Goal: Task Accomplishment & Management: Manage account settings

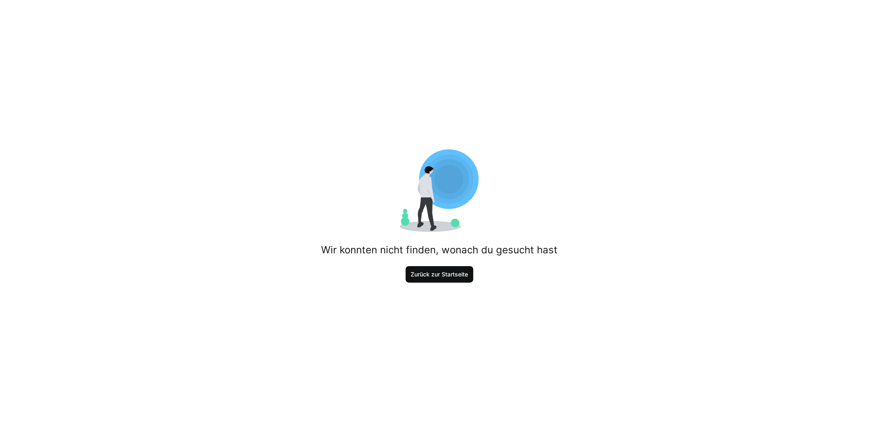
click at [447, 271] on span "Zurück zur Startseite" at bounding box center [440, 274] width 60 height 8
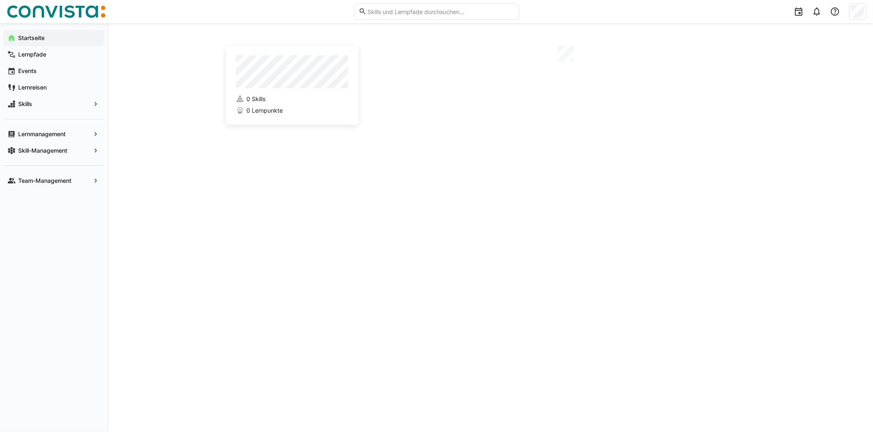
click at [447, 271] on div "0 Skills 0 Lernpunkte" at bounding box center [490, 227] width 528 height 369
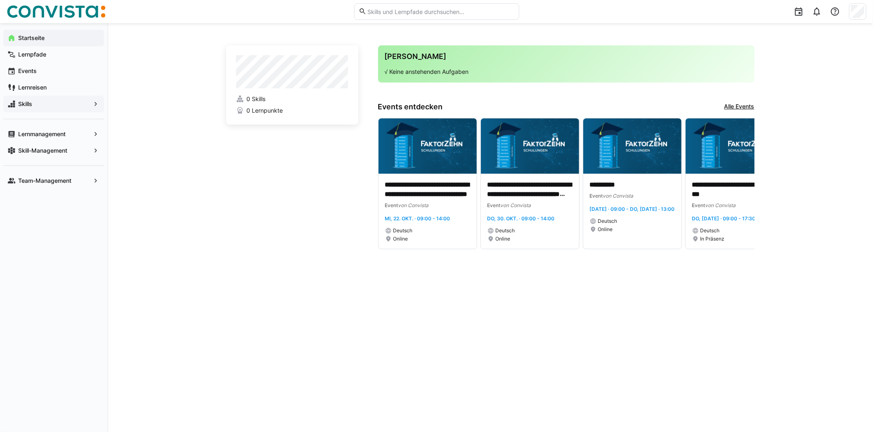
click at [67, 106] on span "Skills" at bounding box center [53, 104] width 73 height 8
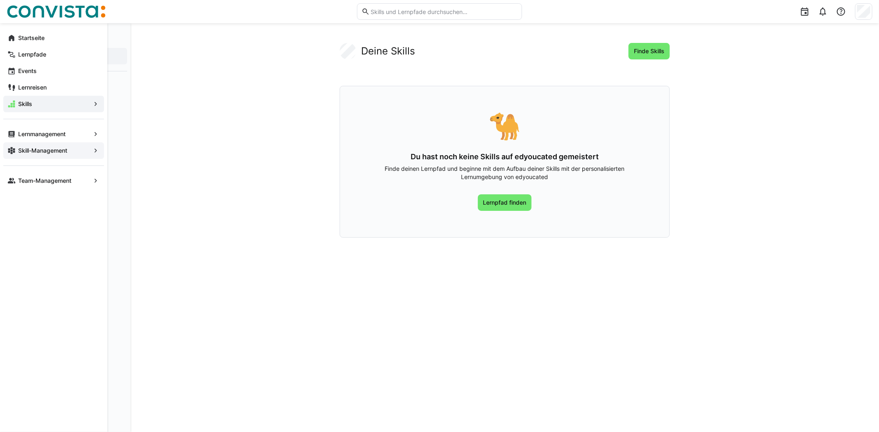
click at [73, 149] on span "Skill-Management" at bounding box center [53, 151] width 73 height 8
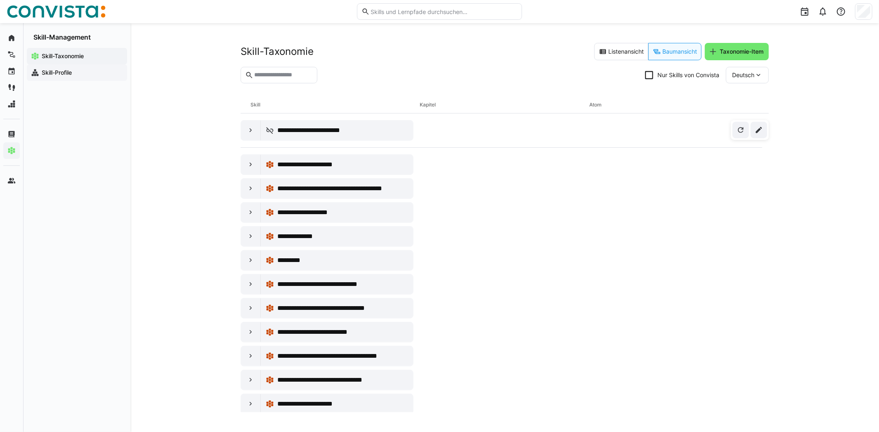
click at [82, 72] on span "Skill-Profile" at bounding box center [81, 73] width 83 height 8
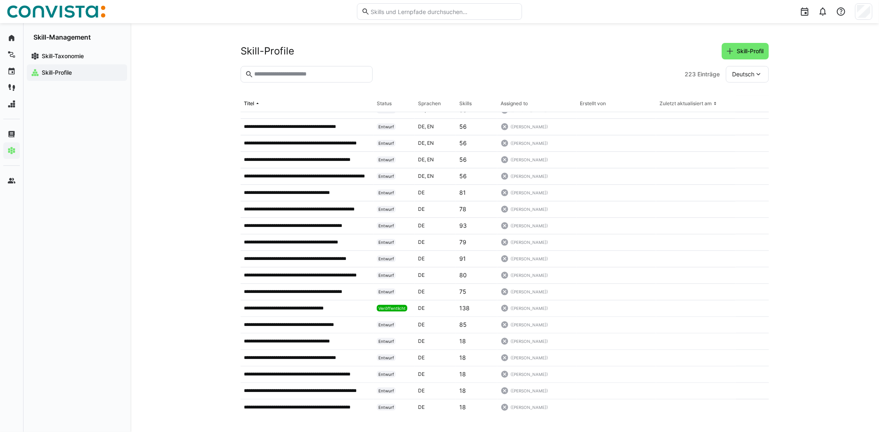
scroll to position [536, 0]
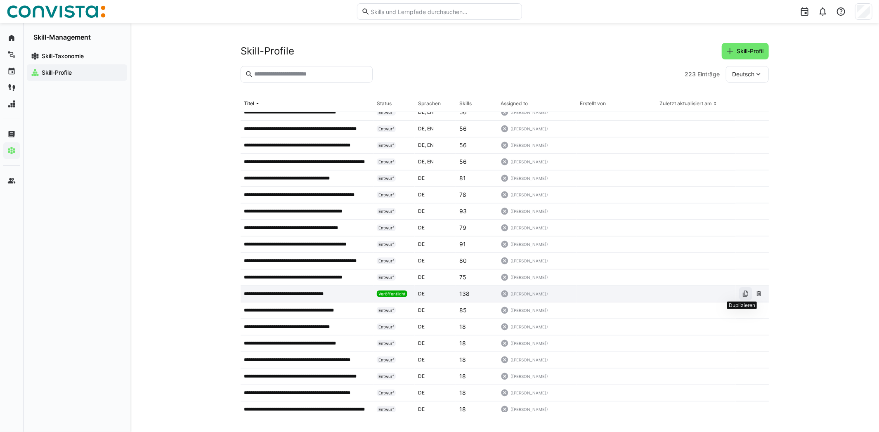
click at [743, 295] on eds-icon at bounding box center [746, 294] width 7 height 7
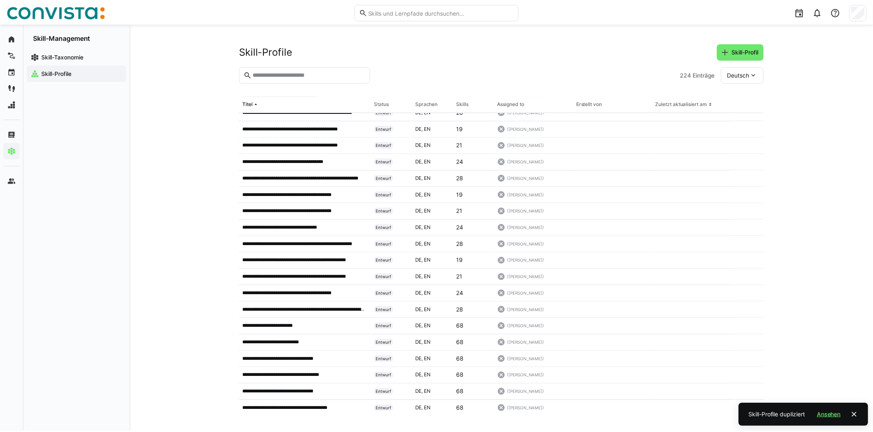
scroll to position [0, 0]
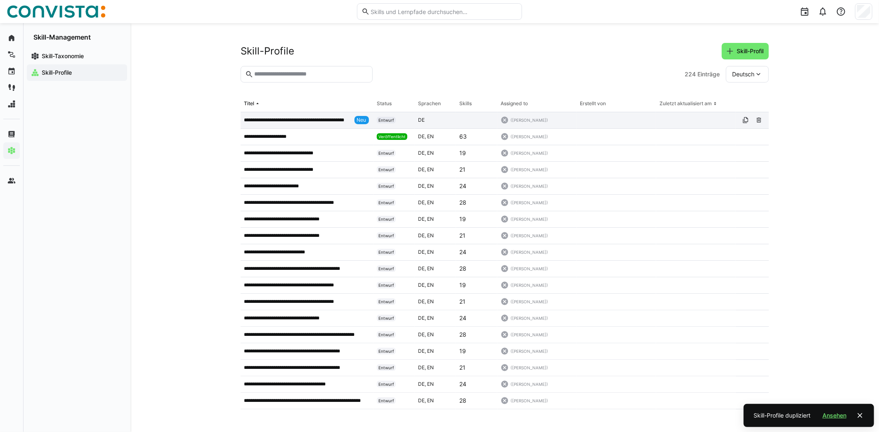
click at [321, 119] on p "**********" at bounding box center [297, 120] width 107 height 7
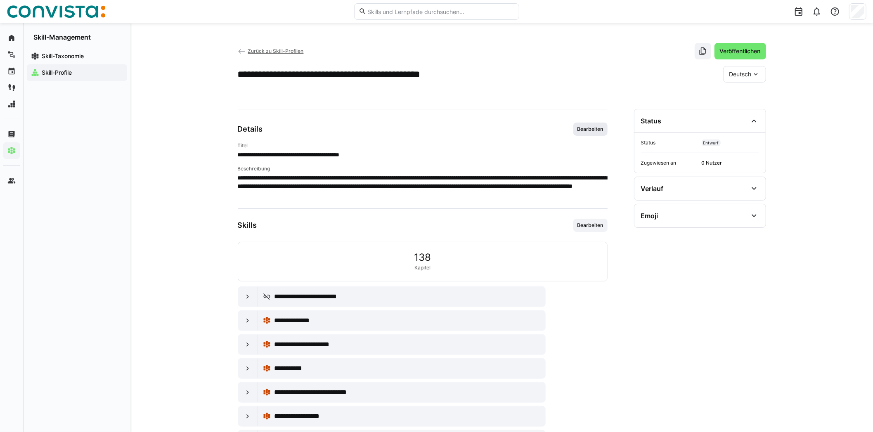
click at [592, 131] on span "Bearbeiten" at bounding box center [591, 129] width 28 height 7
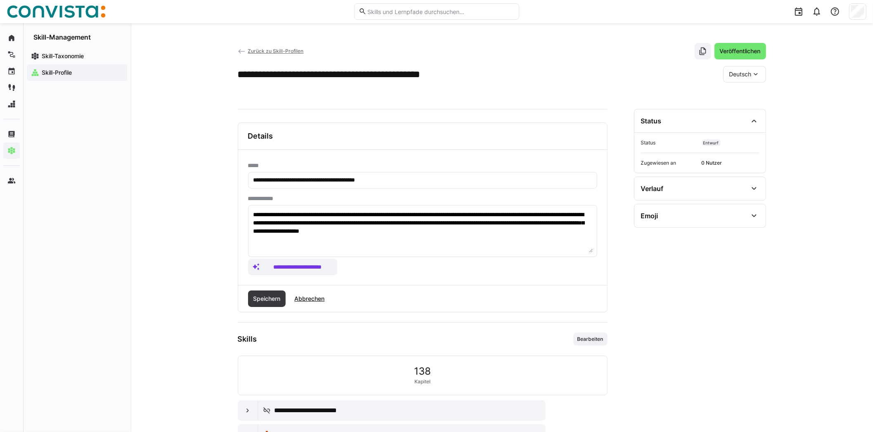
click at [287, 73] on h2 "**********" at bounding box center [358, 74] width 240 height 12
drag, startPoint x: 287, startPoint y: 73, endPoint x: 223, endPoint y: 76, distance: 63.2
click at [223, 76] on div "**********" at bounding box center [501, 411] width 743 height 777
drag, startPoint x: 282, startPoint y: 179, endPoint x: 241, endPoint y: 180, distance: 40.9
click at [241, 180] on div "**********" at bounding box center [422, 217] width 369 height 135
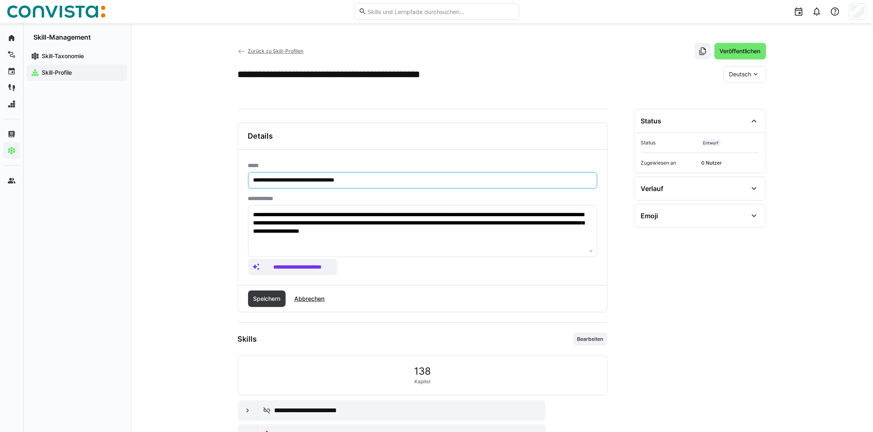
click at [387, 180] on input "**********" at bounding box center [423, 180] width 340 height 7
click at [375, 178] on input "**********" at bounding box center [423, 180] width 340 height 7
click at [412, 181] on input "**********" at bounding box center [423, 180] width 340 height 7
type input "**********"
click at [316, 270] on span "**********" at bounding box center [293, 267] width 90 height 17
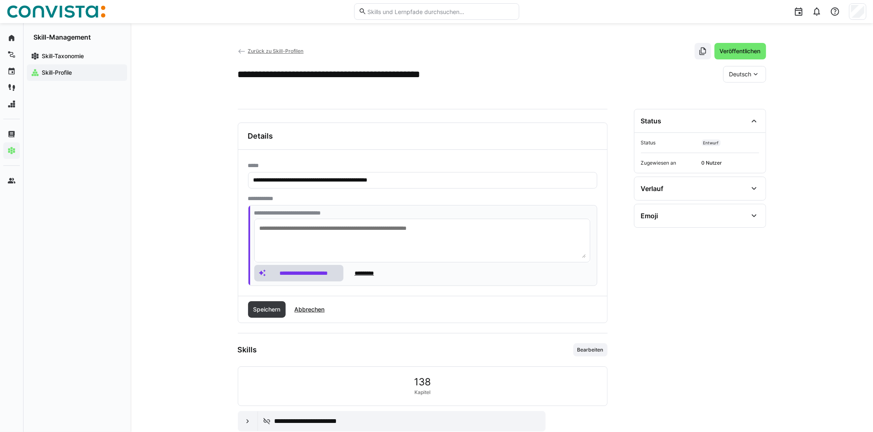
click at [316, 270] on span "**********" at bounding box center [304, 273] width 72 height 8
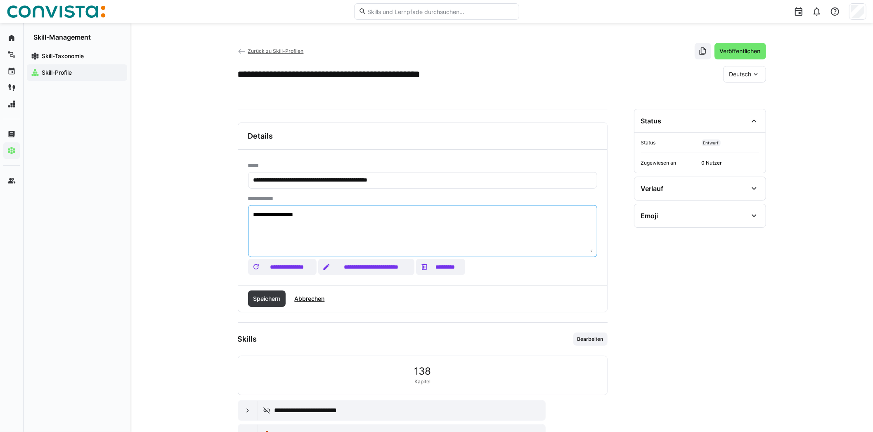
drag, startPoint x: 350, startPoint y: 223, endPoint x: 311, endPoint y: 223, distance: 39.2
click at [311, 223] on textarea "**********" at bounding box center [423, 231] width 340 height 43
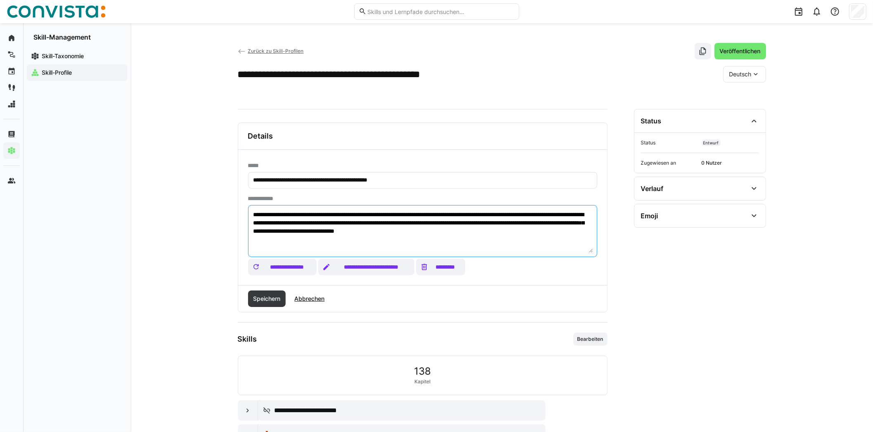
click at [327, 243] on textarea "**********" at bounding box center [423, 231] width 340 height 43
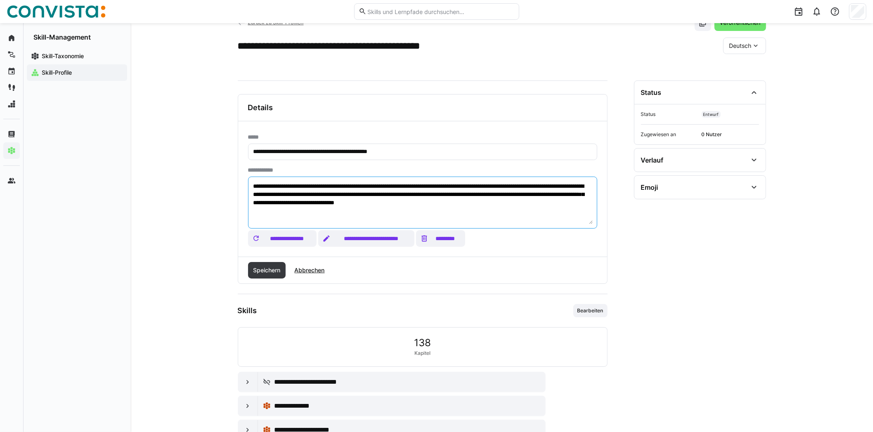
scroll to position [41, 0]
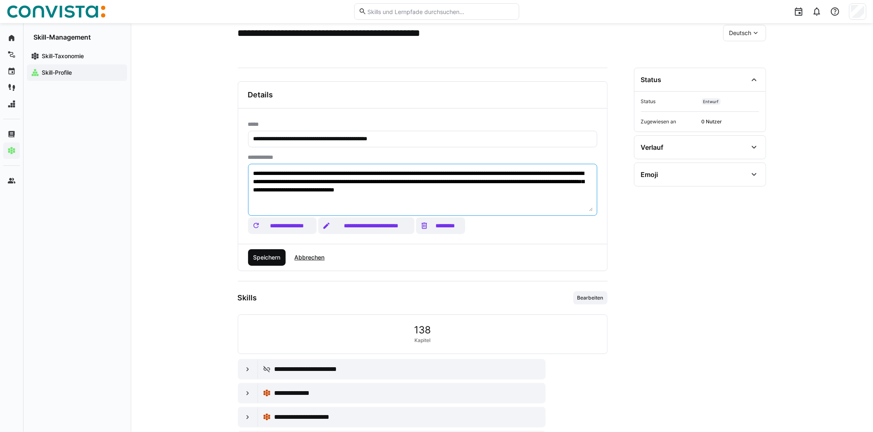
type textarea "**********"
click at [267, 263] on span "Speichern" at bounding box center [267, 257] width 38 height 17
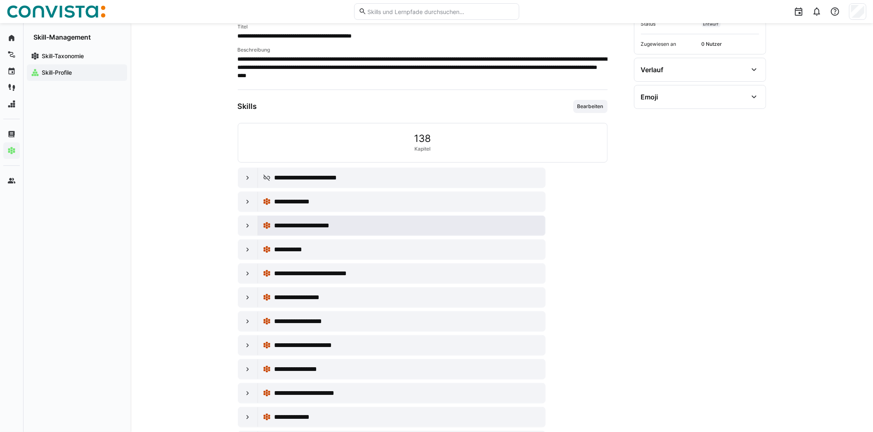
scroll to position [123, 0]
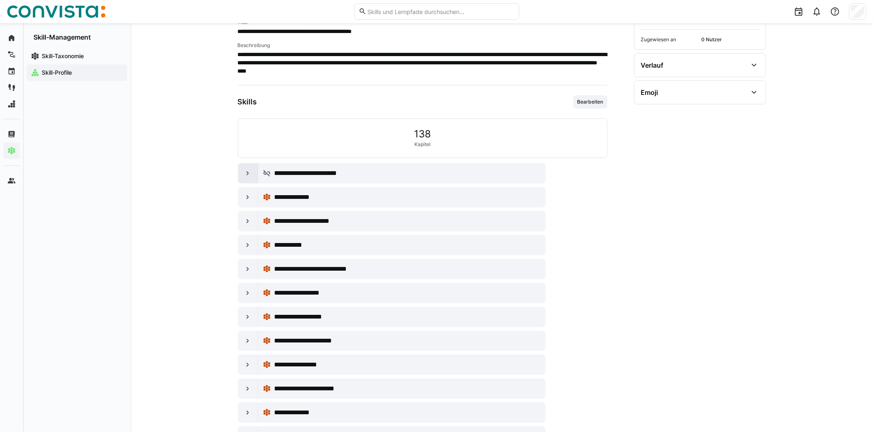
click at [255, 172] on div at bounding box center [248, 173] width 20 height 20
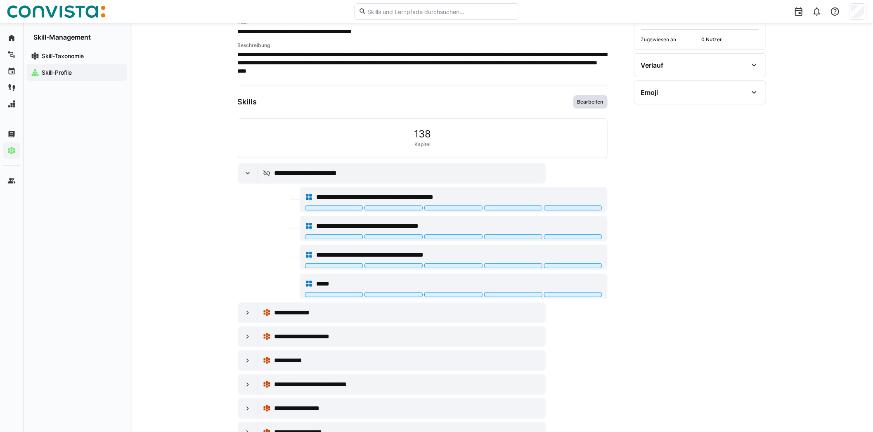
click at [594, 102] on span "Bearbeiten" at bounding box center [591, 102] width 28 height 7
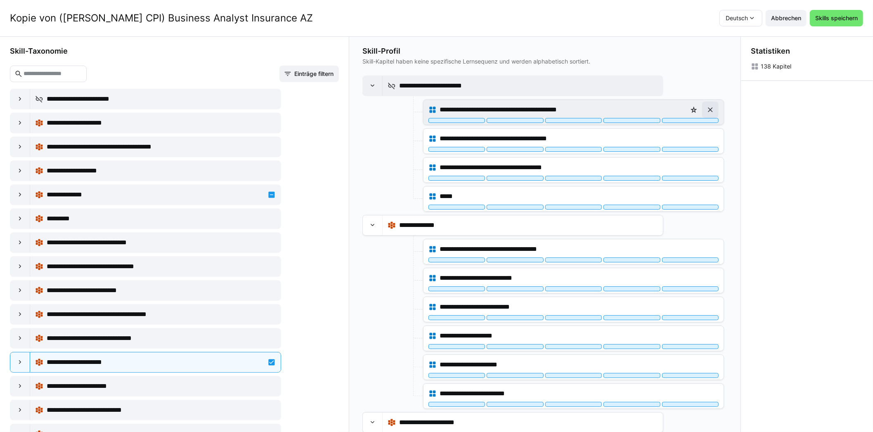
click at [712, 109] on eds-icon at bounding box center [710, 110] width 8 height 8
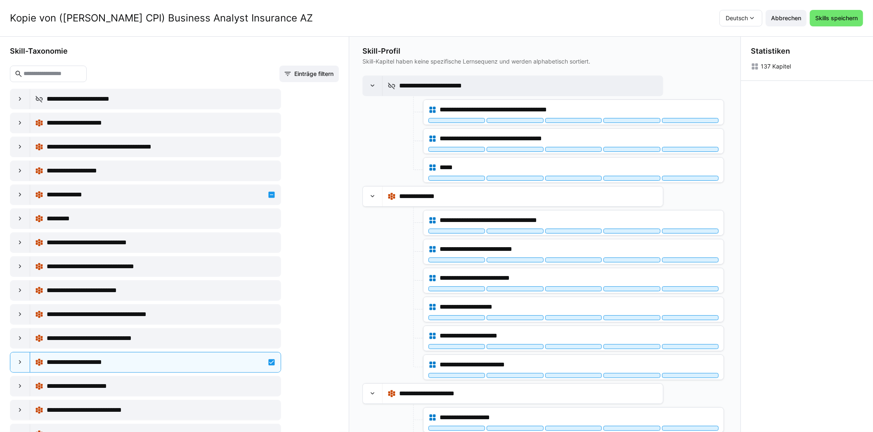
drag, startPoint x: 425, startPoint y: 83, endPoint x: 462, endPoint y: 84, distance: 36.8
click at [0, 0] on app-node-branches-component "**********" at bounding box center [0, 0] width 0 height 0
click at [707, 109] on eds-icon at bounding box center [710, 110] width 8 height 8
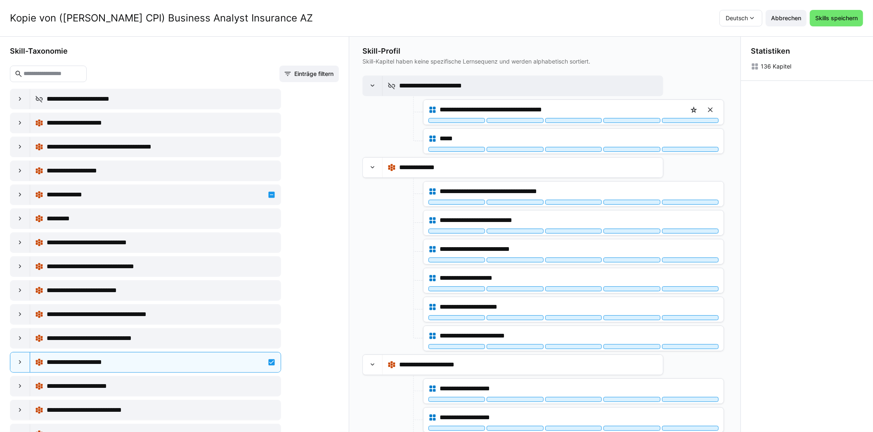
click at [707, 109] on eds-icon at bounding box center [710, 110] width 8 height 8
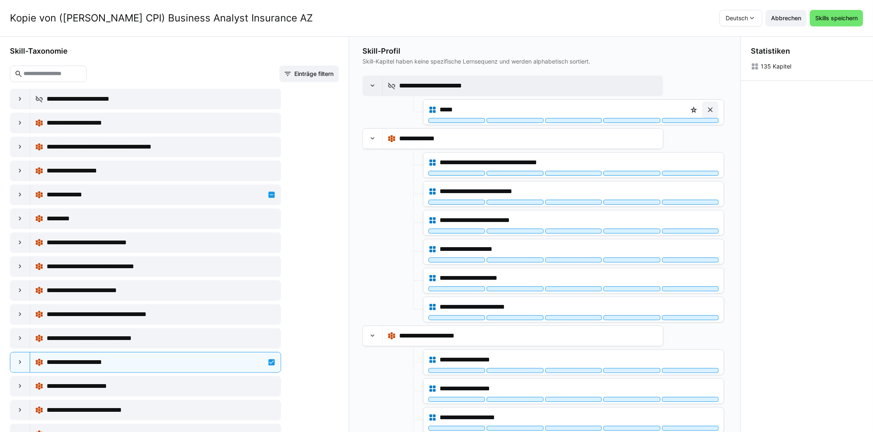
click at [707, 109] on eds-icon at bounding box center [710, 110] width 8 height 8
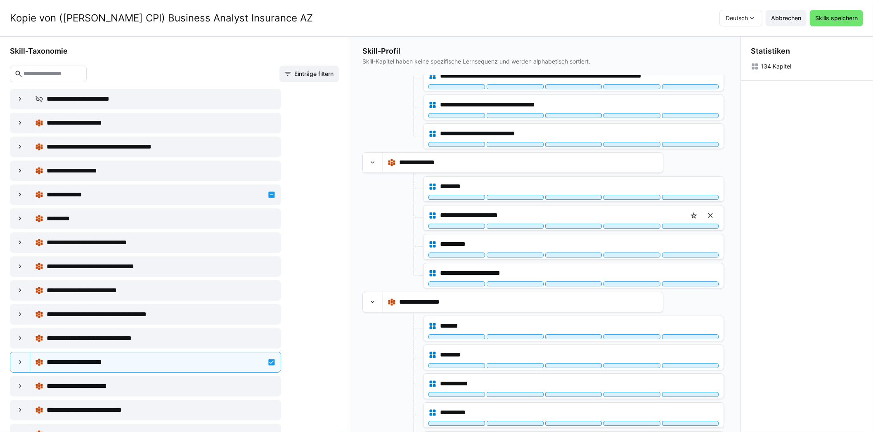
scroll to position [2023, 0]
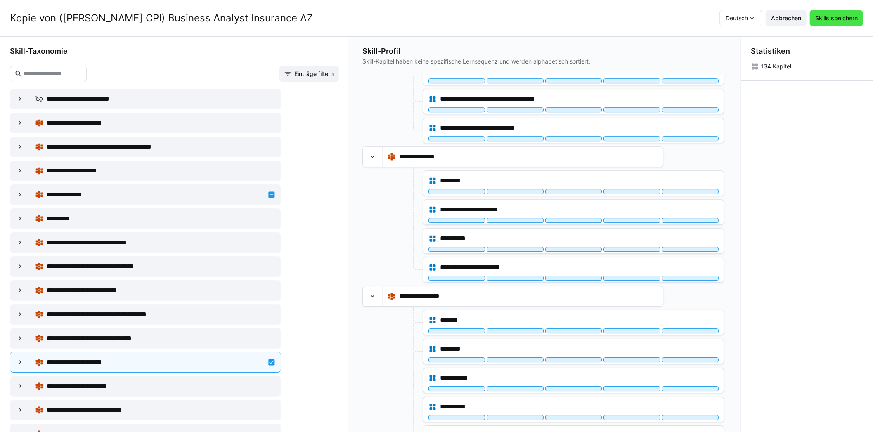
click at [859, 14] on span "Skills speichern" at bounding box center [836, 18] width 45 height 8
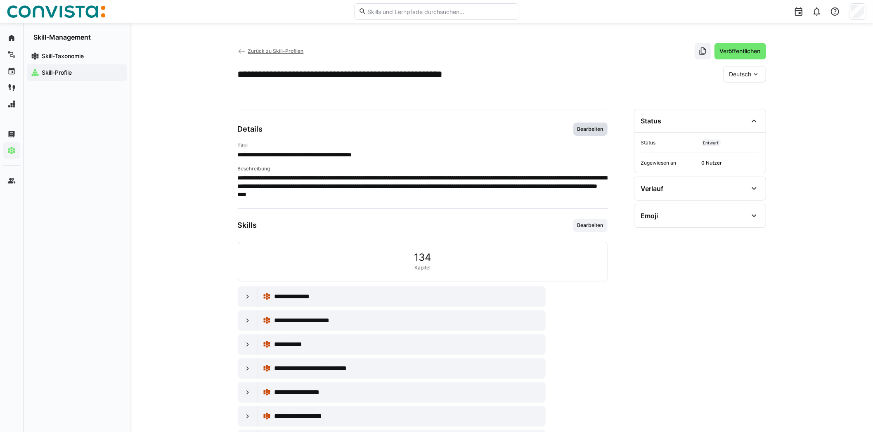
click at [580, 127] on span "Bearbeiten" at bounding box center [591, 129] width 28 height 7
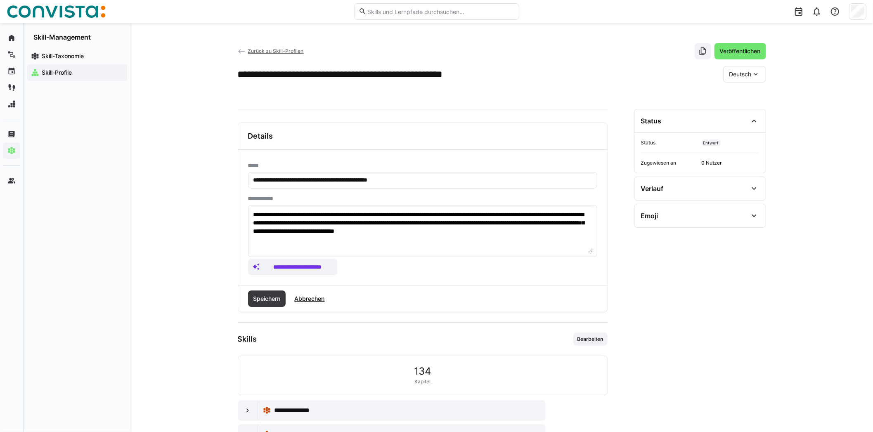
click at [371, 177] on input "**********" at bounding box center [423, 180] width 340 height 7
type input "**********"
click at [276, 301] on span "Speichern" at bounding box center [267, 299] width 30 height 8
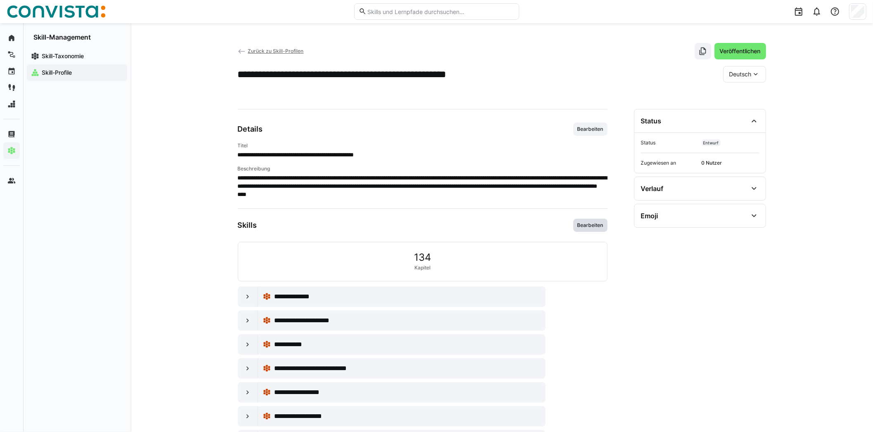
click at [596, 226] on span "Bearbeiten" at bounding box center [591, 225] width 28 height 7
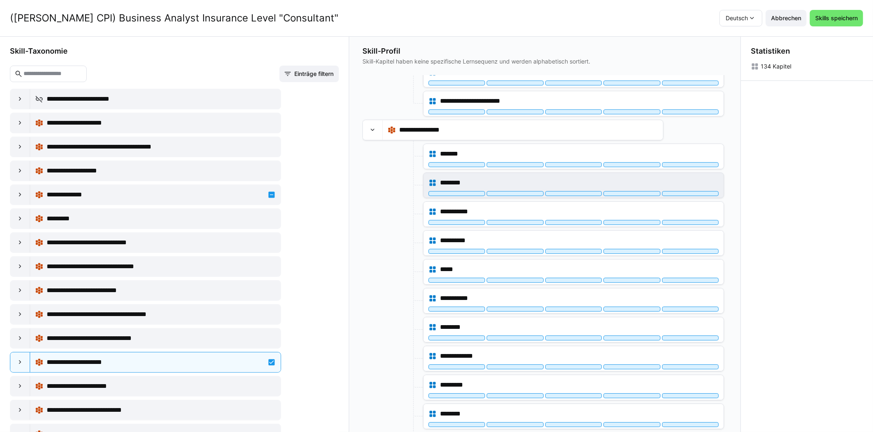
scroll to position [2188, 0]
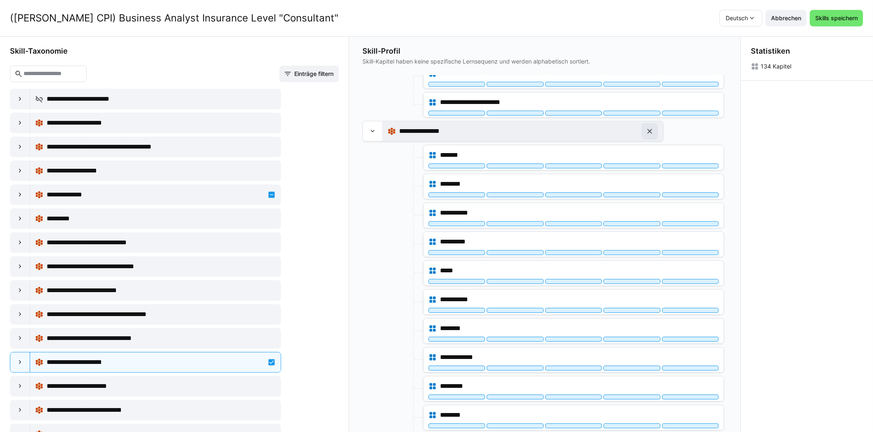
click at [649, 127] on eds-icon at bounding box center [650, 131] width 8 height 8
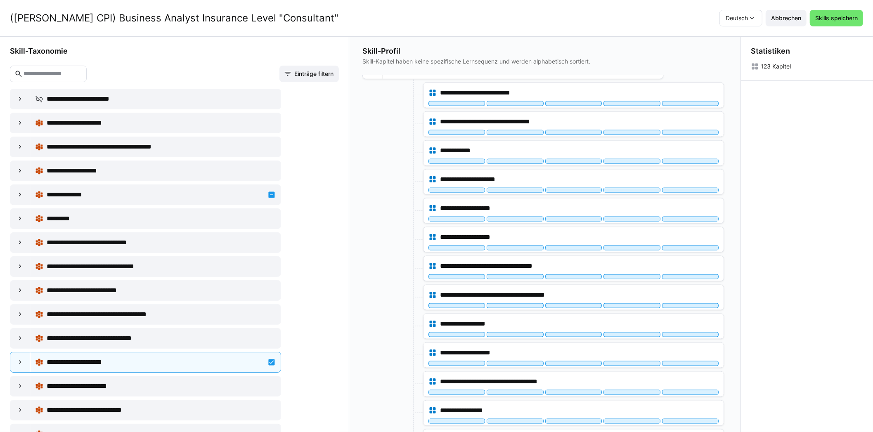
scroll to position [3467, 0]
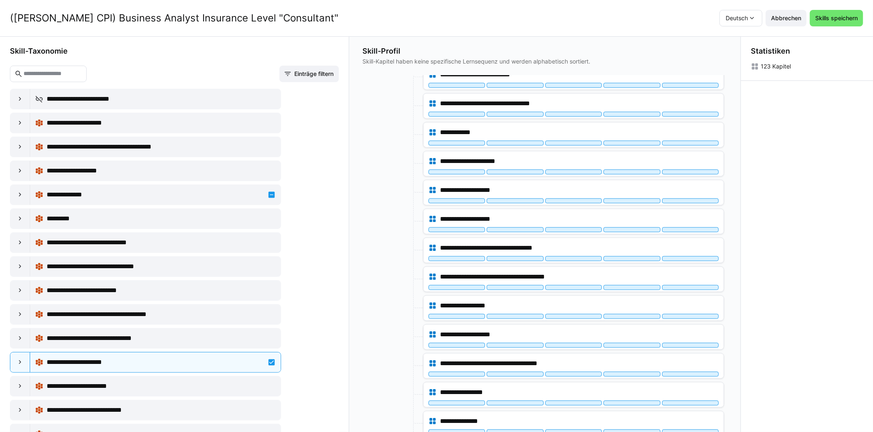
click at [79, 73] on input "text" at bounding box center [52, 73] width 59 height 7
type input "*******"
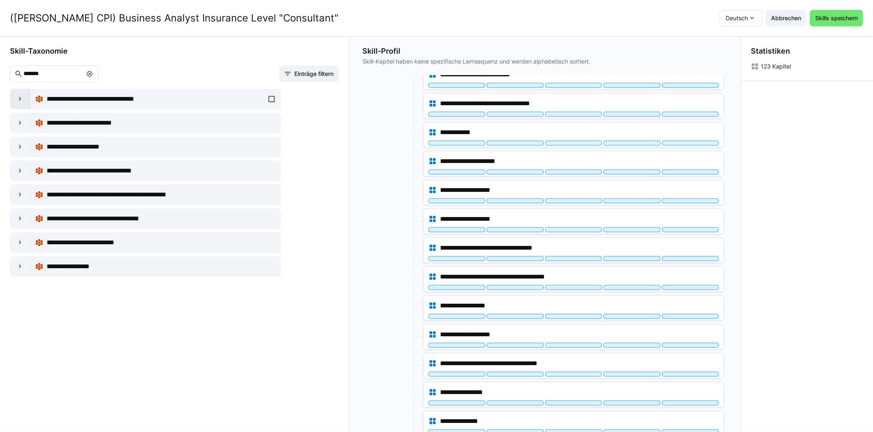
click at [13, 98] on div at bounding box center [20, 99] width 20 height 20
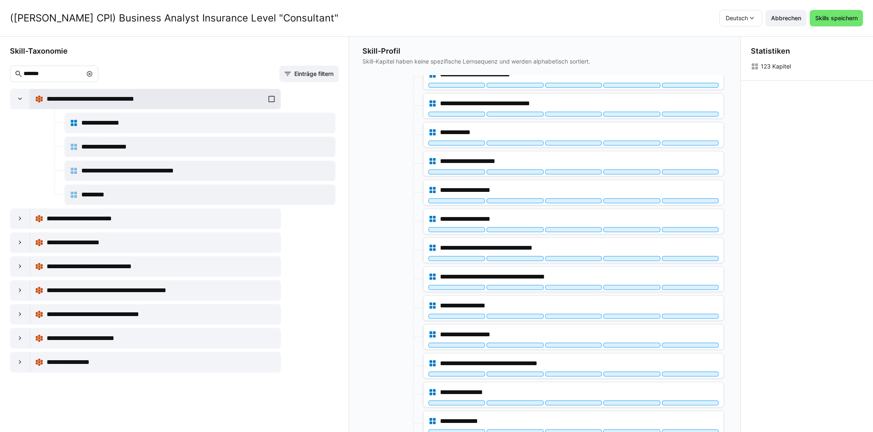
click at [267, 101] on div "**********" at bounding box center [155, 99] width 241 height 17
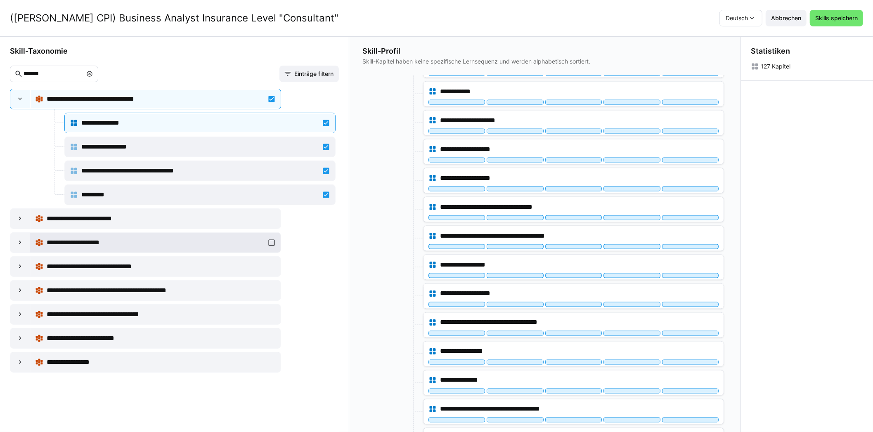
scroll to position [0, 0]
click at [850, 21] on span "Skills speichern" at bounding box center [836, 18] width 45 height 8
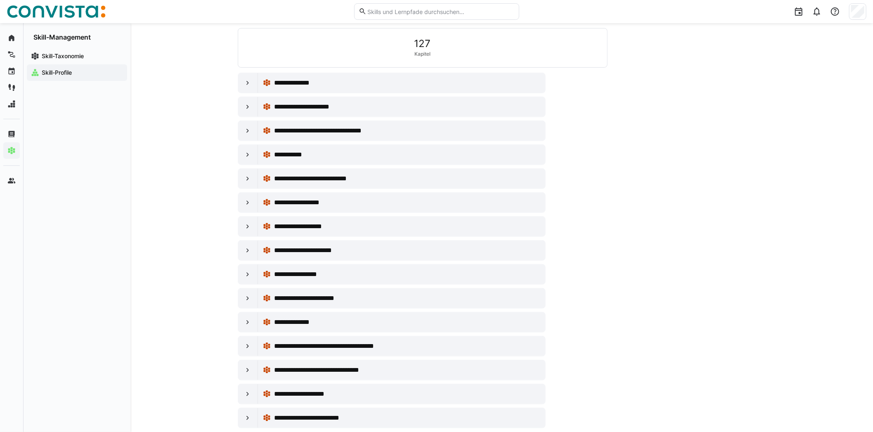
scroll to position [227, 0]
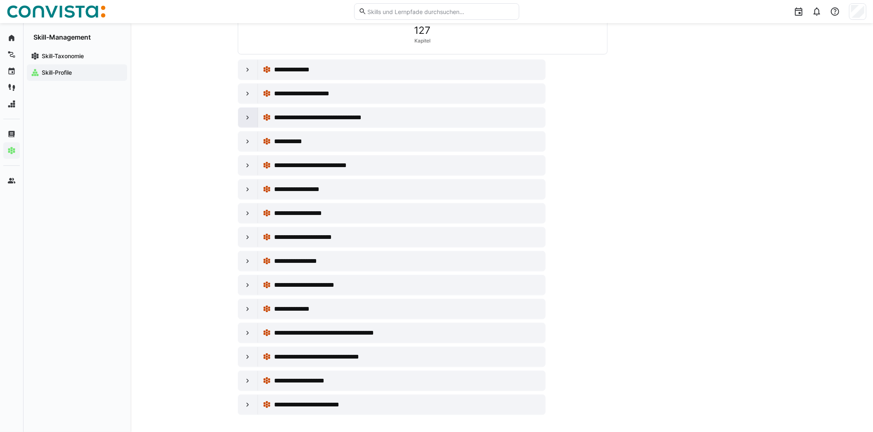
click at [249, 118] on eds-icon at bounding box center [248, 118] width 8 height 8
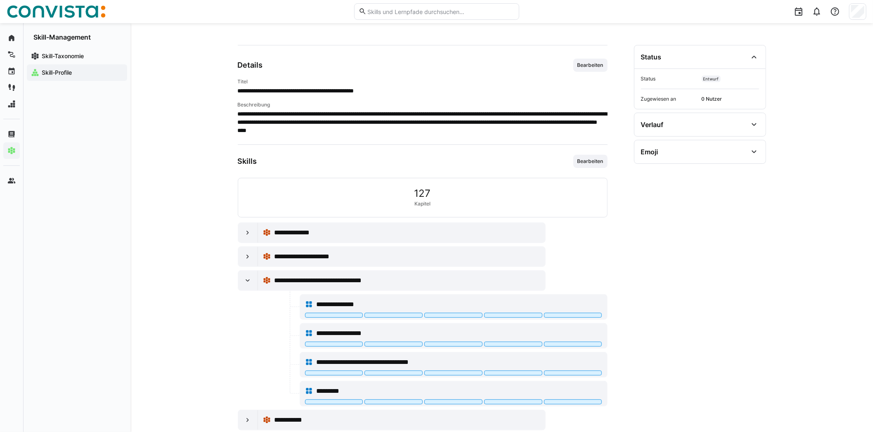
scroll to position [62, 0]
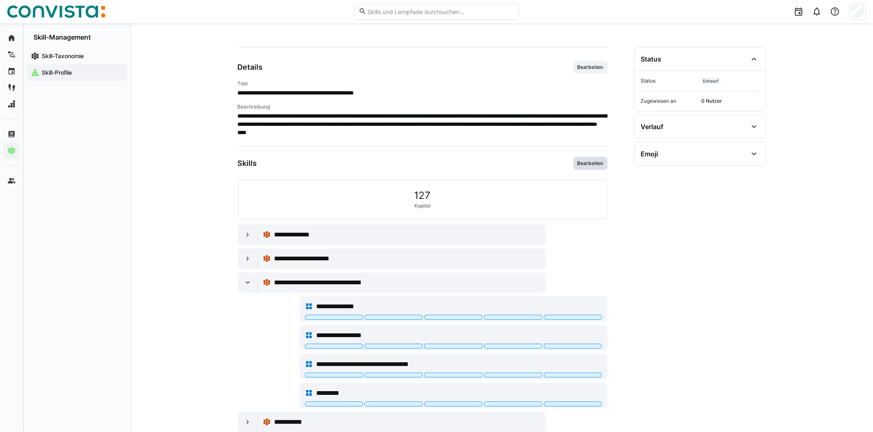
click at [585, 165] on span "Bearbeiten" at bounding box center [591, 163] width 28 height 7
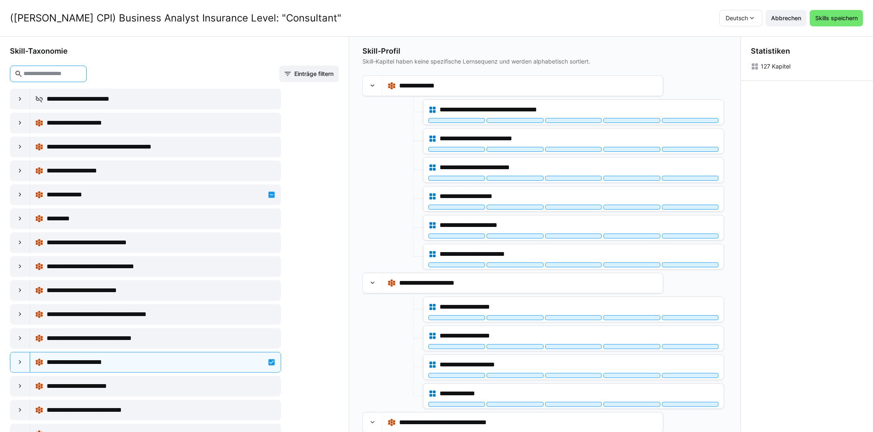
click at [80, 73] on input "text" at bounding box center [52, 73] width 59 height 7
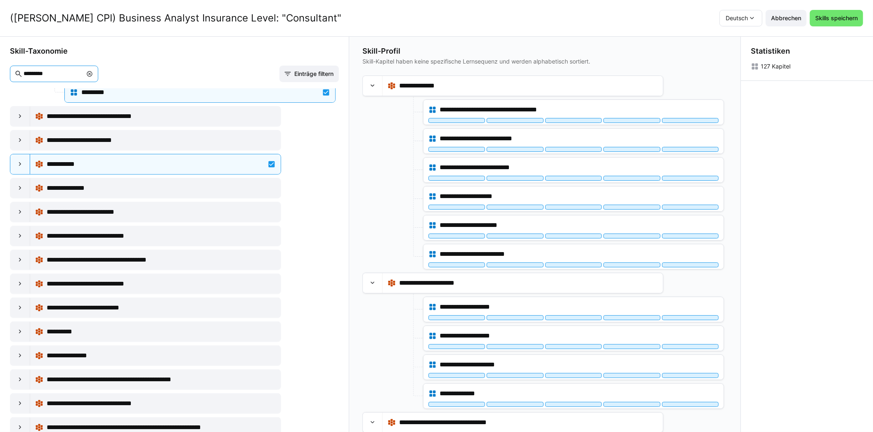
scroll to position [165, 0]
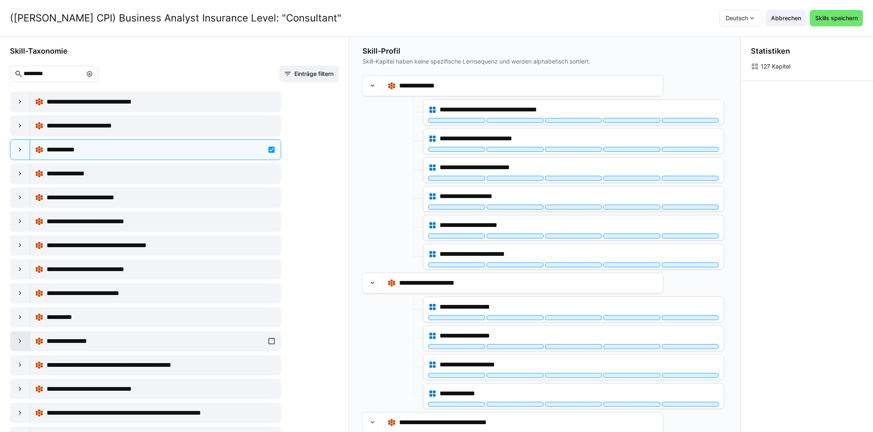
click at [24, 343] on div at bounding box center [20, 342] width 20 height 20
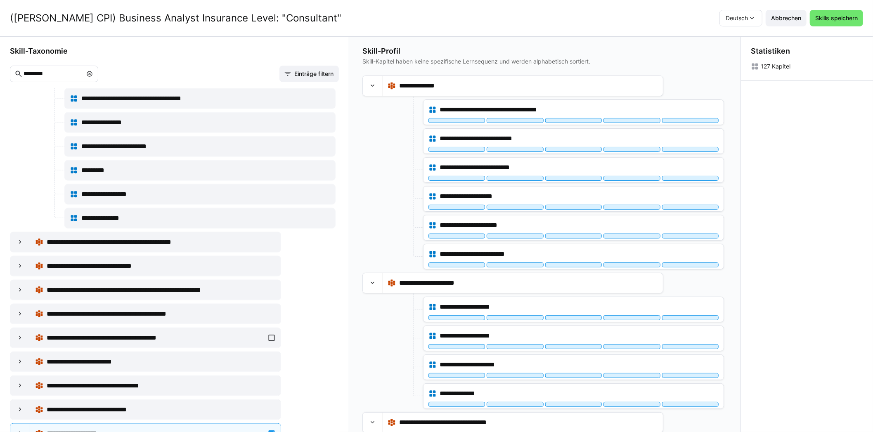
scroll to position [845, 0]
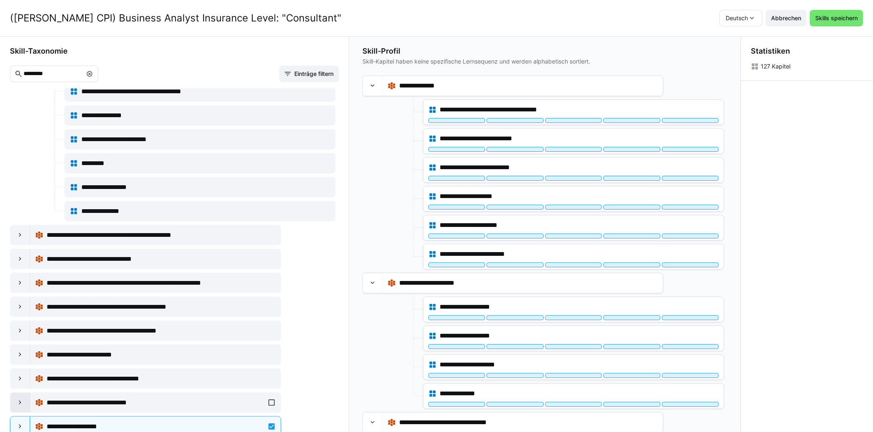
click at [15, 395] on div at bounding box center [20, 403] width 20 height 20
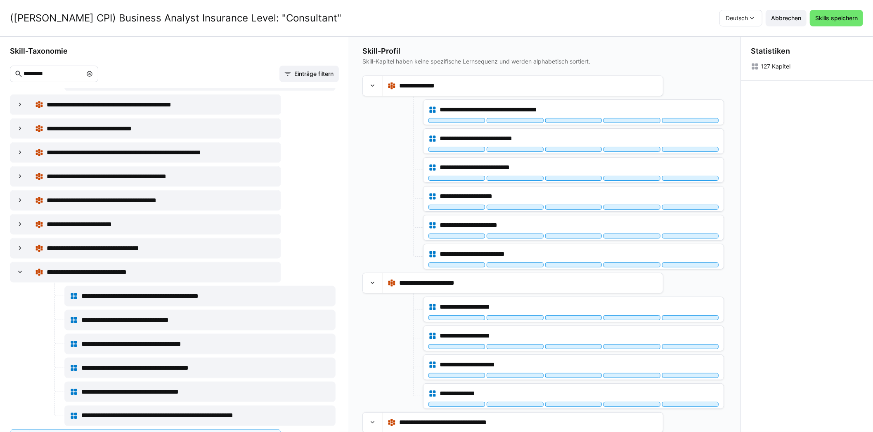
scroll to position [988, 0]
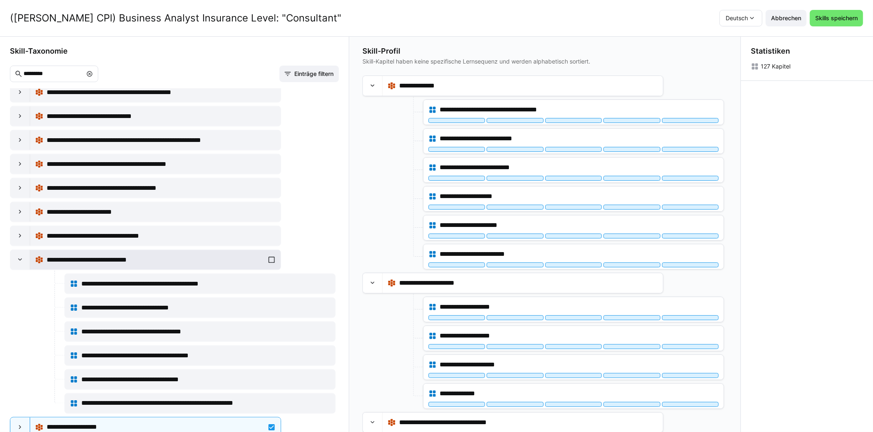
click at [265, 254] on div "**********" at bounding box center [155, 260] width 241 height 17
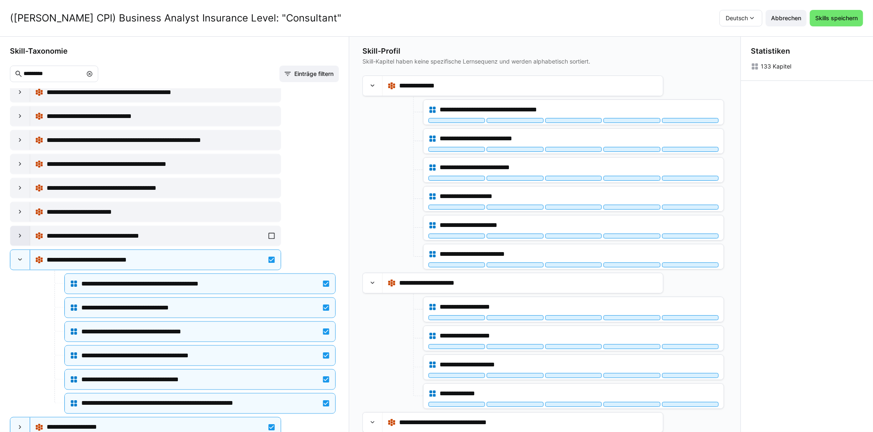
click at [23, 232] on eds-icon at bounding box center [20, 236] width 8 height 8
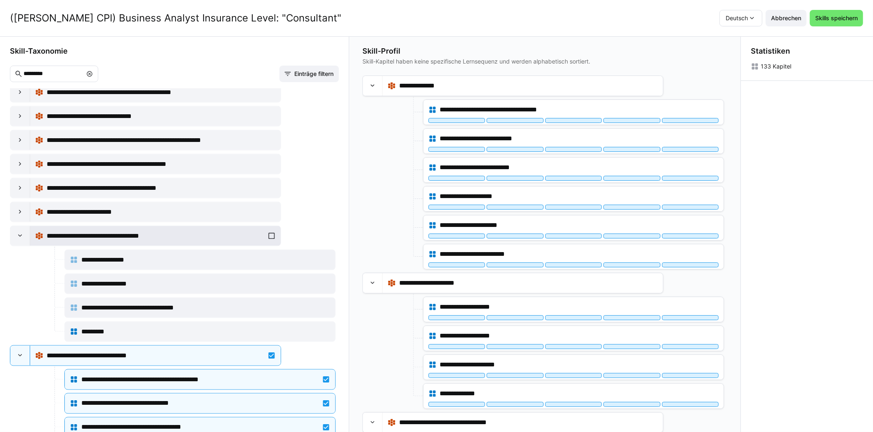
click at [268, 228] on div "**********" at bounding box center [155, 236] width 241 height 17
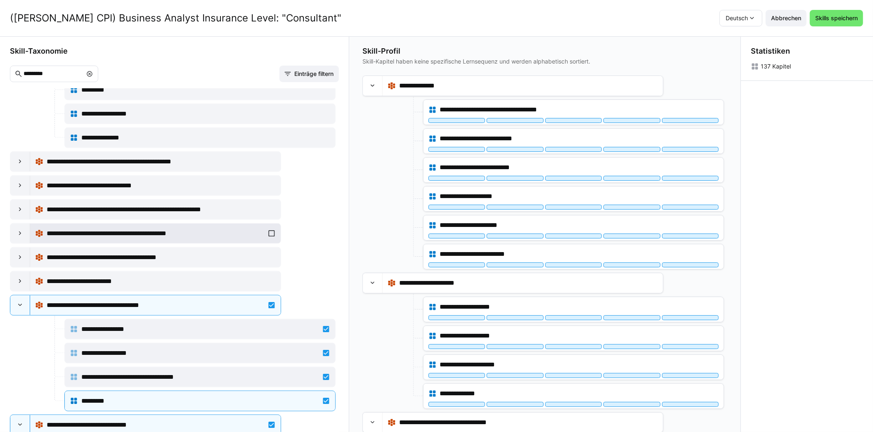
scroll to position [906, 0]
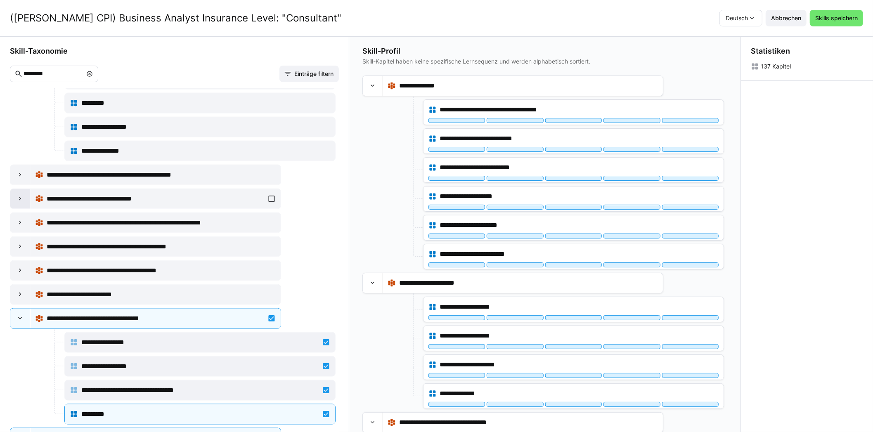
click at [17, 195] on eds-icon at bounding box center [20, 199] width 8 height 8
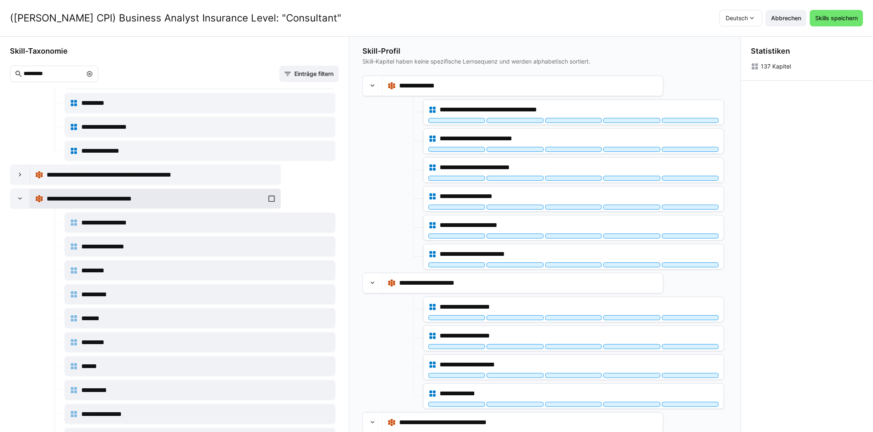
click at [269, 195] on div "**********" at bounding box center [155, 199] width 241 height 17
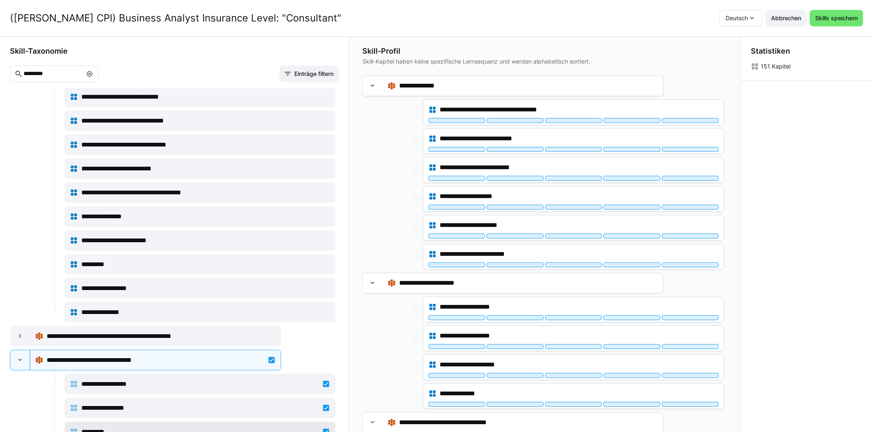
scroll to position [741, 0]
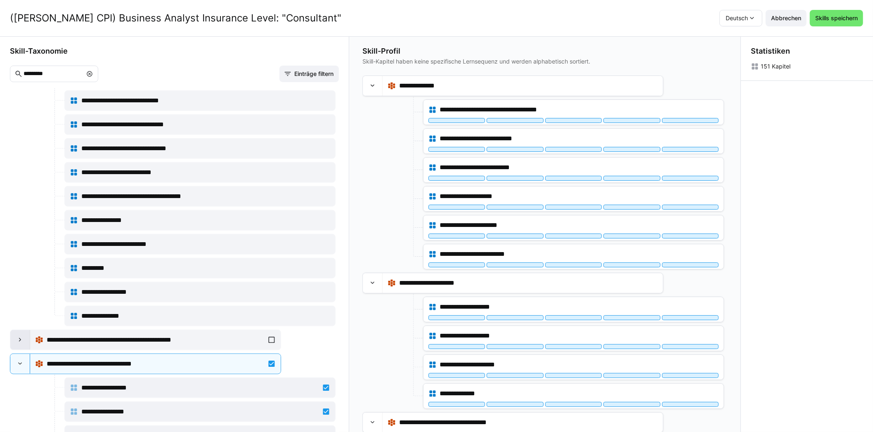
click at [22, 336] on eds-icon at bounding box center [20, 340] width 8 height 8
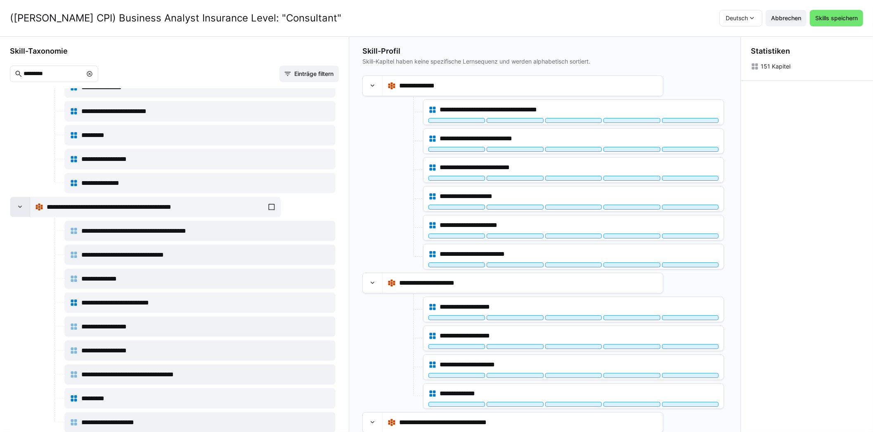
scroll to position [906, 0]
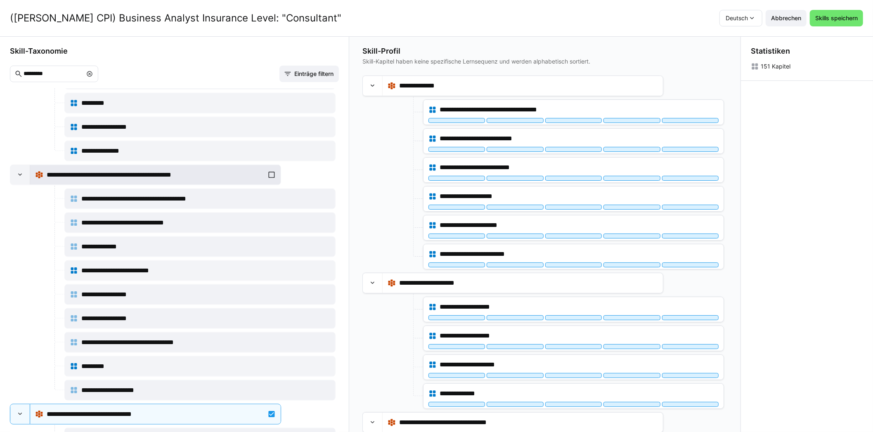
click at [267, 171] on div "**********" at bounding box center [155, 175] width 241 height 17
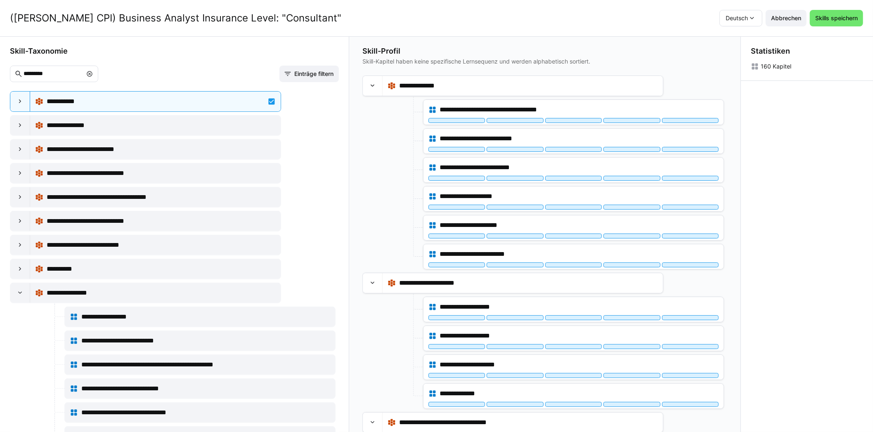
scroll to position [204, 0]
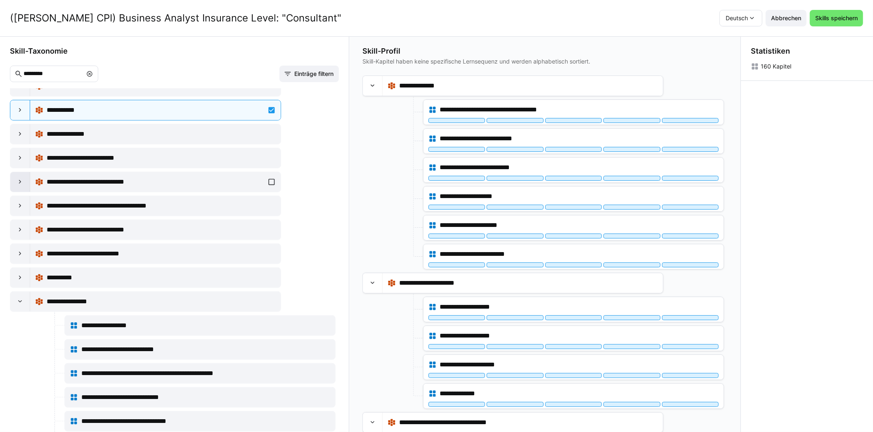
click at [16, 181] on eds-icon at bounding box center [20, 182] width 8 height 8
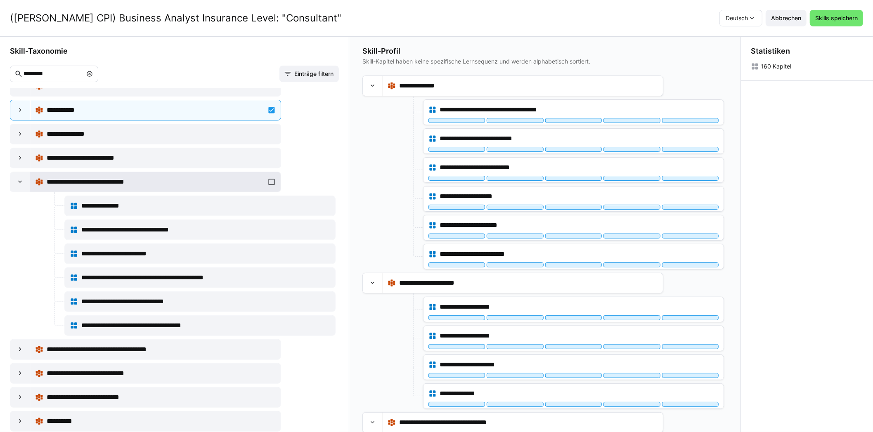
click at [265, 181] on div "**********" at bounding box center [155, 182] width 241 height 17
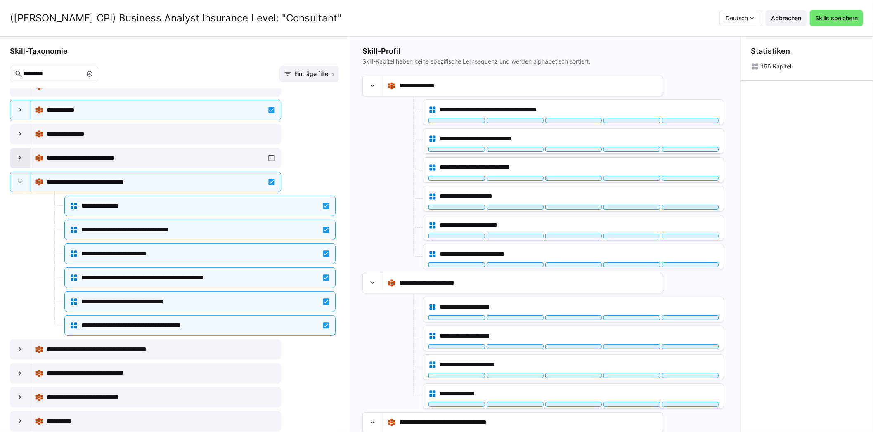
click at [19, 156] on eds-icon at bounding box center [20, 158] width 8 height 8
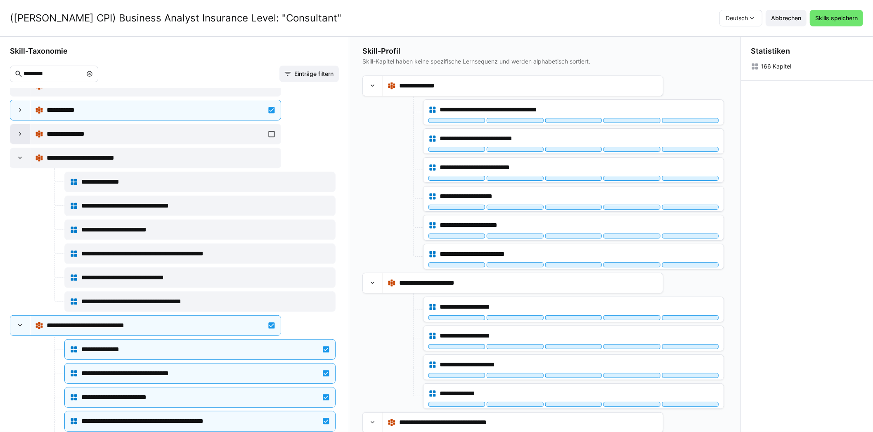
click at [12, 134] on div at bounding box center [20, 134] width 20 height 20
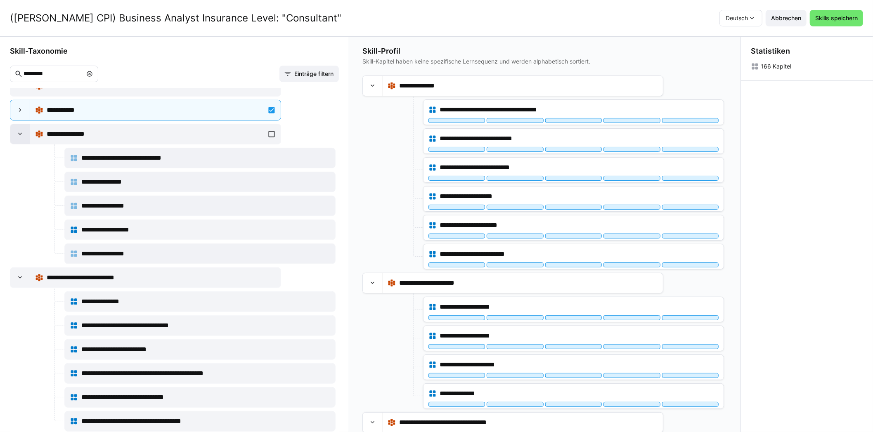
click at [12, 134] on div at bounding box center [20, 134] width 20 height 20
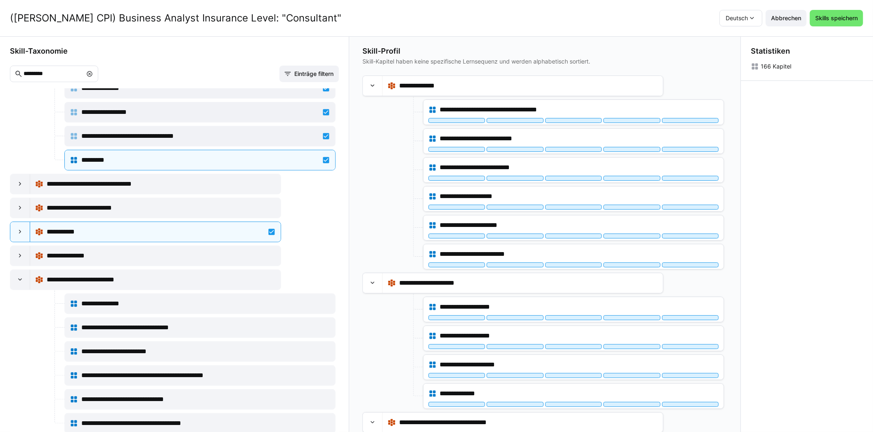
scroll to position [0, 0]
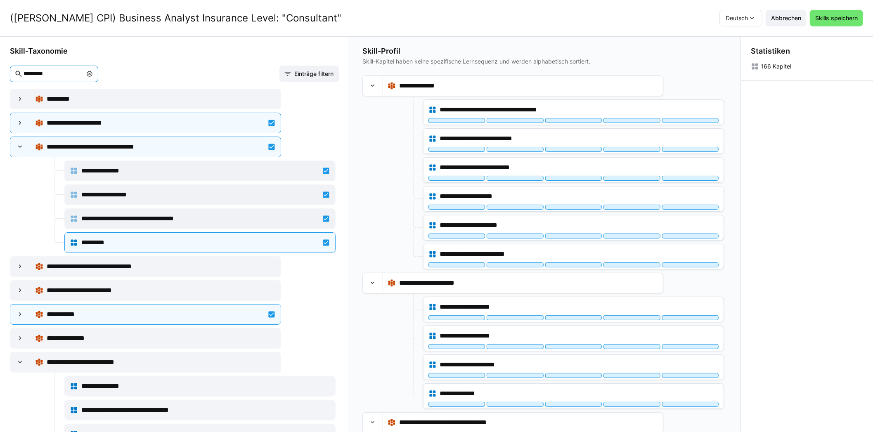
click at [58, 75] on input "*********" at bounding box center [52, 73] width 59 height 7
type input "*"
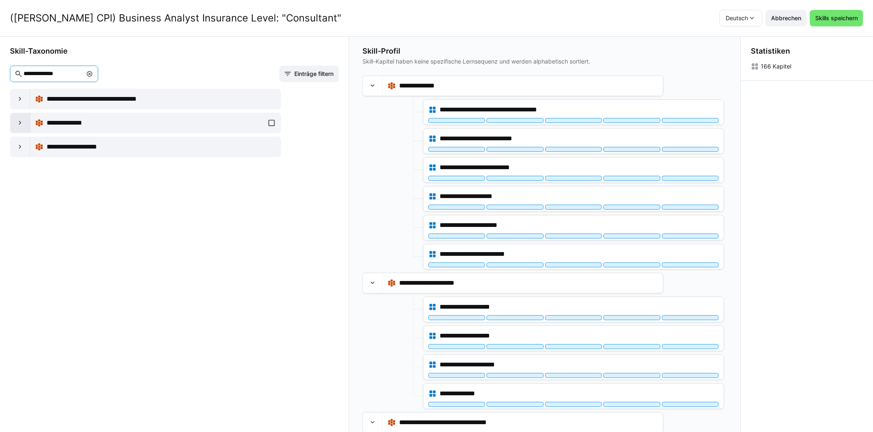
type input "**********"
click at [21, 121] on eds-icon at bounding box center [20, 123] width 8 height 8
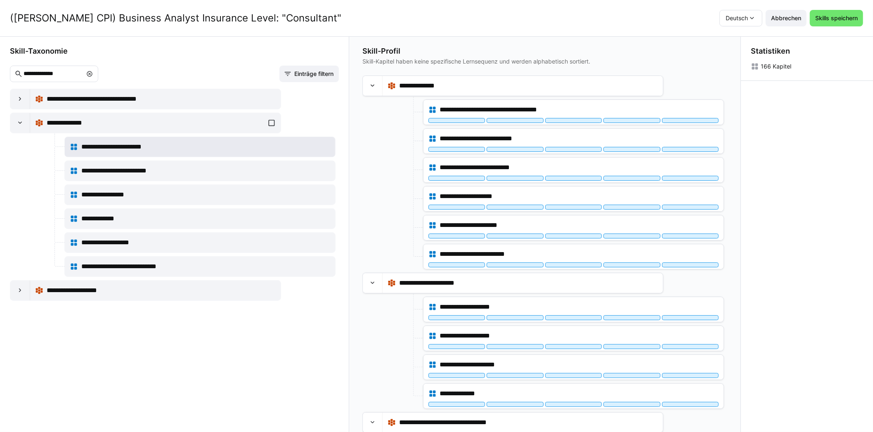
drag, startPoint x: 269, startPoint y: 120, endPoint x: 257, endPoint y: 140, distance: 23.7
click at [269, 120] on div "**********" at bounding box center [155, 123] width 241 height 17
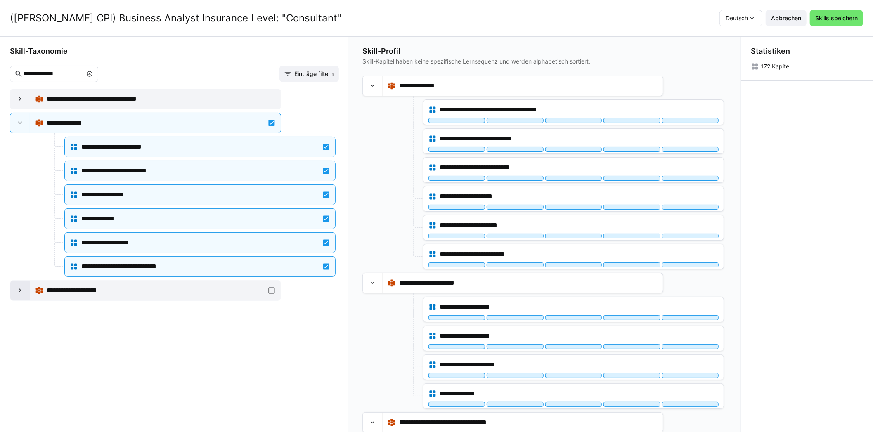
click at [19, 291] on eds-icon at bounding box center [20, 291] width 8 height 8
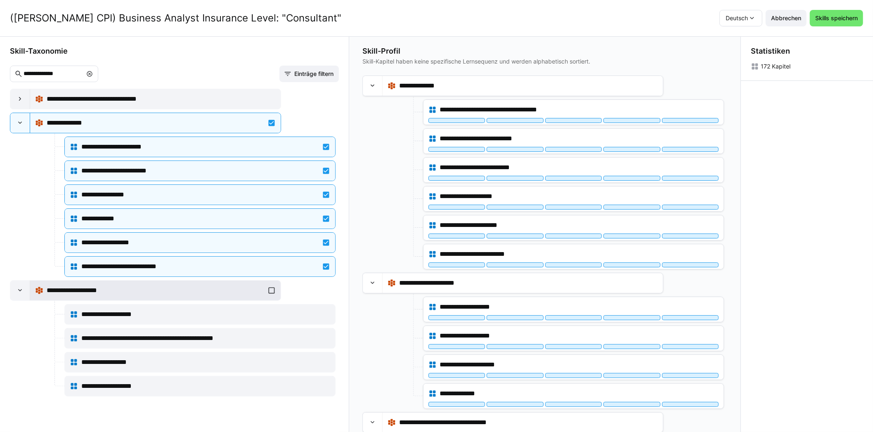
click at [271, 293] on div "**********" at bounding box center [155, 290] width 241 height 17
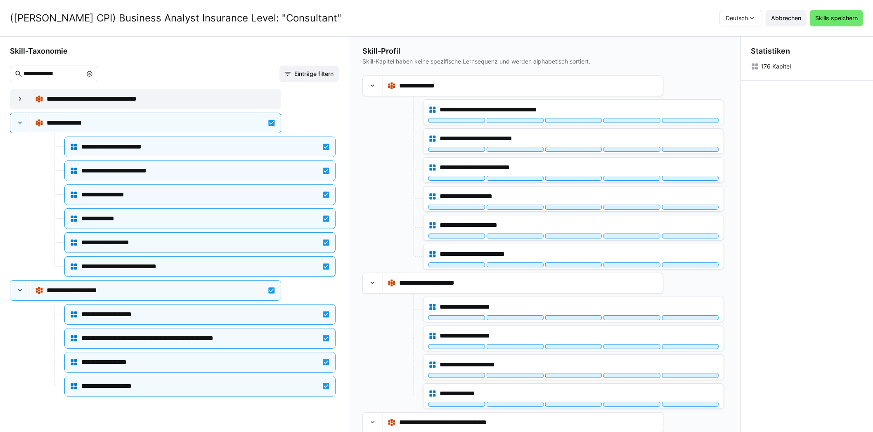
click at [93, 73] on eds-icon at bounding box center [89, 74] width 7 height 7
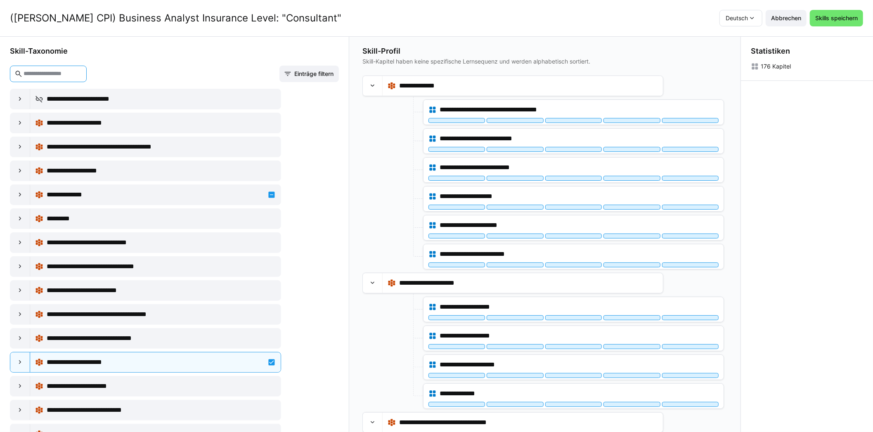
type input "*"
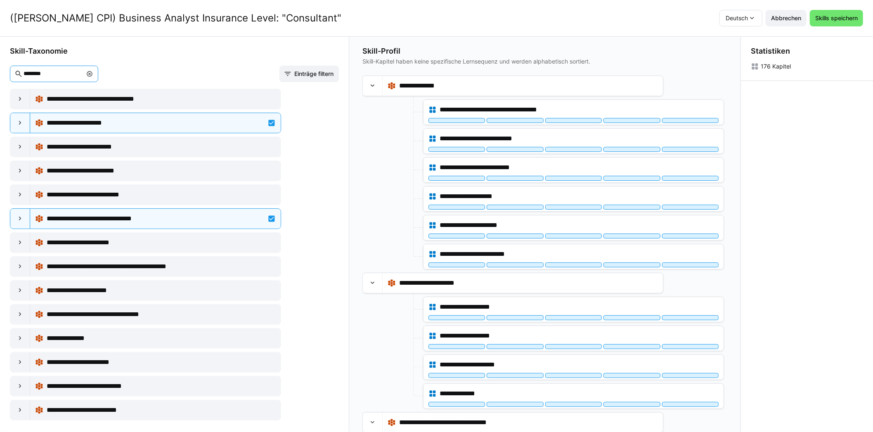
click at [82, 75] on input "********" at bounding box center [52, 73] width 59 height 7
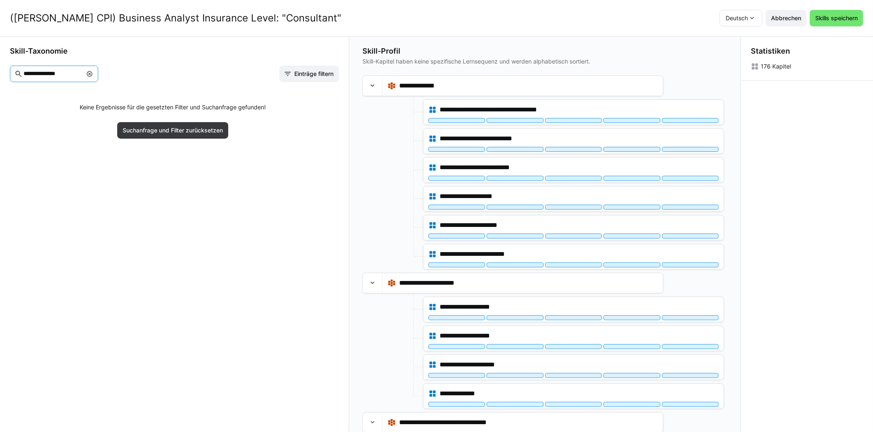
click at [82, 75] on input "**********" at bounding box center [52, 73] width 59 height 7
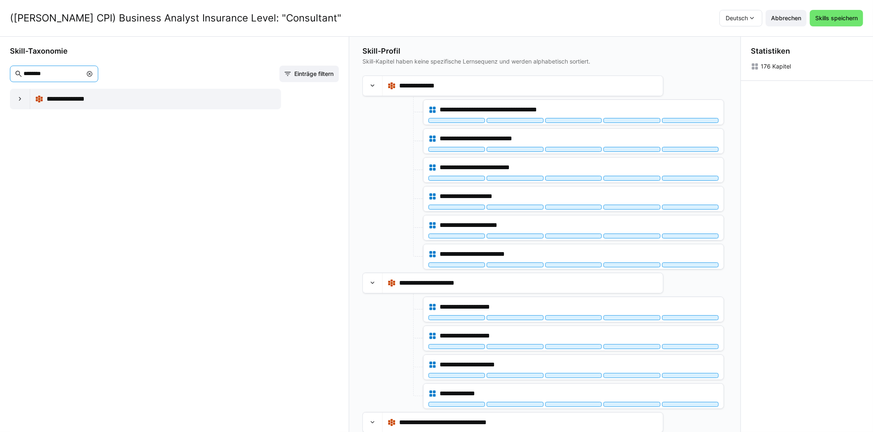
type input "********"
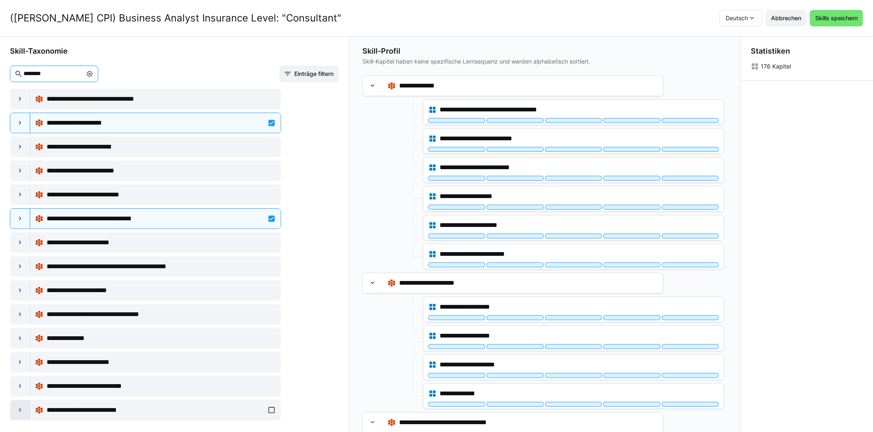
click at [13, 407] on div at bounding box center [20, 410] width 20 height 20
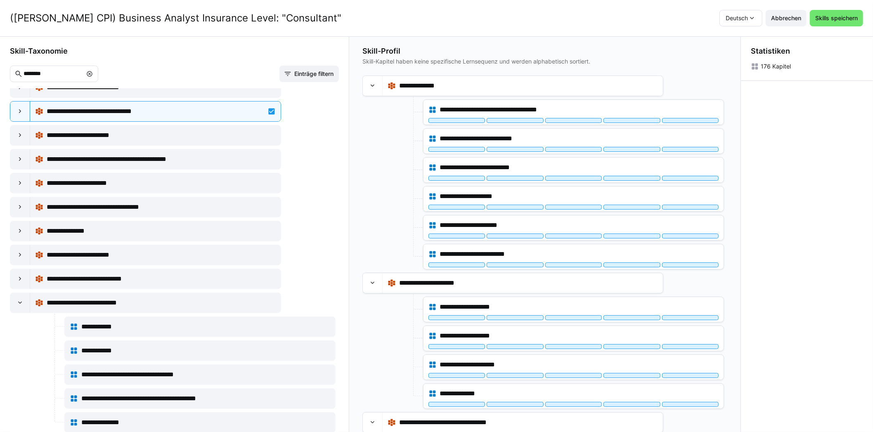
scroll to position [108, 0]
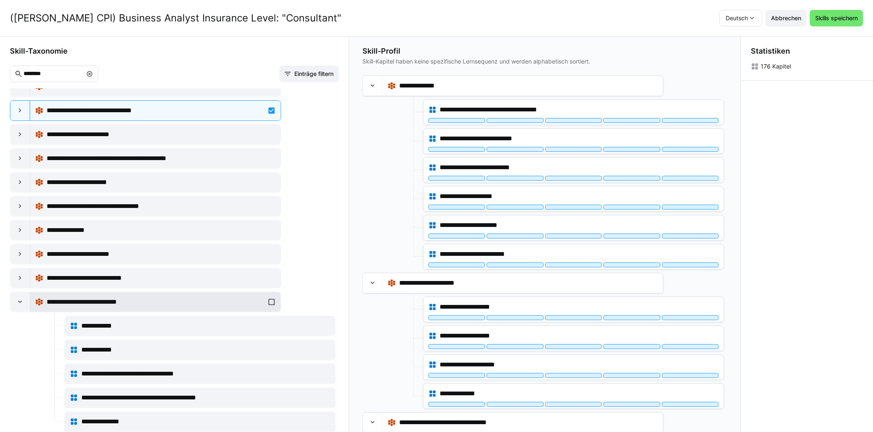
click at [267, 301] on div "**********" at bounding box center [155, 302] width 241 height 17
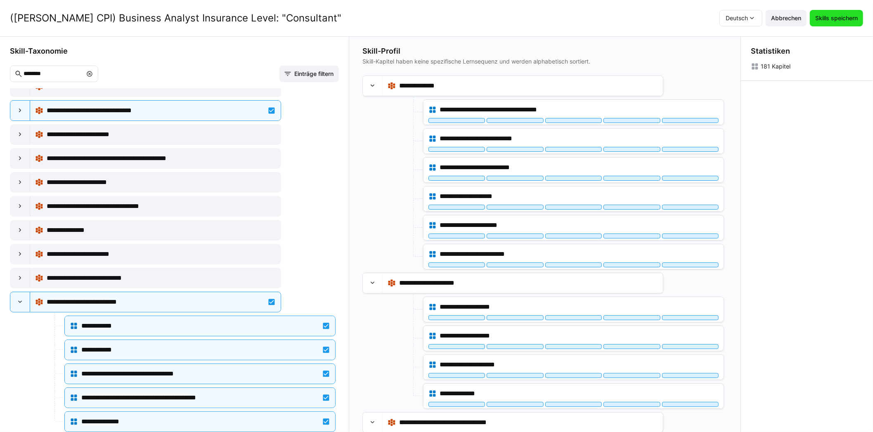
click at [859, 17] on span "Skills speichern" at bounding box center [836, 18] width 45 height 8
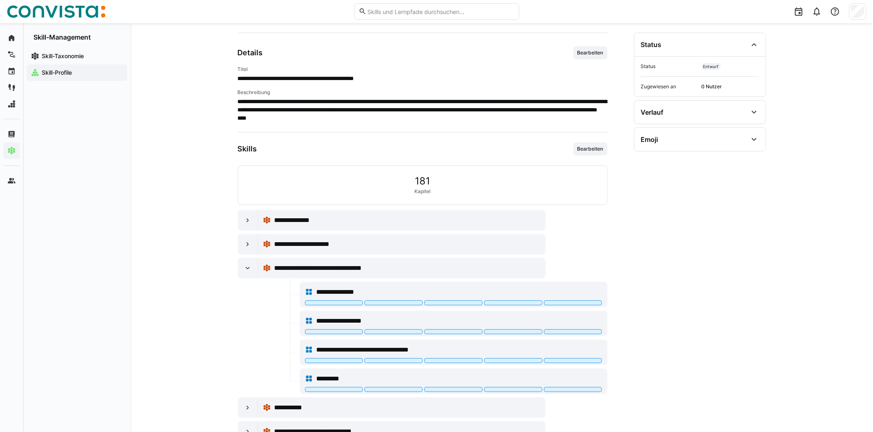
scroll to position [165, 0]
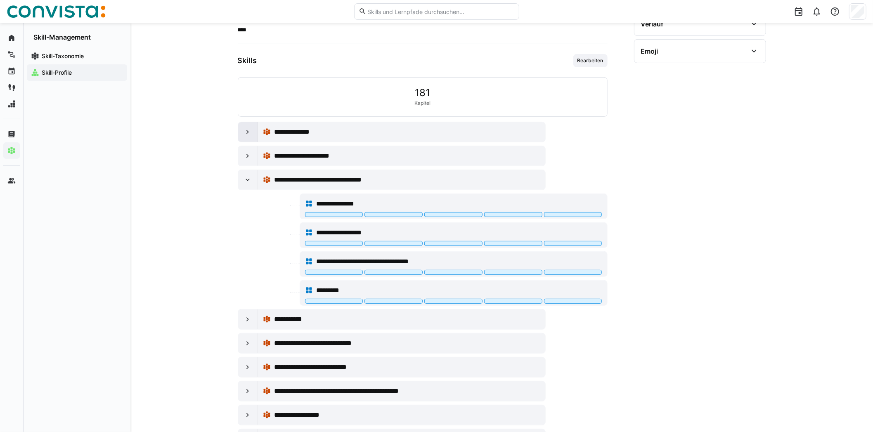
click at [250, 134] on eds-icon at bounding box center [248, 132] width 8 height 8
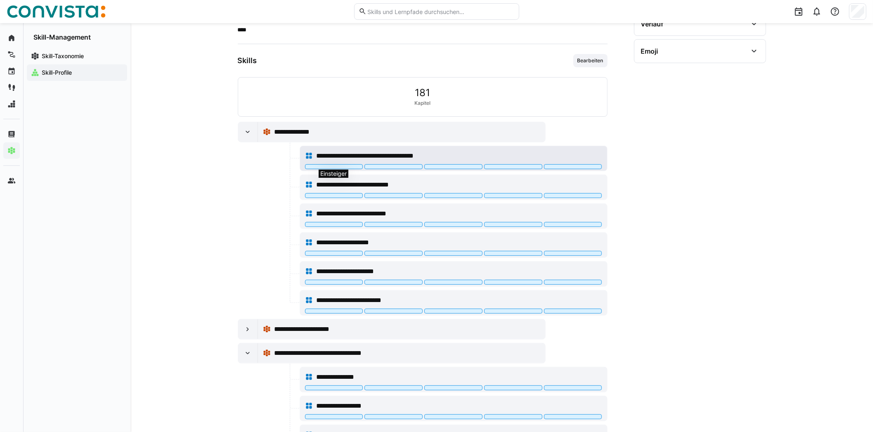
click at [333, 165] on div at bounding box center [334, 166] width 58 height 5
click at [346, 166] on div at bounding box center [334, 166] width 58 height 5
click at [376, 164] on div at bounding box center [394, 166] width 58 height 5
click at [345, 166] on div at bounding box center [334, 166] width 58 height 5
click at [372, 165] on div at bounding box center [394, 166] width 58 height 5
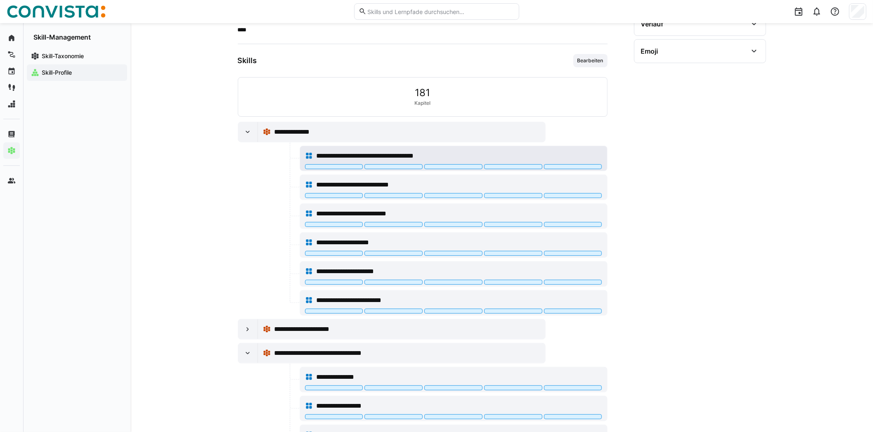
click at [374, 165] on div at bounding box center [394, 166] width 58 height 5
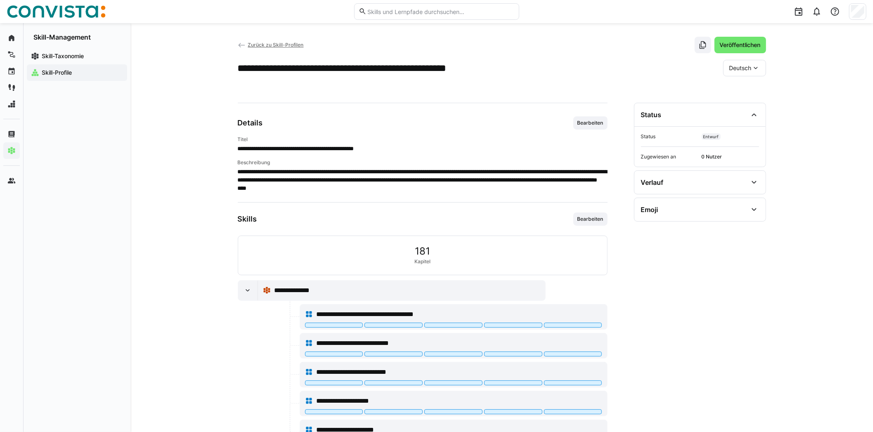
scroll to position [83, 0]
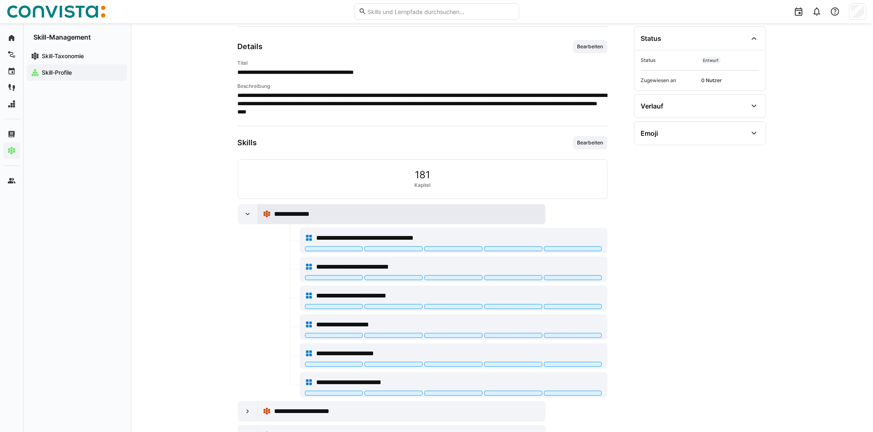
click at [497, 216] on div "**********" at bounding box center [407, 214] width 266 height 10
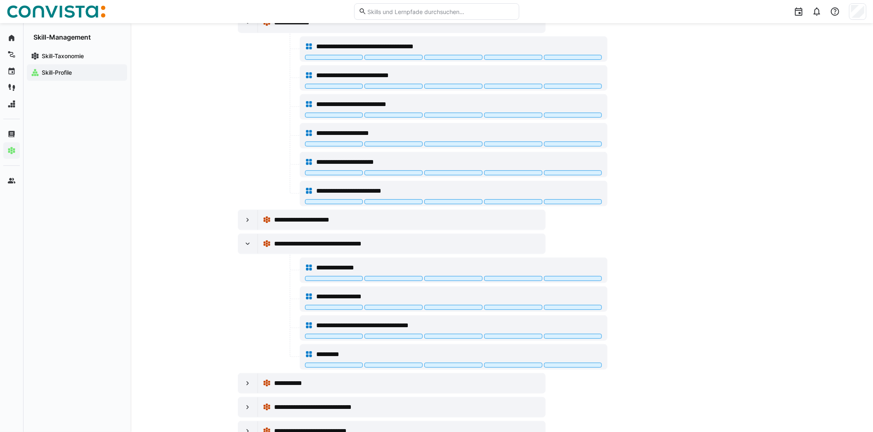
scroll to position [289, 0]
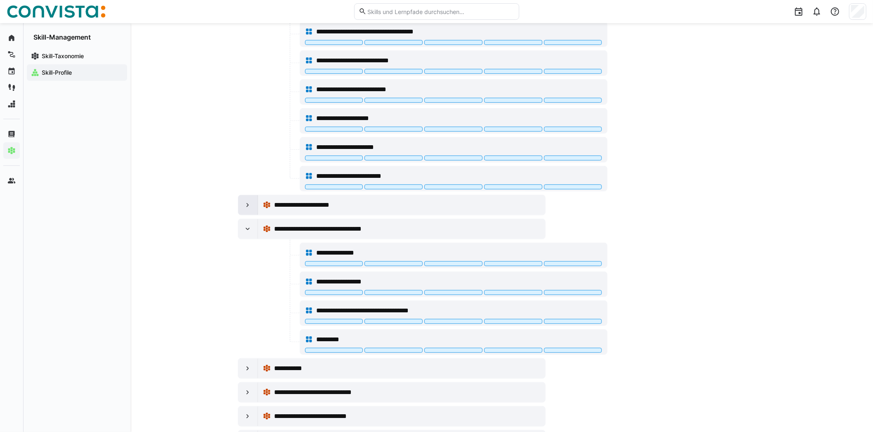
click at [240, 201] on div at bounding box center [248, 205] width 20 height 20
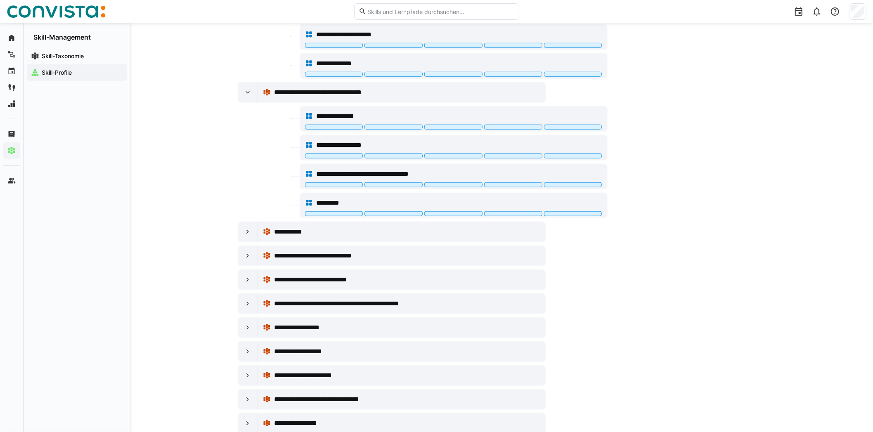
scroll to position [578, 0]
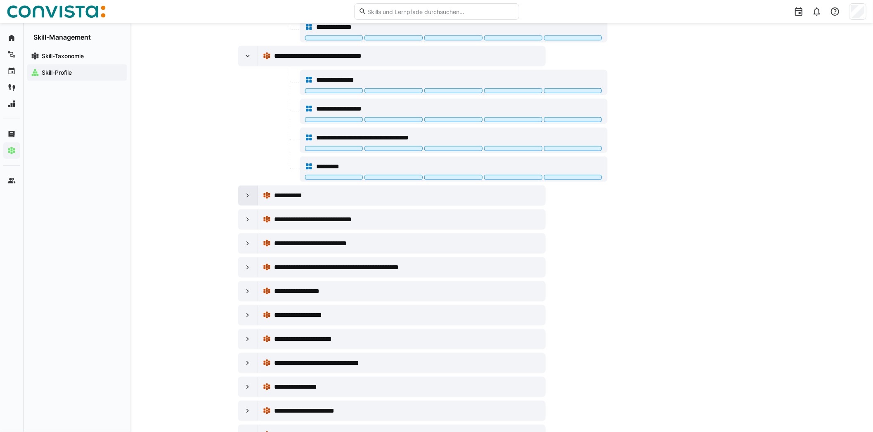
click at [249, 194] on eds-icon at bounding box center [248, 196] width 8 height 8
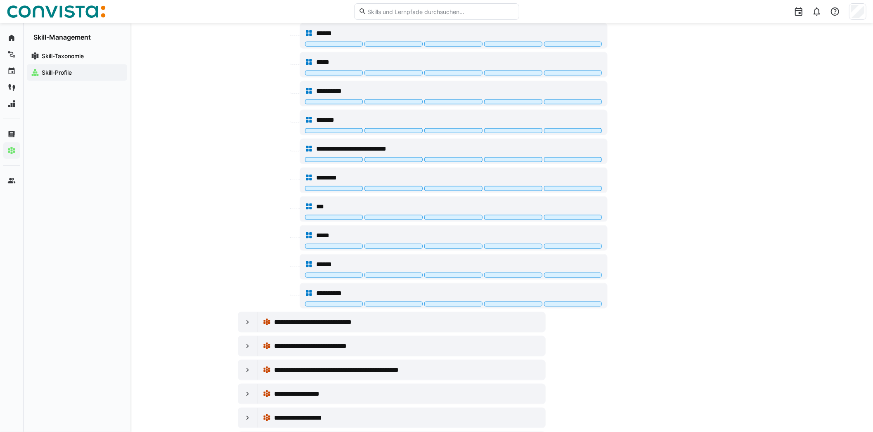
scroll to position [867, 0]
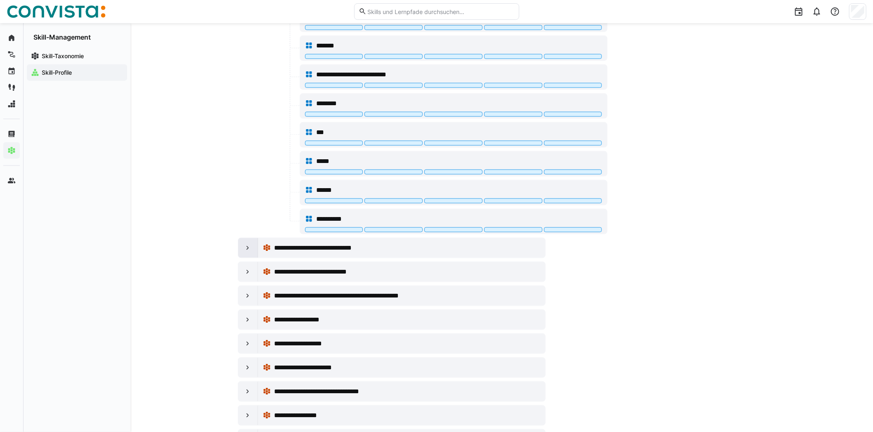
click at [248, 244] on eds-icon at bounding box center [248, 248] width 8 height 8
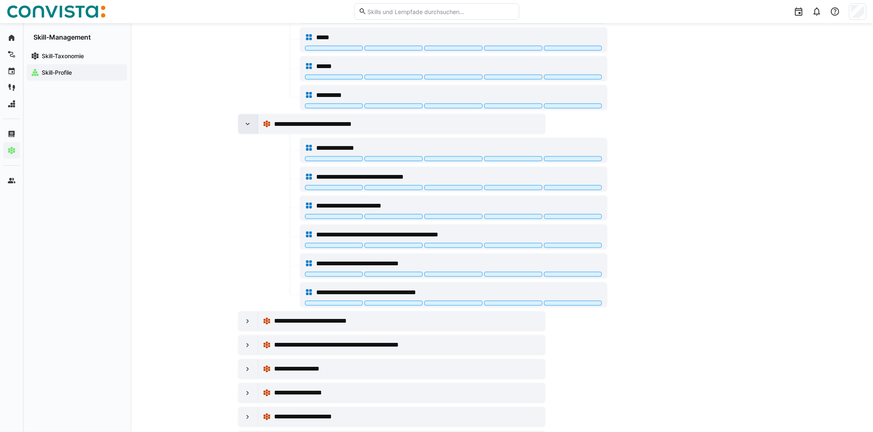
scroll to position [1073, 0]
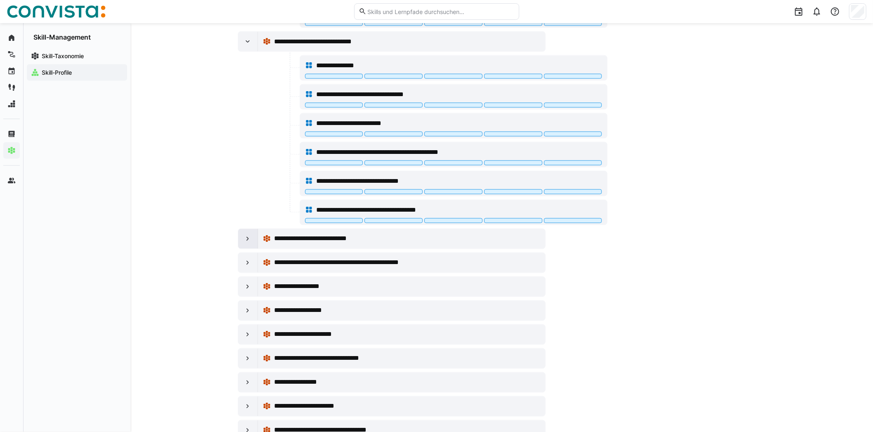
click at [248, 239] on div at bounding box center [248, 239] width 20 height 20
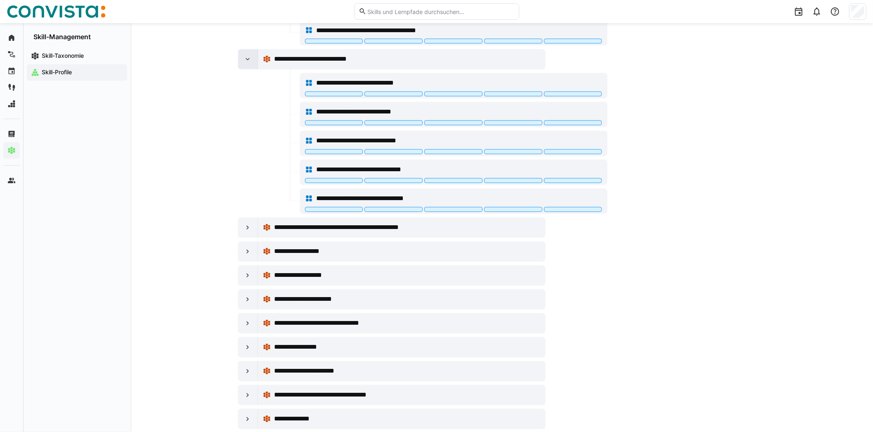
scroll to position [1280, 0]
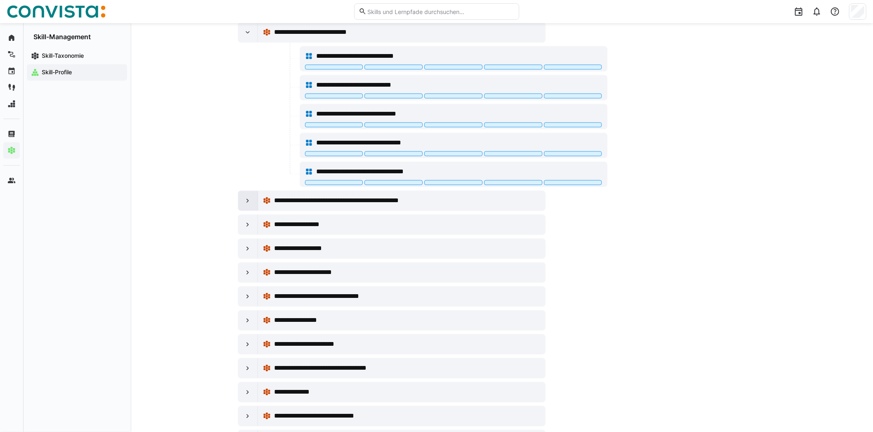
click at [251, 200] on div at bounding box center [248, 201] width 20 height 20
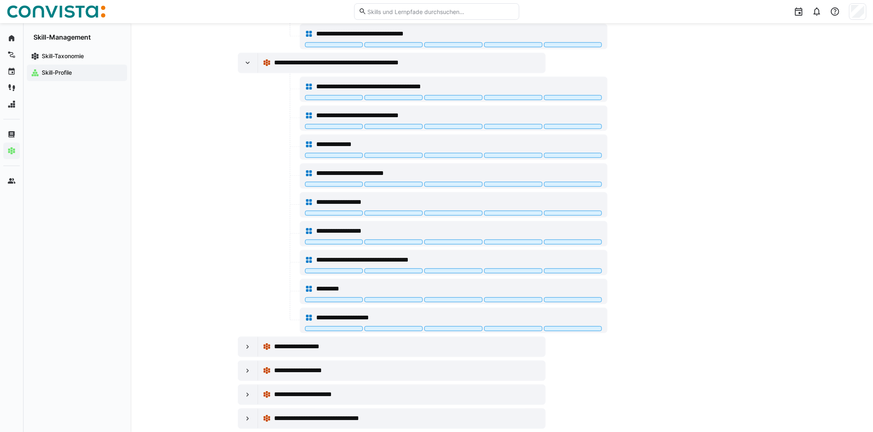
scroll to position [1445, 0]
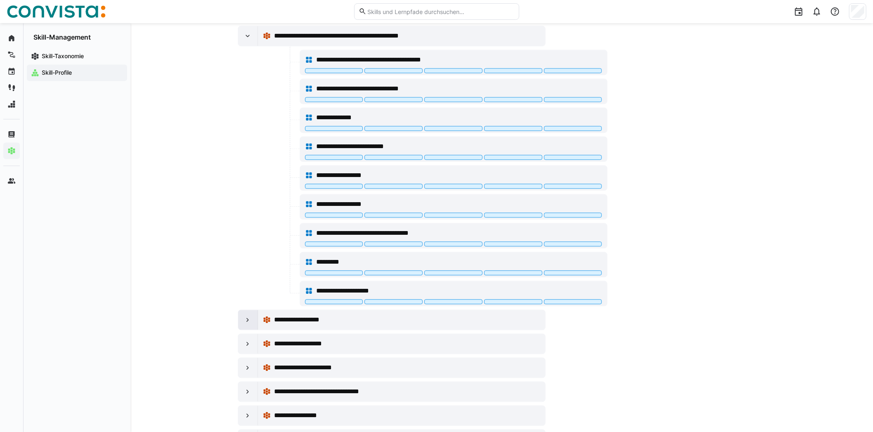
click at [251, 310] on div at bounding box center [248, 320] width 20 height 20
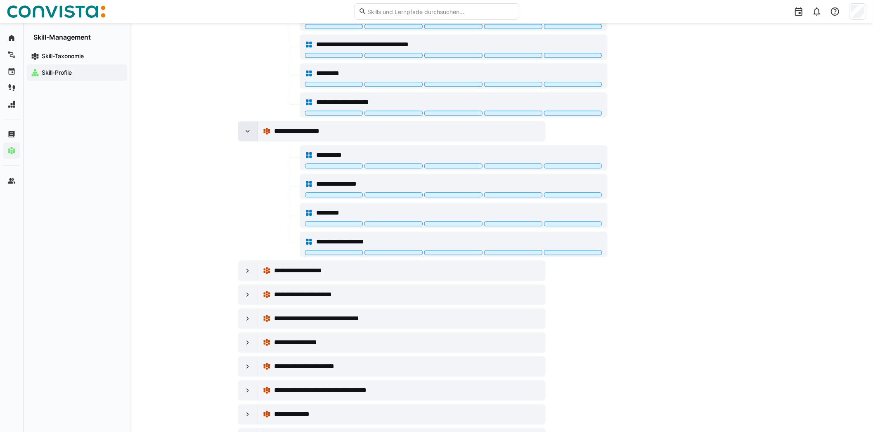
scroll to position [1651, 0]
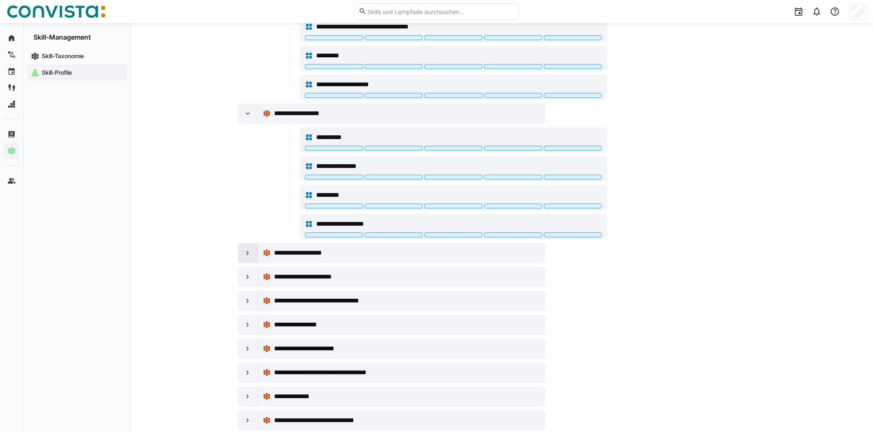
click at [251, 249] on eds-icon at bounding box center [248, 253] width 8 height 8
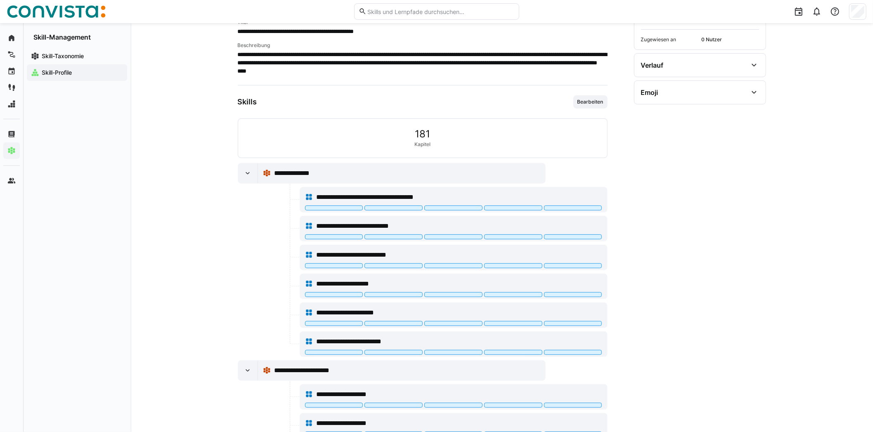
scroll to position [0, 0]
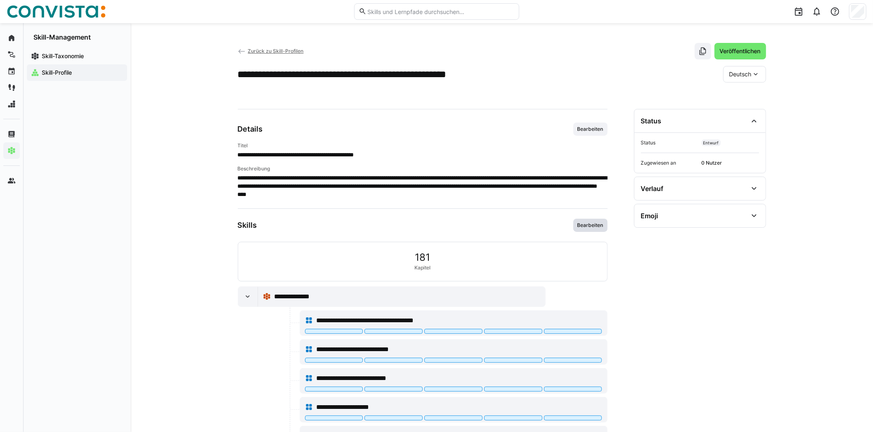
click at [578, 222] on span "Bearbeiten" at bounding box center [591, 225] width 28 height 7
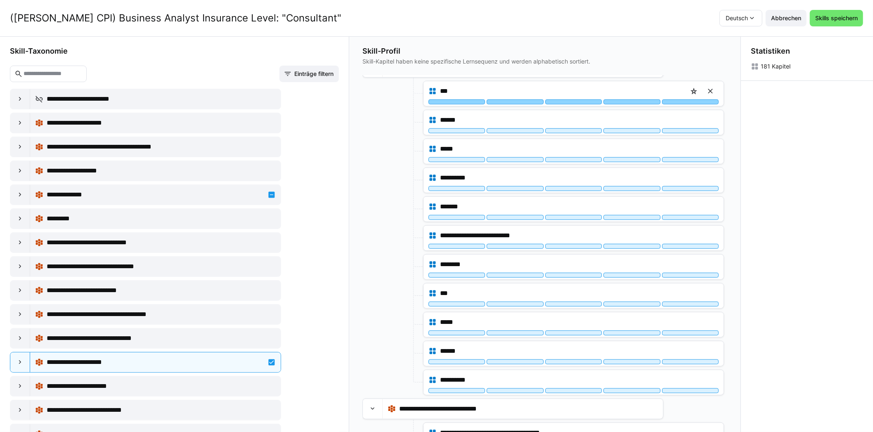
scroll to position [413, 0]
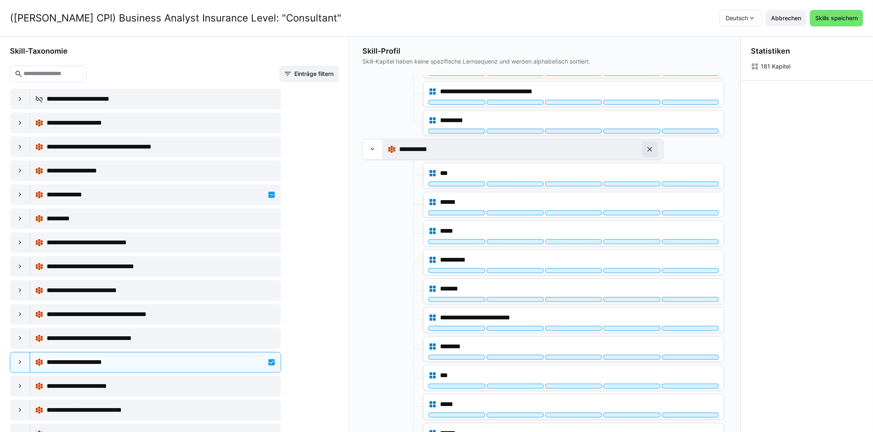
click at [651, 145] on eds-icon at bounding box center [650, 149] width 8 height 8
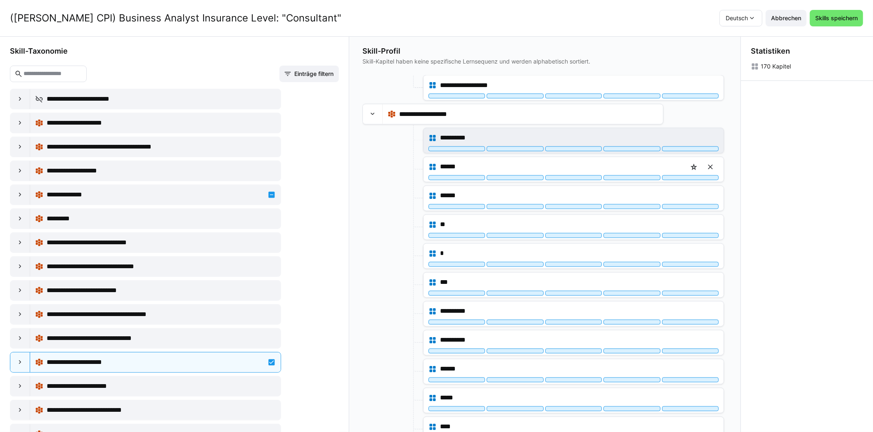
scroll to position [1238, 0]
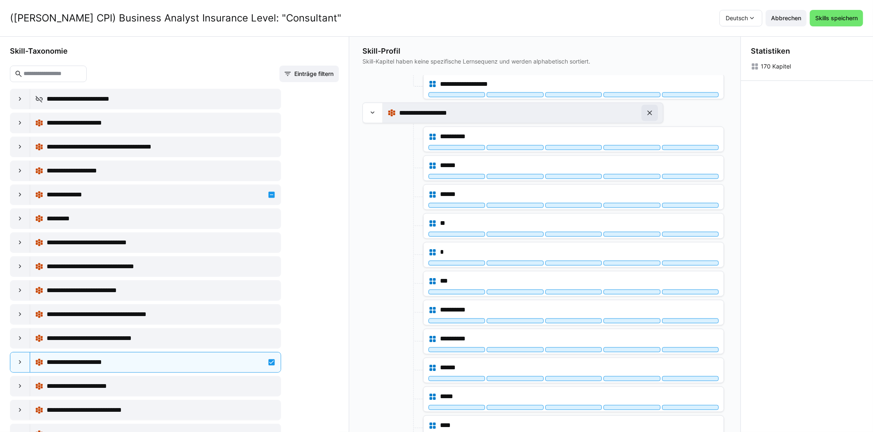
click at [651, 109] on eds-icon at bounding box center [650, 113] width 8 height 8
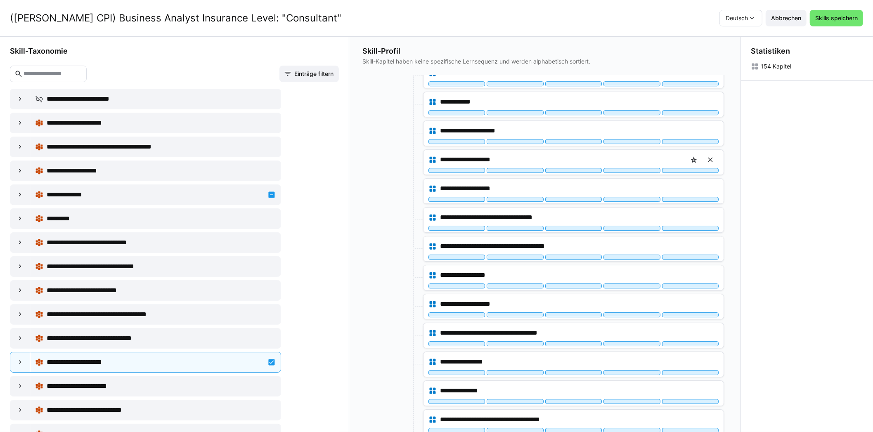
scroll to position [4566, 0]
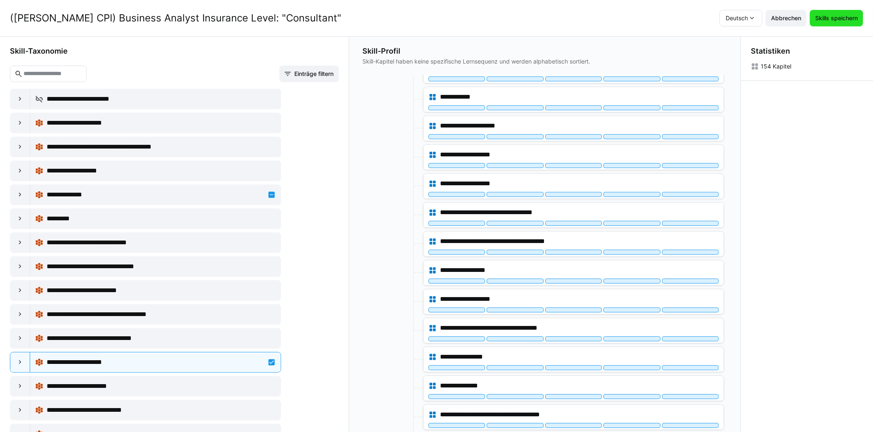
click at [831, 19] on span "Skills speichern" at bounding box center [836, 18] width 45 height 8
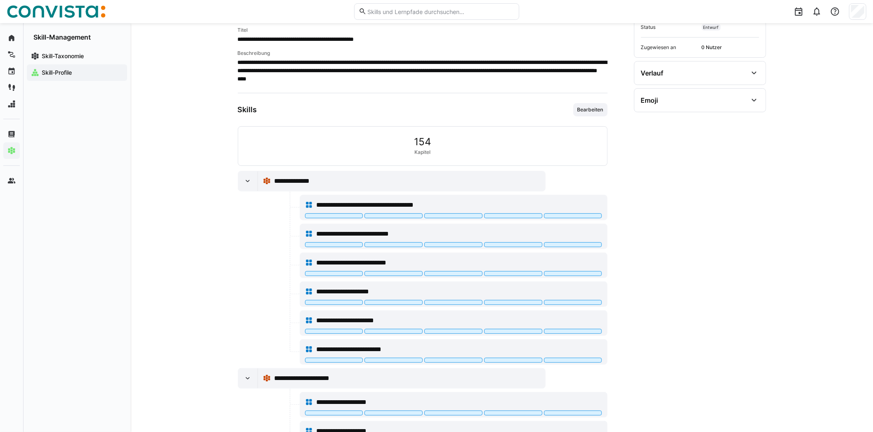
scroll to position [123, 0]
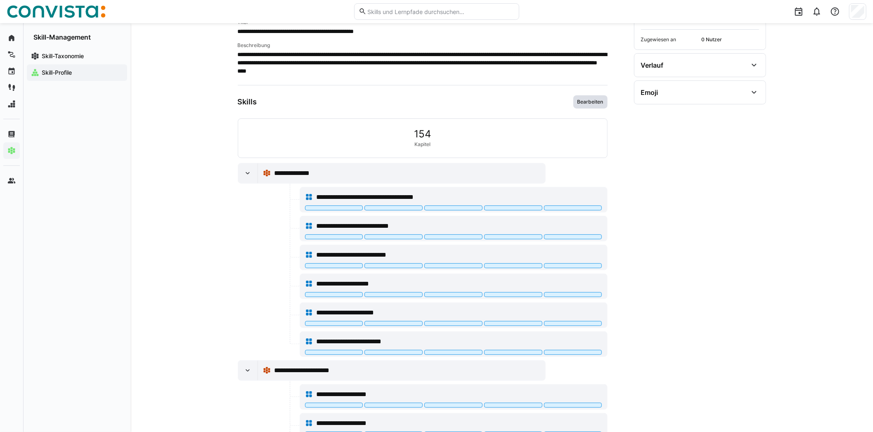
click at [587, 102] on span "Bearbeiten" at bounding box center [591, 102] width 28 height 7
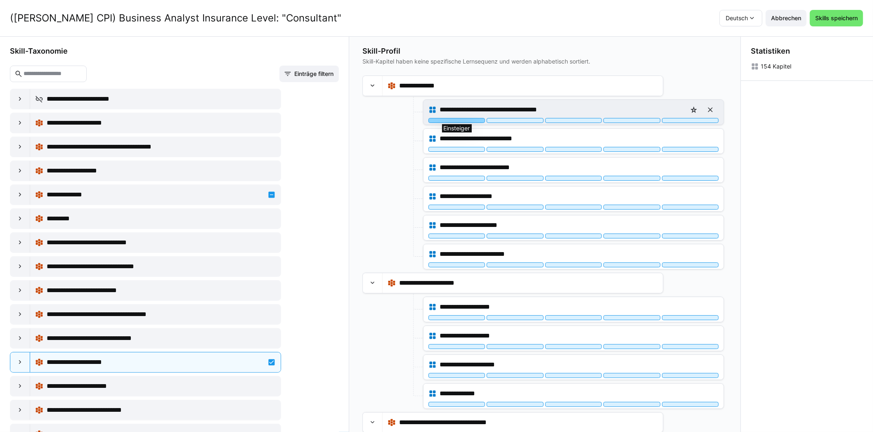
click at [466, 120] on div at bounding box center [457, 120] width 57 height 5
click at [519, 123] on div "**********" at bounding box center [574, 112] width 300 height 25
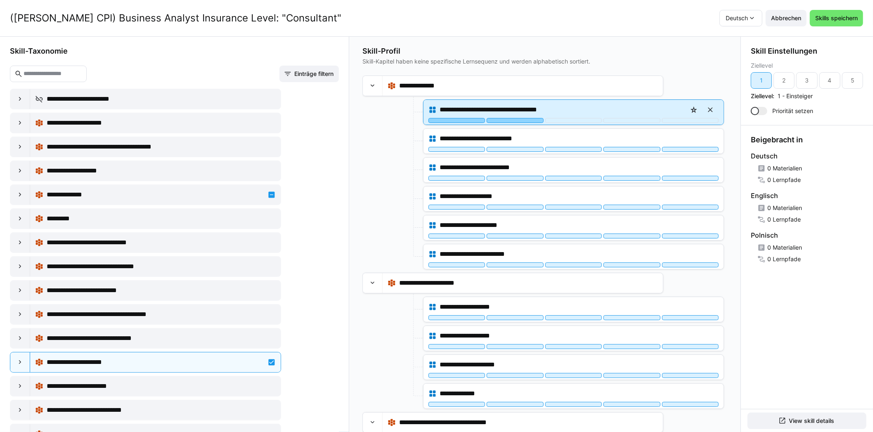
click at [519, 118] on div at bounding box center [515, 120] width 57 height 5
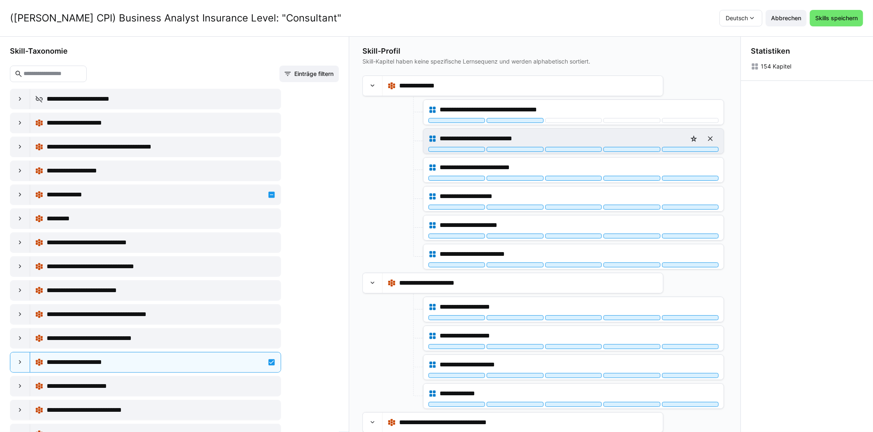
click at [514, 153] on div "**********" at bounding box center [574, 141] width 300 height 25
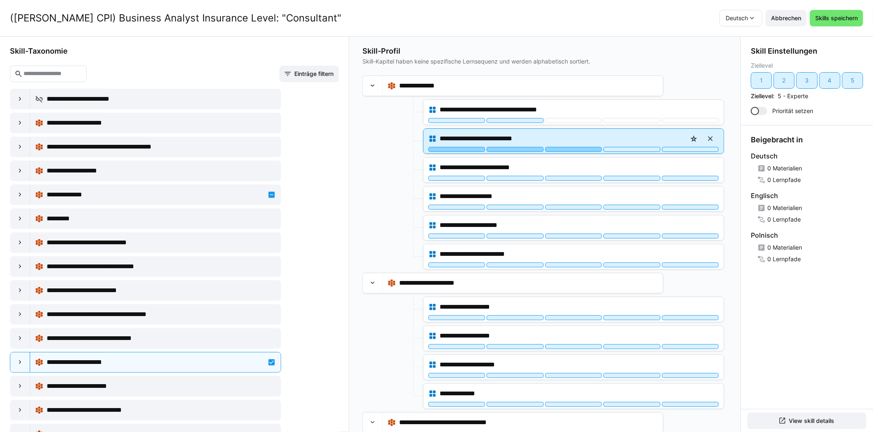
click at [557, 151] on div at bounding box center [573, 149] width 57 height 5
click at [511, 152] on div "**********" at bounding box center [574, 141] width 300 height 25
click at [508, 151] on div at bounding box center [515, 149] width 57 height 5
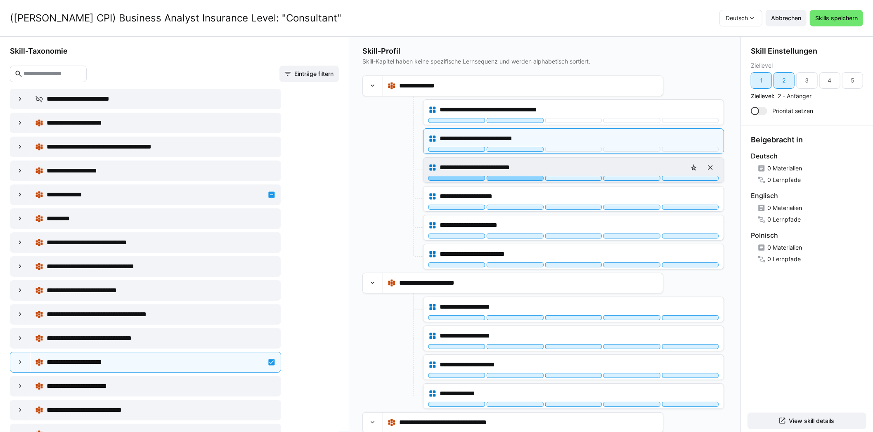
click at [514, 178] on div at bounding box center [515, 178] width 57 height 5
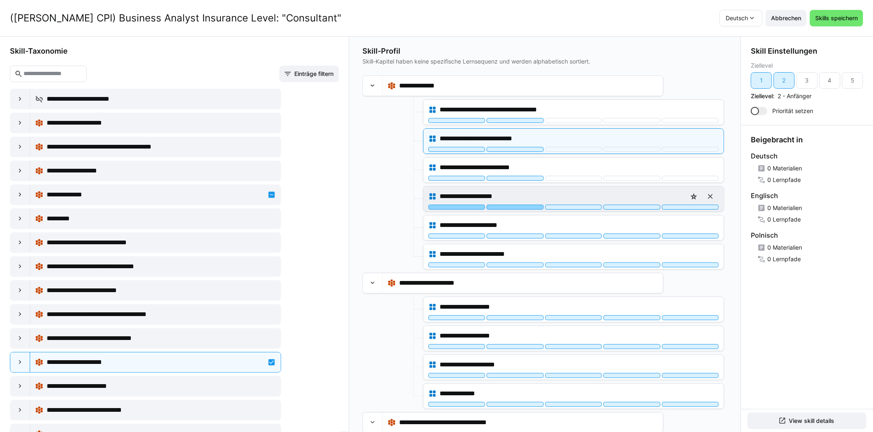
click at [514, 208] on div at bounding box center [515, 207] width 57 height 5
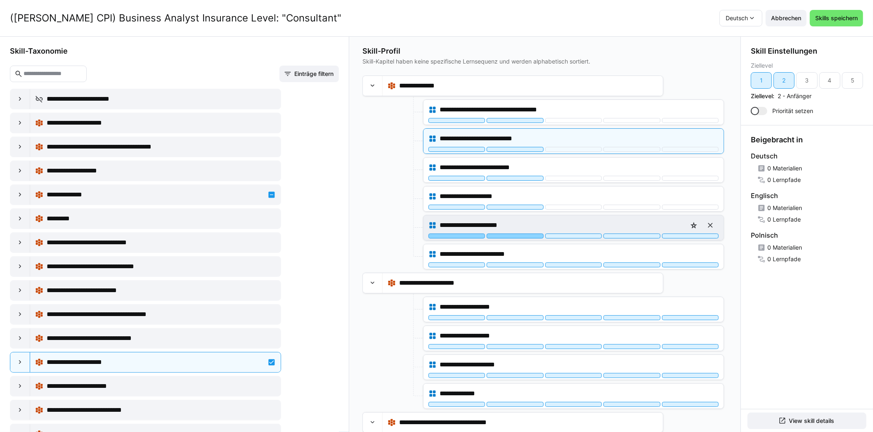
click at [514, 235] on div at bounding box center [515, 236] width 57 height 5
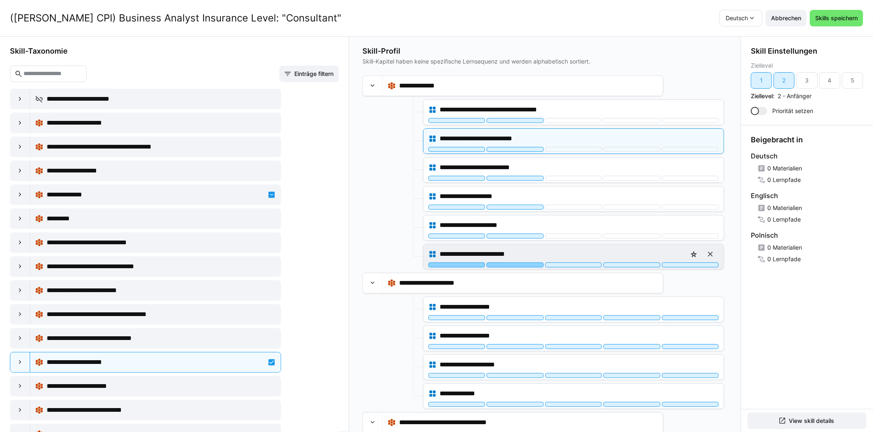
click at [513, 265] on div at bounding box center [515, 265] width 57 height 5
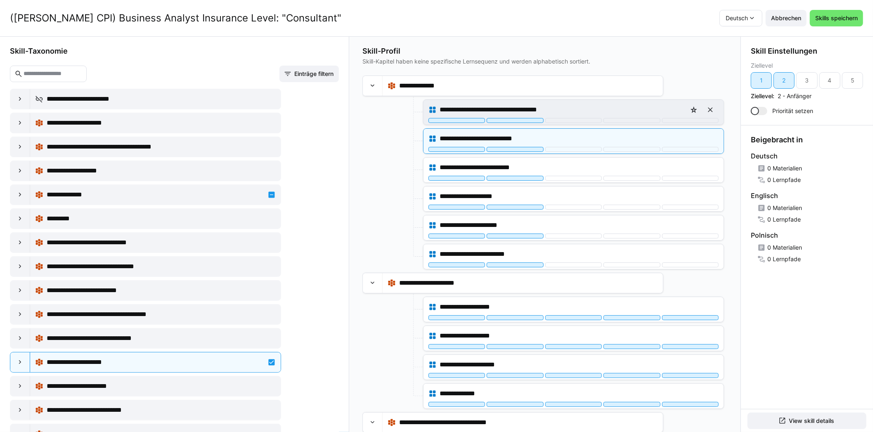
click at [562, 117] on div "**********" at bounding box center [574, 110] width 290 height 17
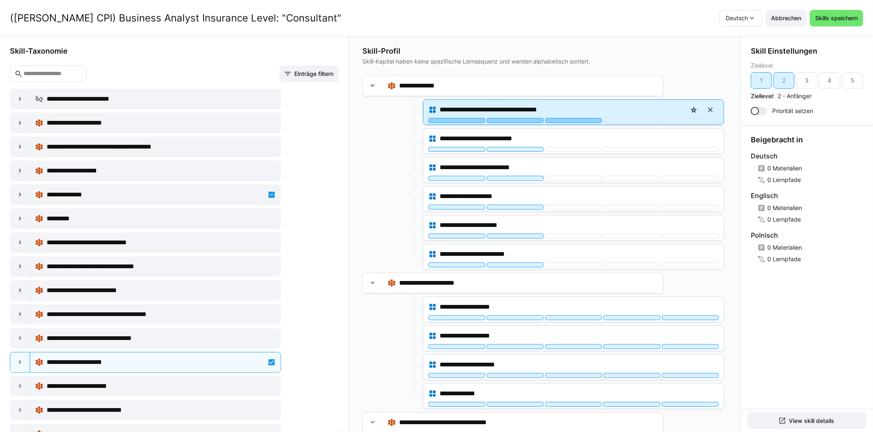
click at [562, 122] on div at bounding box center [573, 120] width 57 height 5
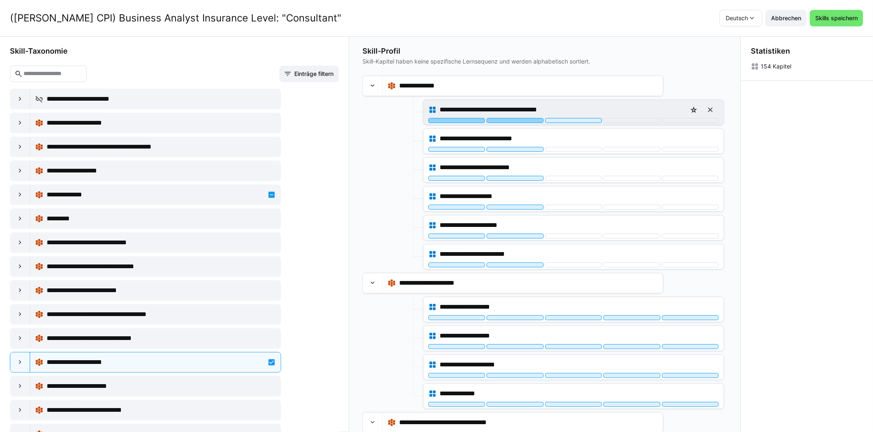
click at [533, 121] on div at bounding box center [515, 120] width 57 height 5
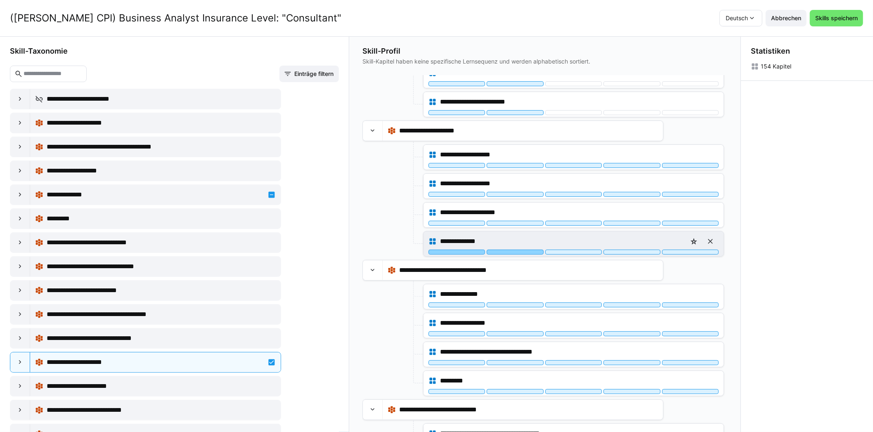
scroll to position [165, 0]
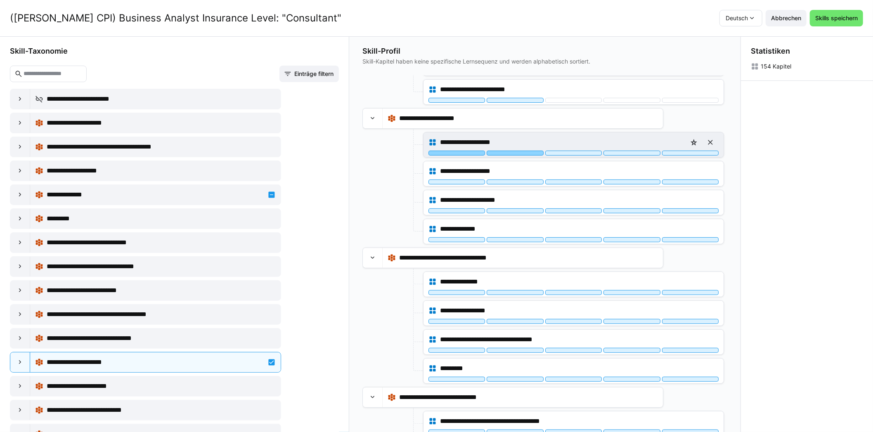
click at [511, 151] on div at bounding box center [515, 153] width 57 height 5
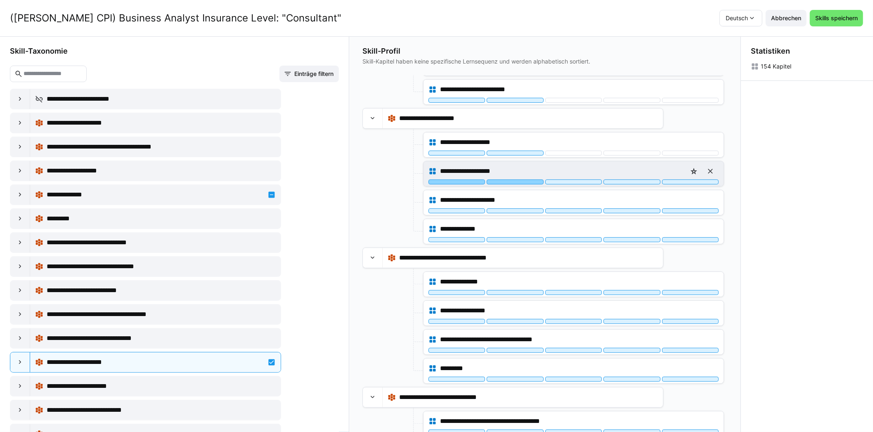
click at [511, 180] on div at bounding box center [515, 182] width 57 height 5
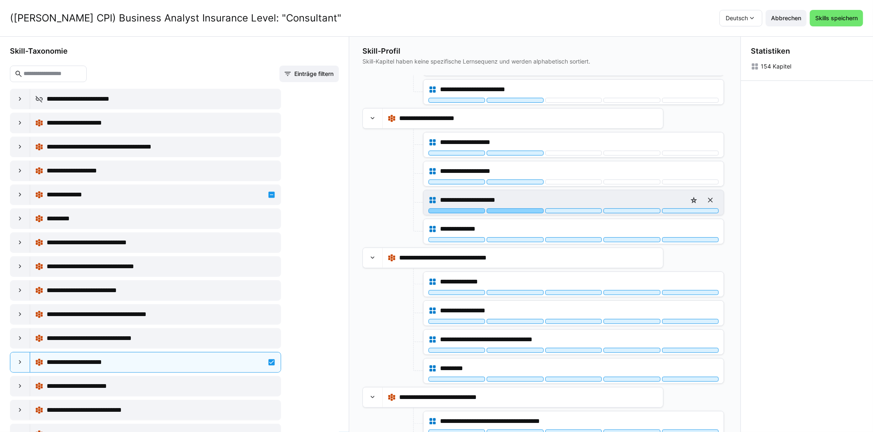
click at [510, 208] on div at bounding box center [515, 210] width 57 height 5
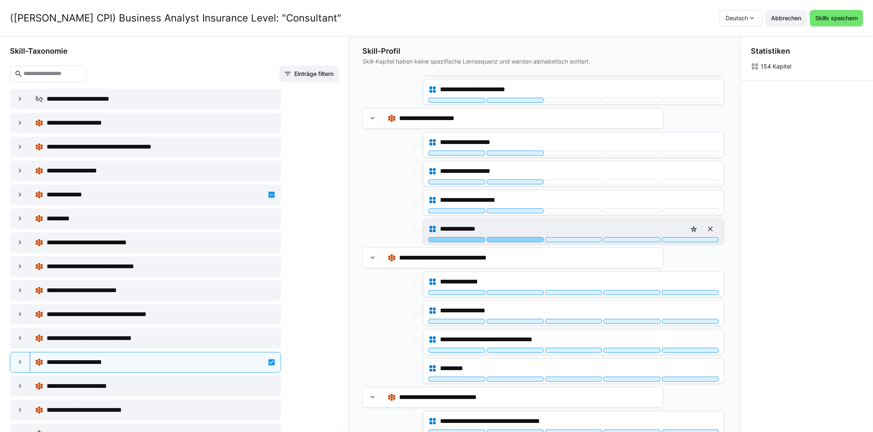
click at [507, 238] on div at bounding box center [515, 239] width 57 height 5
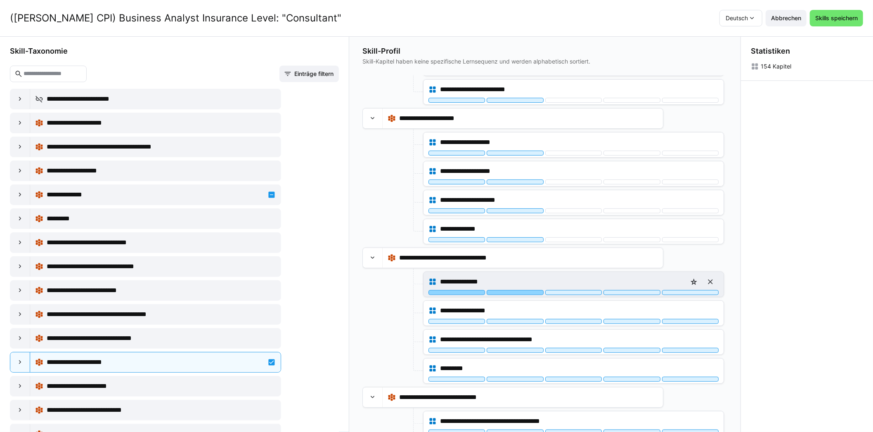
click at [503, 290] on div at bounding box center [515, 292] width 57 height 5
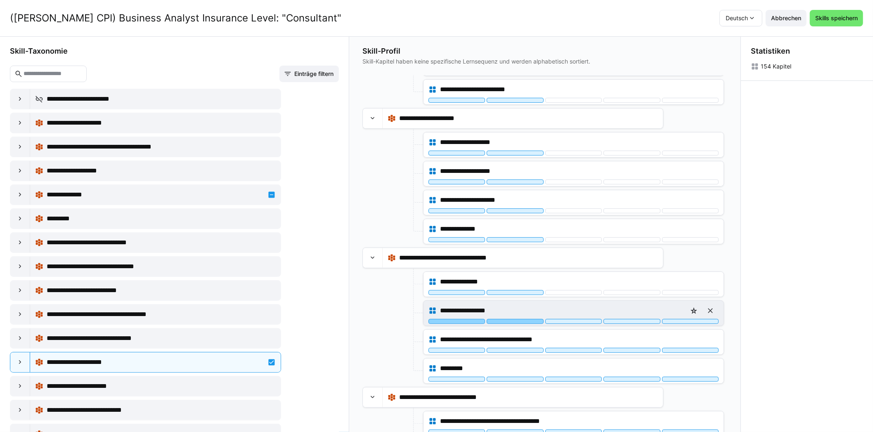
click at [503, 319] on div at bounding box center [515, 321] width 57 height 5
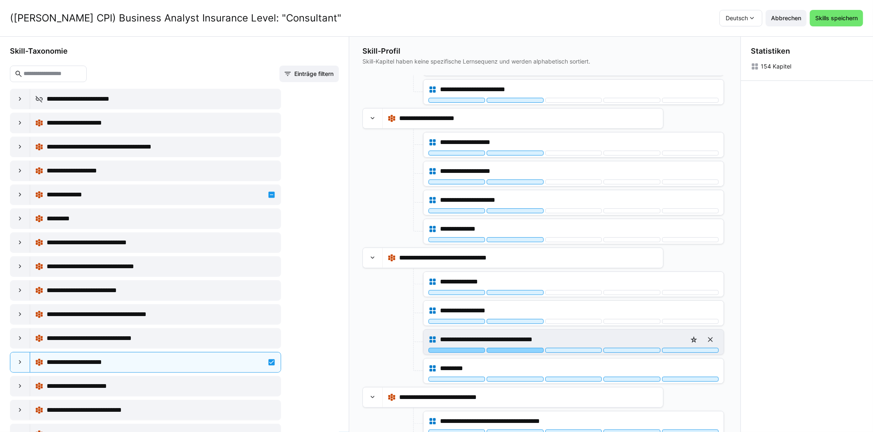
click at [502, 349] on div at bounding box center [515, 350] width 57 height 5
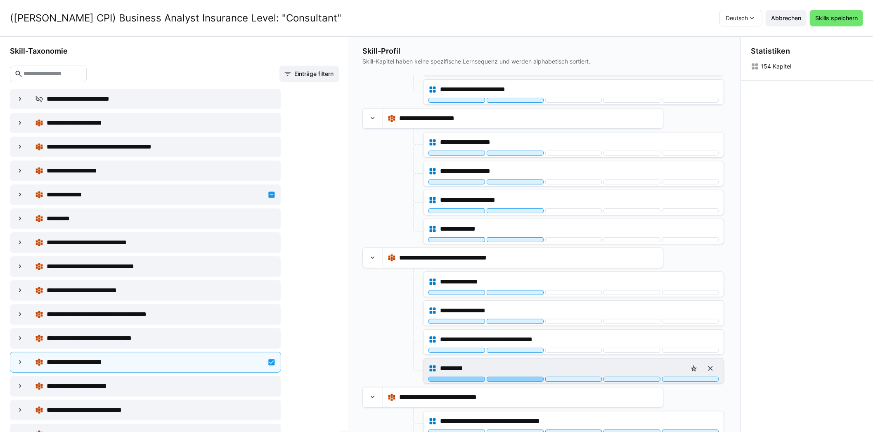
click at [503, 377] on div at bounding box center [515, 379] width 57 height 5
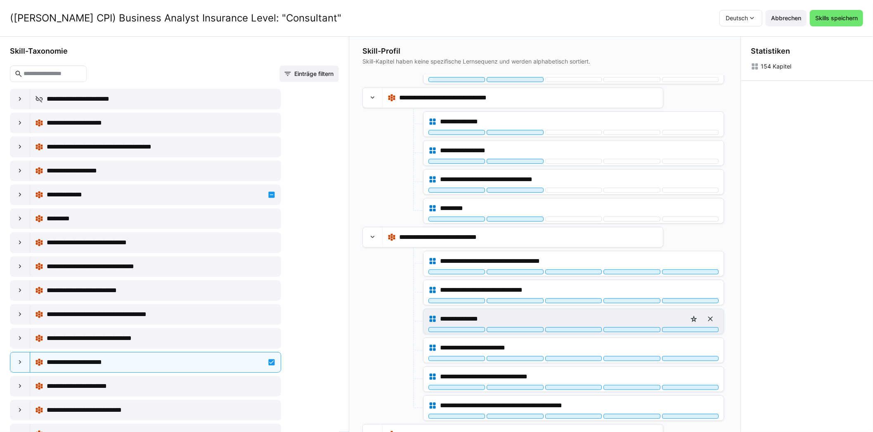
scroll to position [330, 0]
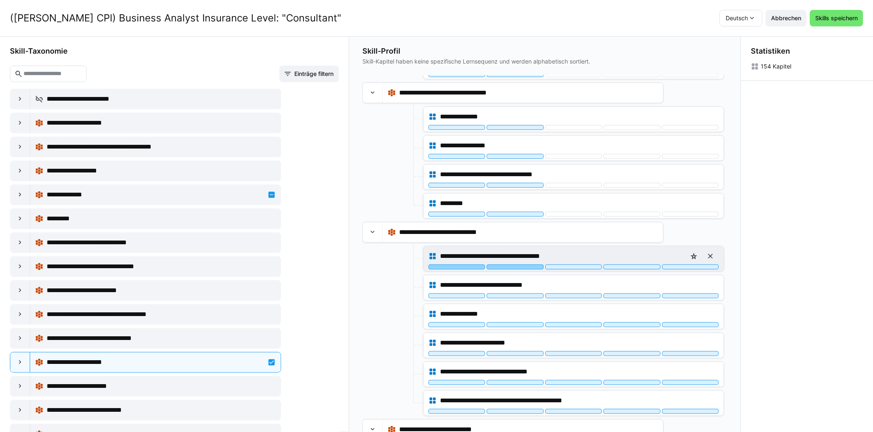
click at [512, 265] on div at bounding box center [515, 267] width 57 height 5
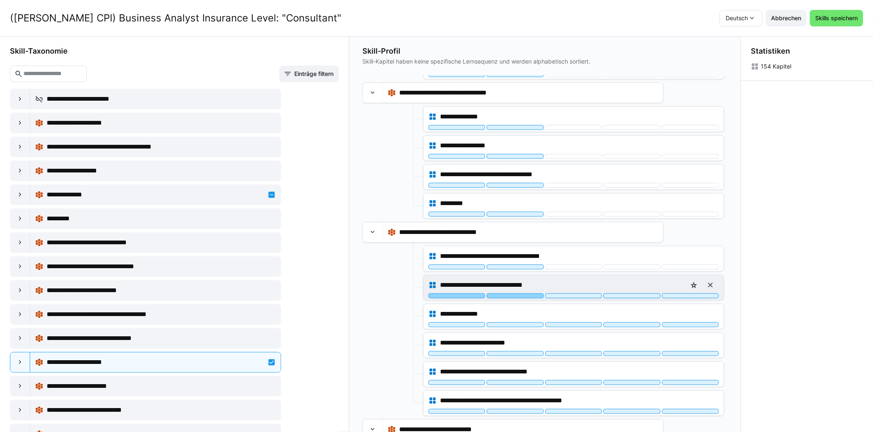
click at [511, 294] on div at bounding box center [515, 296] width 57 height 5
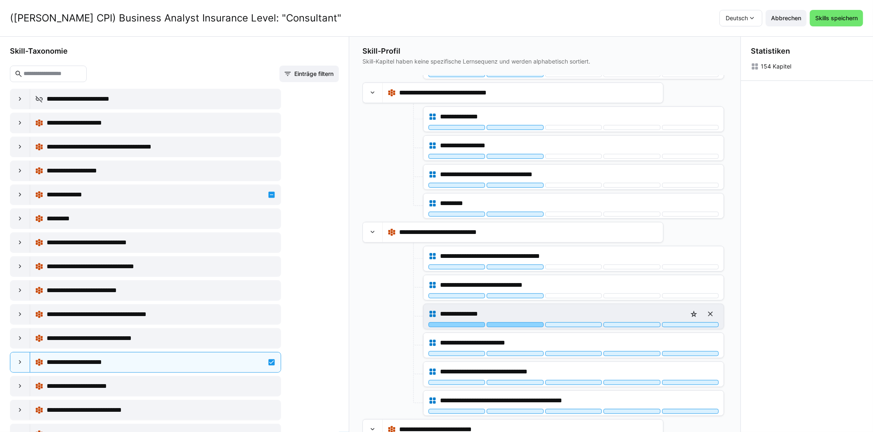
click at [510, 323] on div at bounding box center [515, 324] width 57 height 5
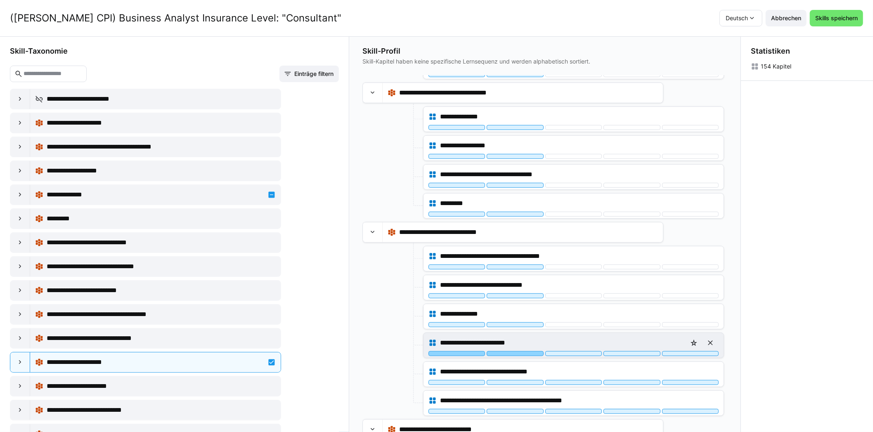
click at [509, 351] on div at bounding box center [515, 353] width 57 height 5
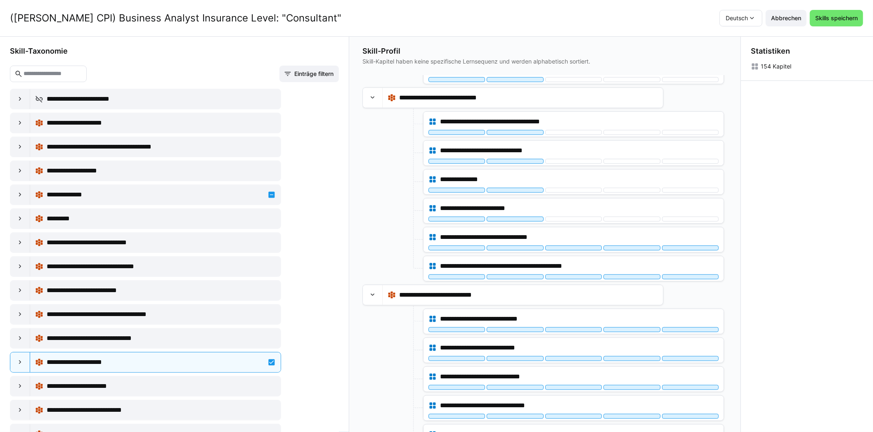
scroll to position [495, 0]
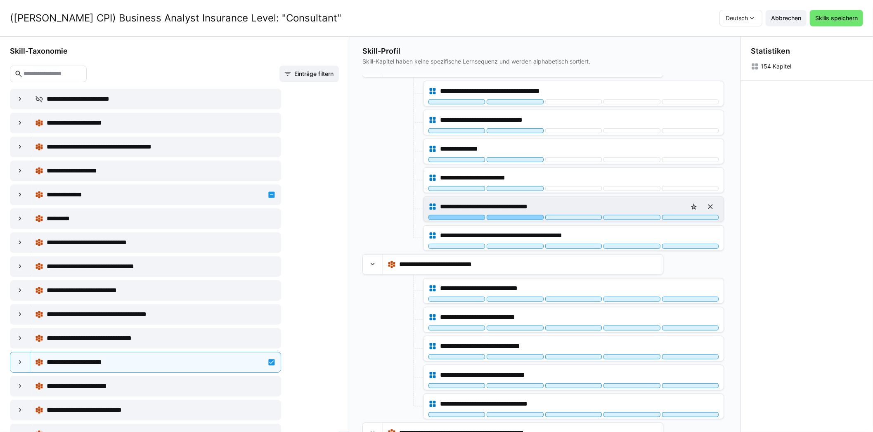
click at [506, 215] on div at bounding box center [515, 217] width 57 height 5
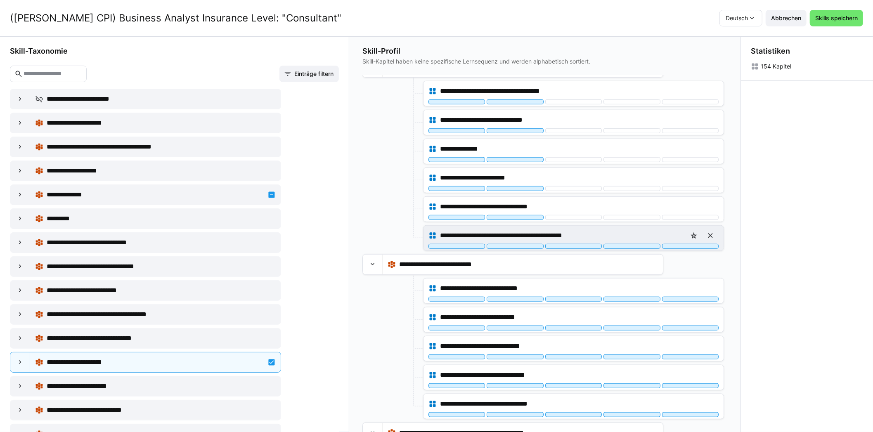
click at [506, 239] on div "**********" at bounding box center [574, 235] width 290 height 17
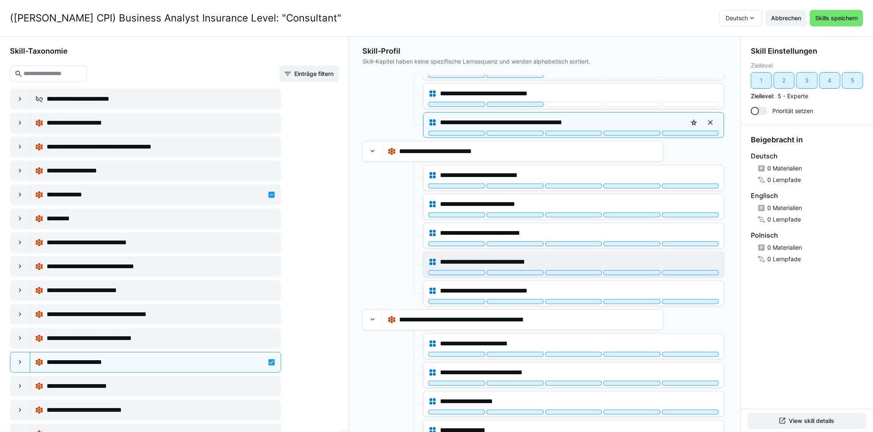
scroll to position [619, 0]
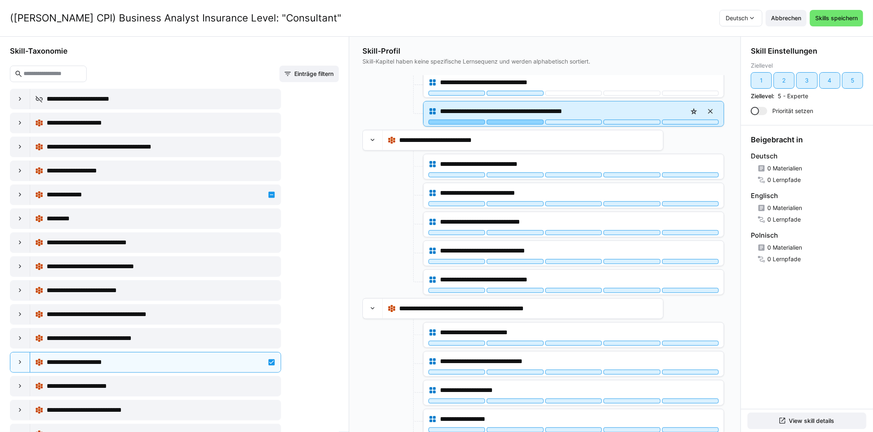
click at [514, 120] on div at bounding box center [515, 122] width 57 height 5
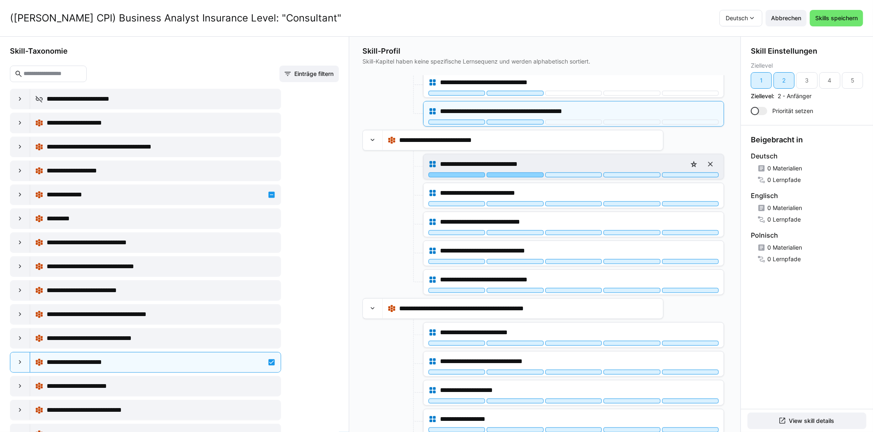
click at [513, 173] on div at bounding box center [515, 175] width 57 height 5
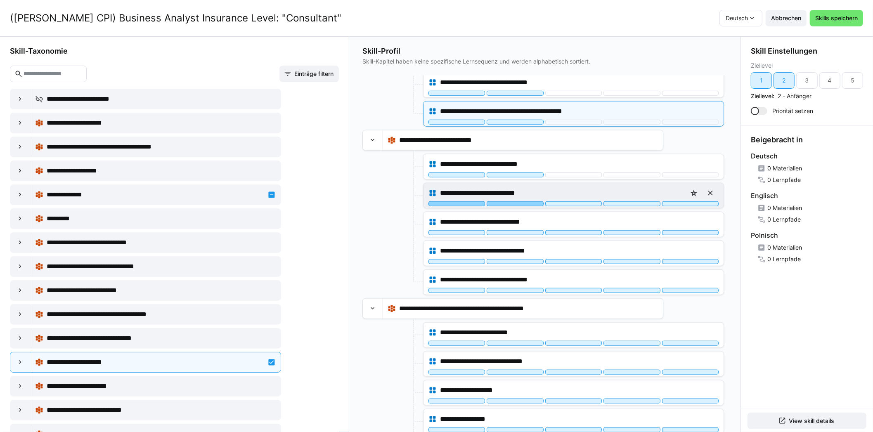
click at [510, 201] on div at bounding box center [515, 203] width 57 height 5
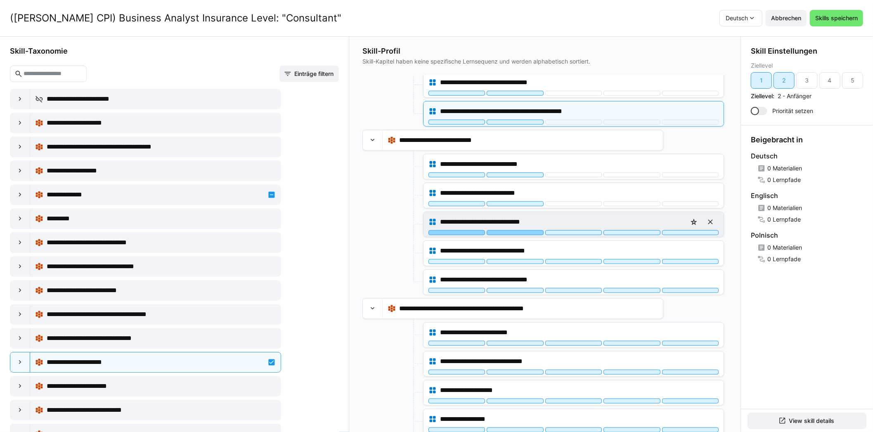
click at [509, 230] on div at bounding box center [515, 232] width 57 height 5
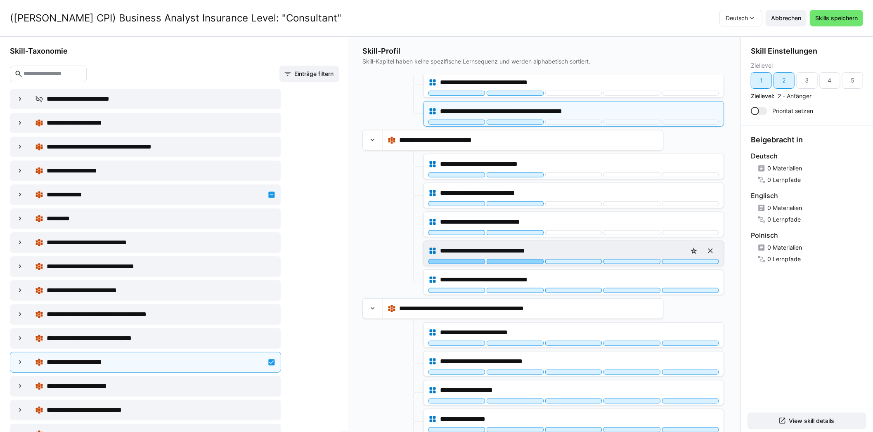
click at [507, 259] on div at bounding box center [515, 261] width 57 height 5
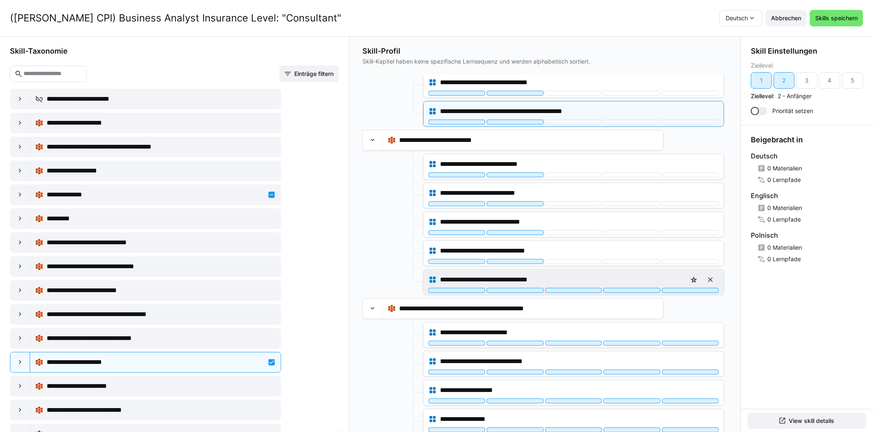
click at [505, 282] on div "**********" at bounding box center [574, 280] width 290 height 17
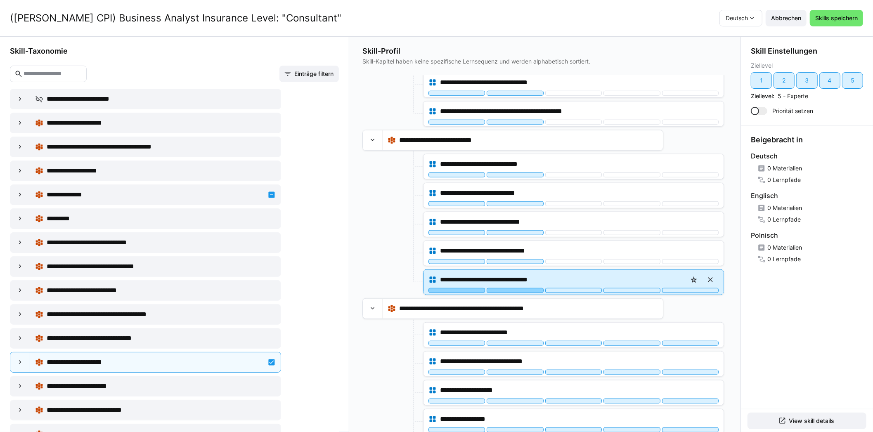
click at [505, 288] on div at bounding box center [515, 290] width 57 height 5
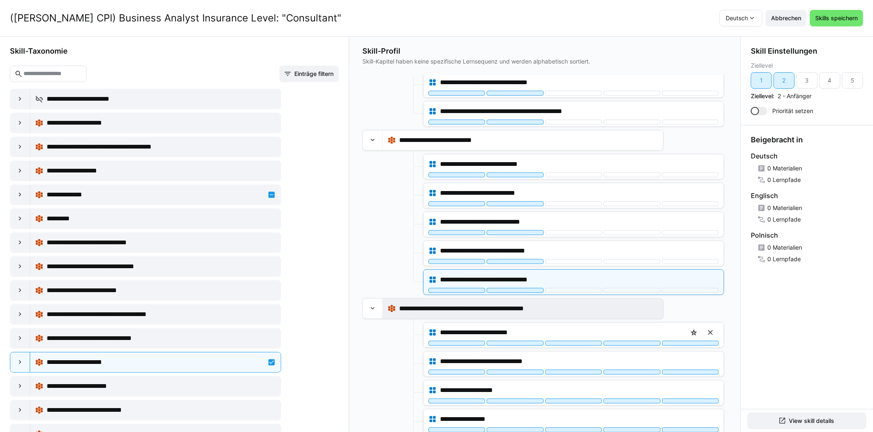
scroll to position [743, 0]
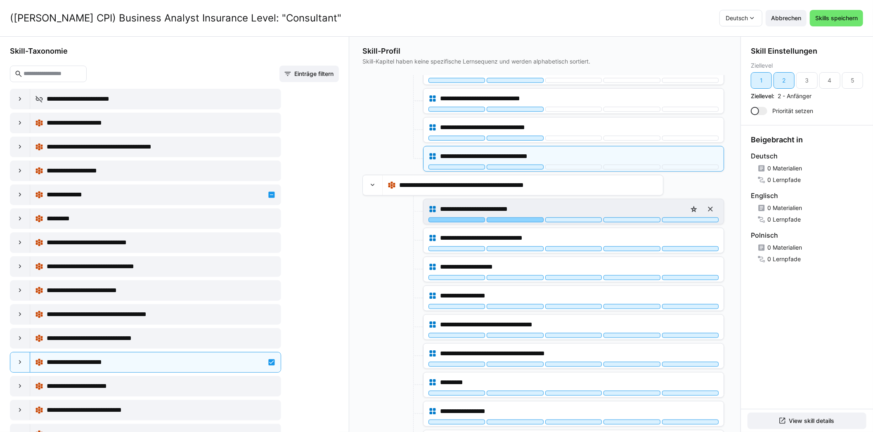
click at [505, 218] on div at bounding box center [515, 220] width 57 height 5
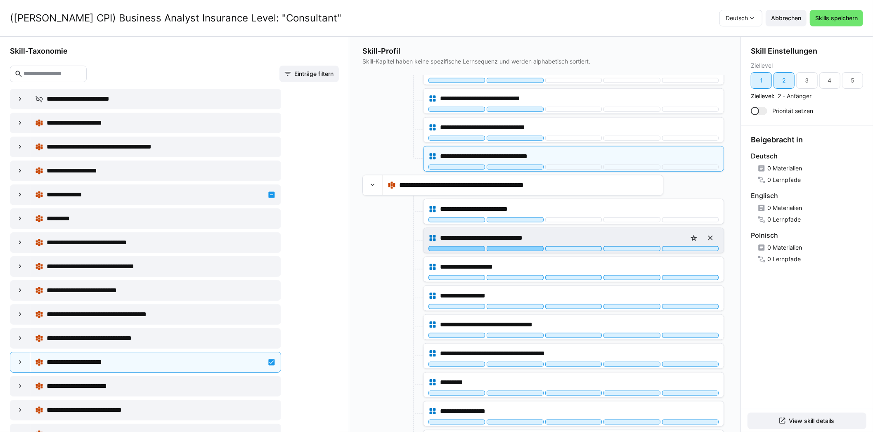
click at [505, 246] on div at bounding box center [515, 248] width 57 height 5
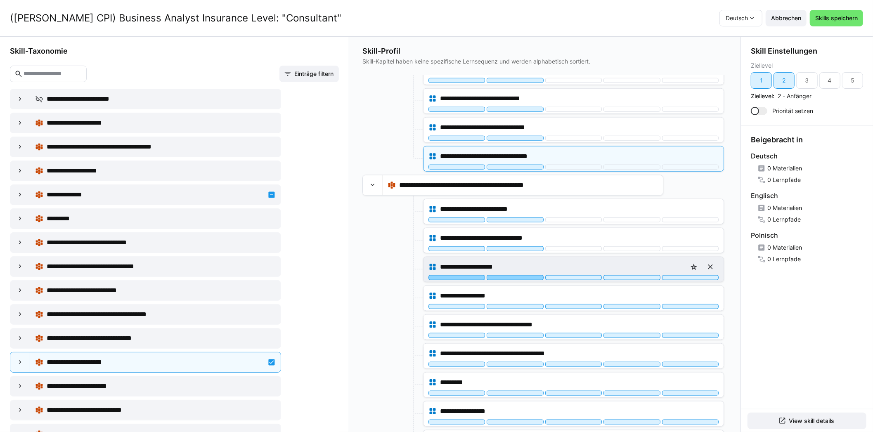
click at [504, 275] on div at bounding box center [515, 277] width 57 height 5
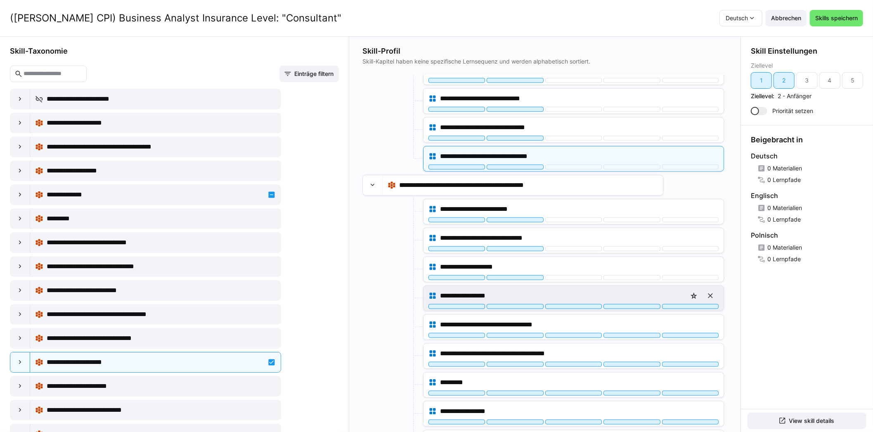
click at [507, 297] on div "**********" at bounding box center [574, 296] width 290 height 17
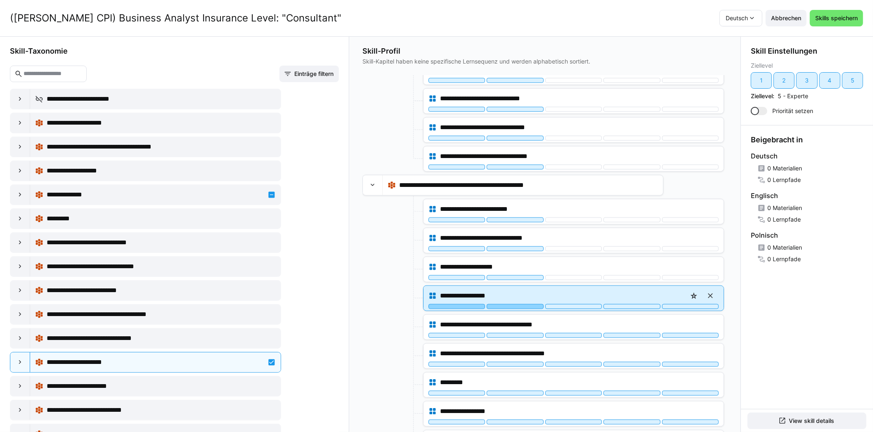
click at [507, 304] on div at bounding box center [515, 306] width 57 height 5
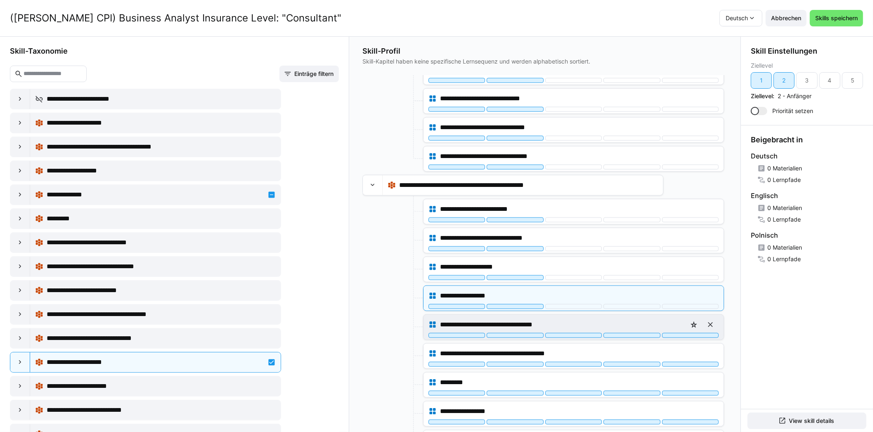
click at [507, 333] on div at bounding box center [515, 335] width 57 height 5
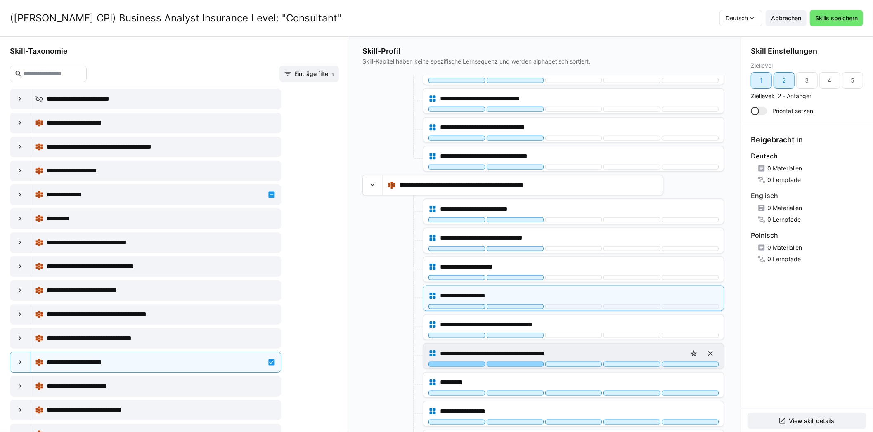
click at [507, 362] on div at bounding box center [515, 364] width 57 height 5
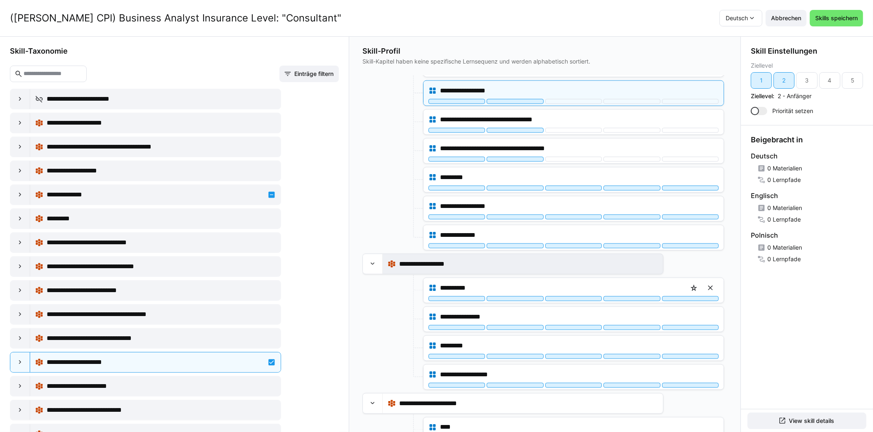
scroll to position [949, 0]
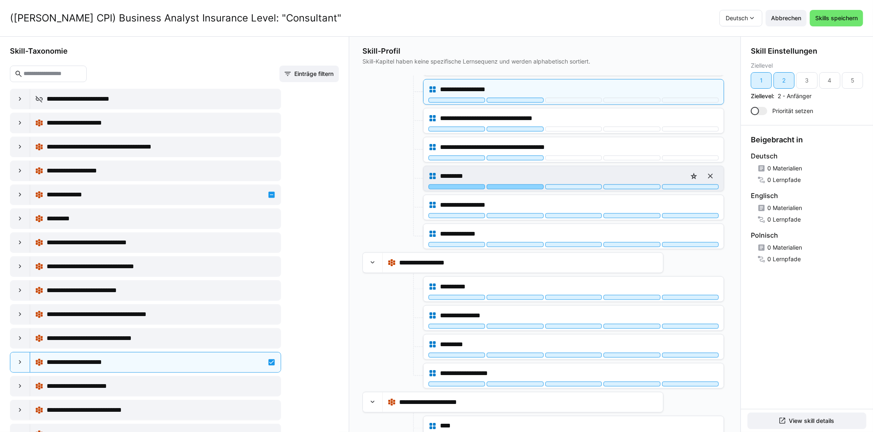
click at [501, 185] on div at bounding box center [515, 187] width 57 height 5
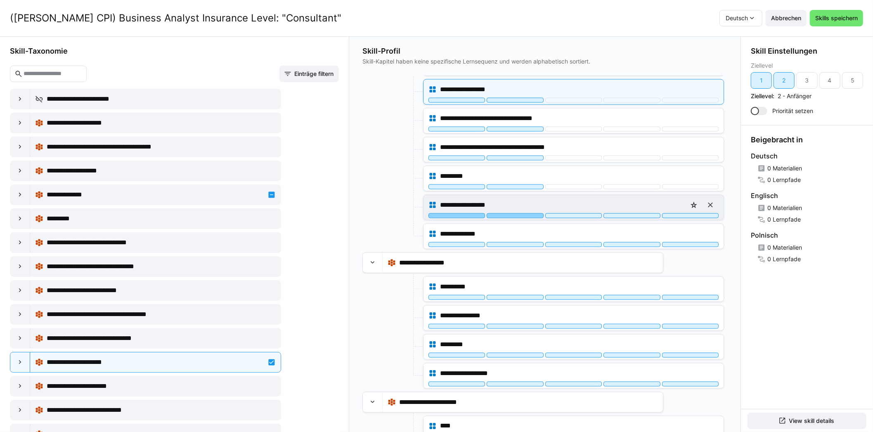
click at [501, 213] on div at bounding box center [515, 215] width 57 height 5
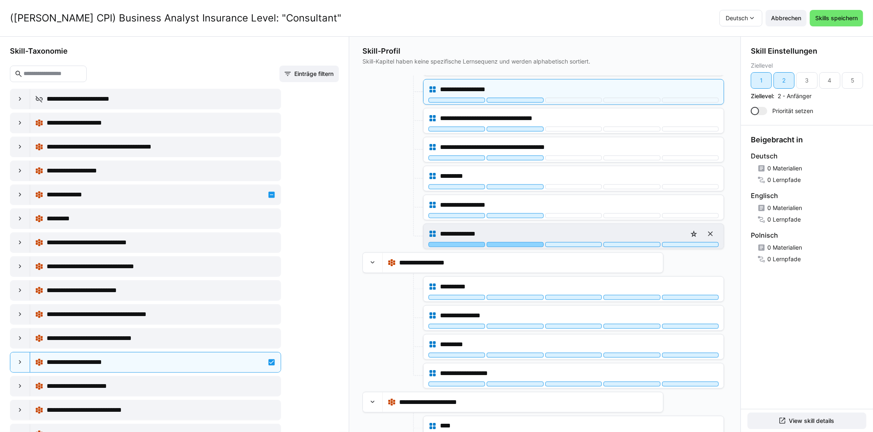
click at [501, 242] on div at bounding box center [515, 244] width 57 height 5
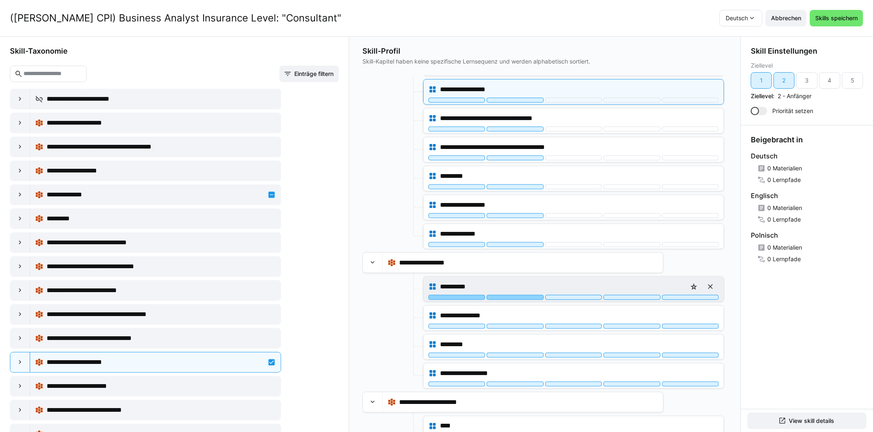
click at [503, 295] on div at bounding box center [515, 297] width 57 height 5
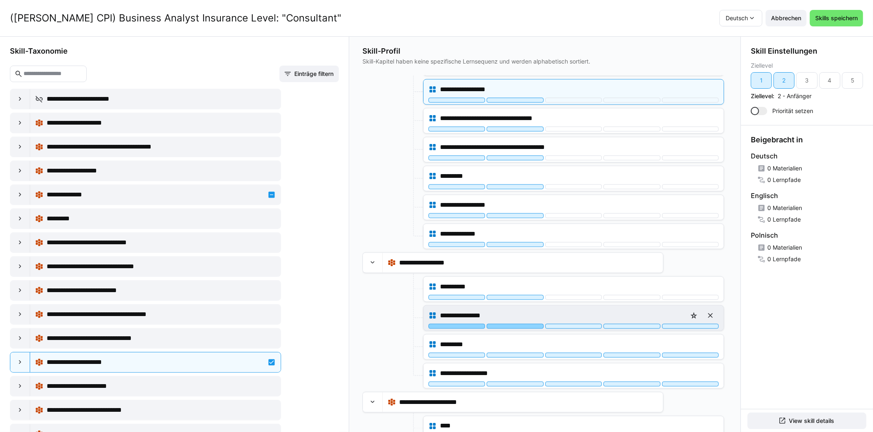
click at [505, 324] on div at bounding box center [515, 326] width 57 height 5
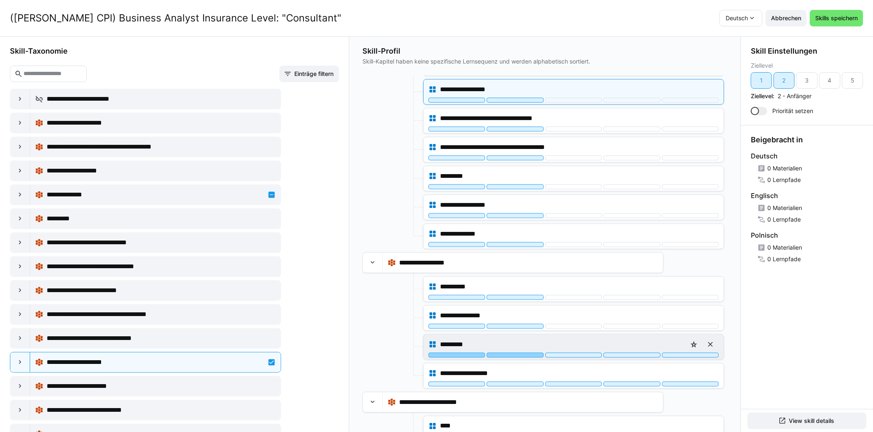
click at [504, 353] on div at bounding box center [515, 355] width 57 height 5
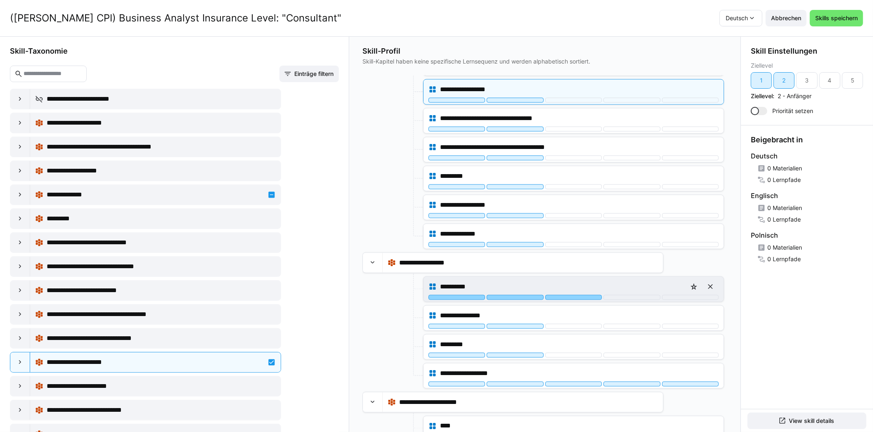
click at [552, 295] on div at bounding box center [573, 297] width 57 height 5
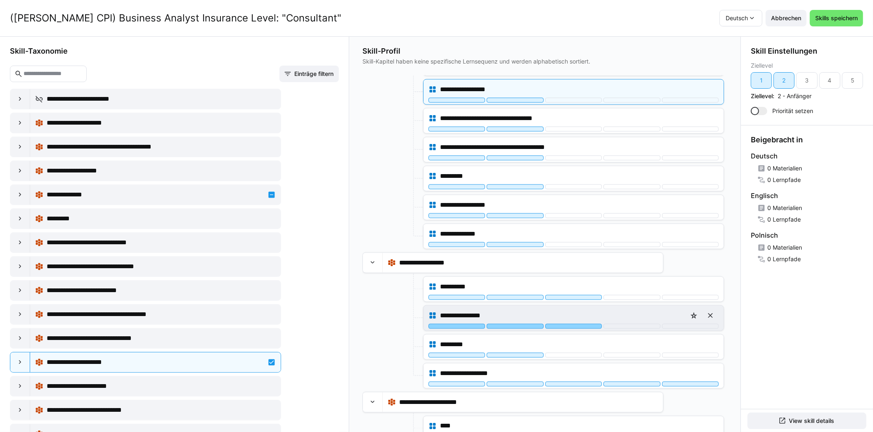
click at [555, 324] on div at bounding box center [573, 326] width 57 height 5
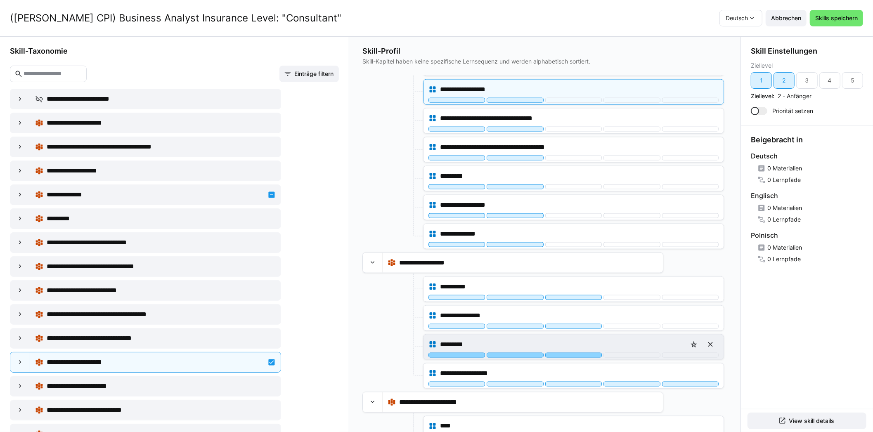
click at [555, 353] on div at bounding box center [573, 355] width 57 height 5
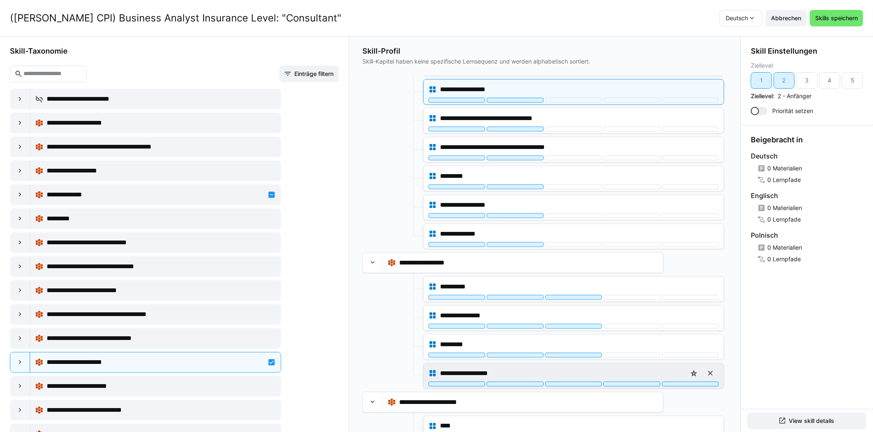
click at [552, 374] on div "**********" at bounding box center [574, 373] width 290 height 17
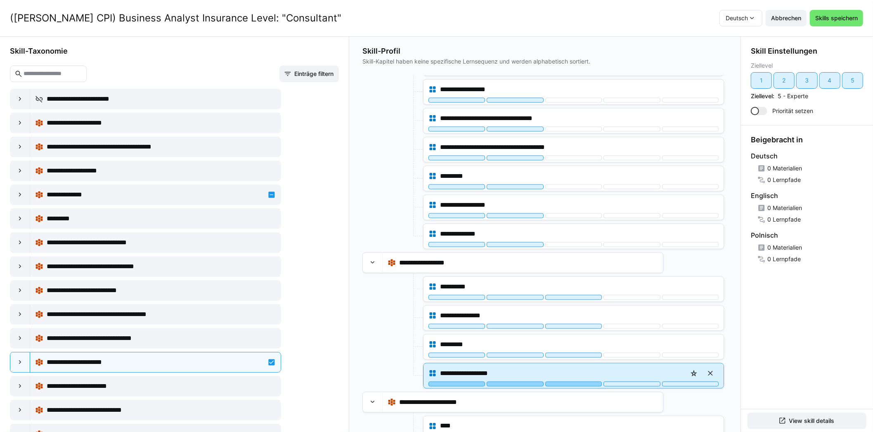
click at [554, 382] on div at bounding box center [573, 384] width 57 height 5
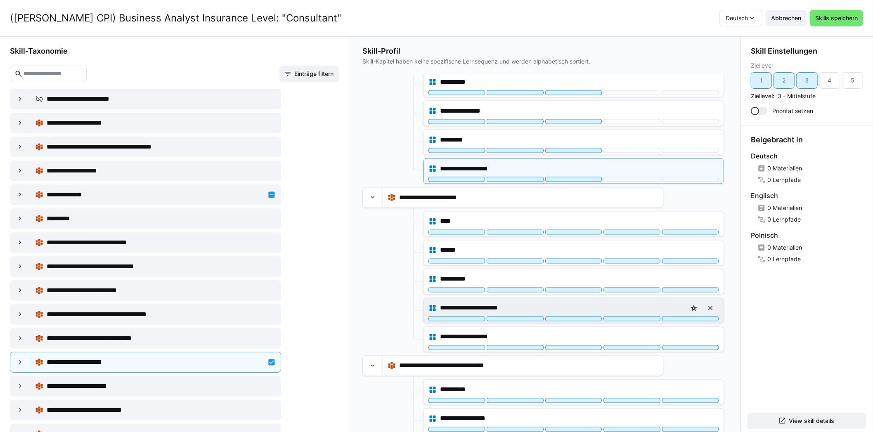
scroll to position [1156, 0]
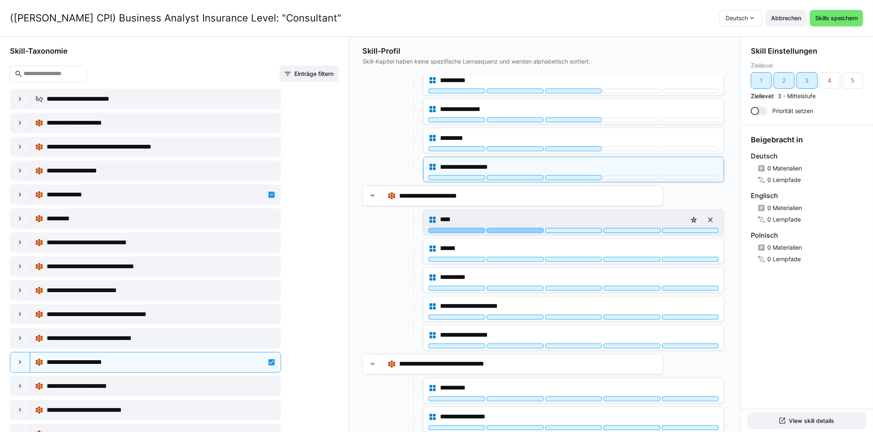
click at [513, 228] on div at bounding box center [515, 230] width 57 height 5
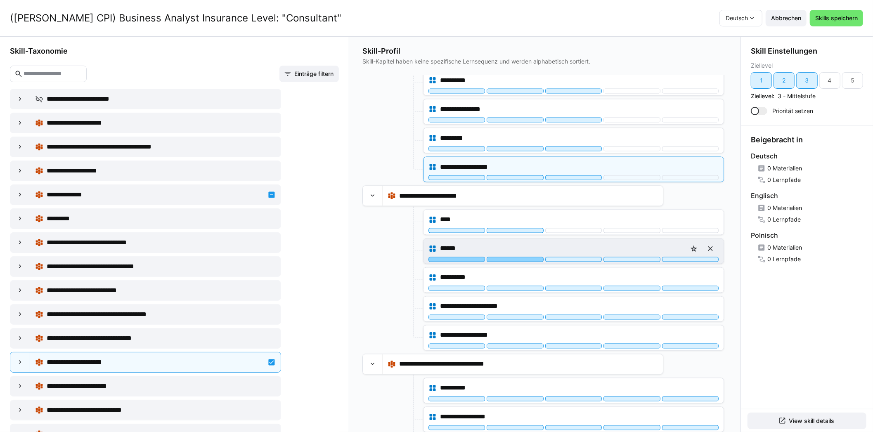
click at [509, 257] on div at bounding box center [515, 259] width 57 height 5
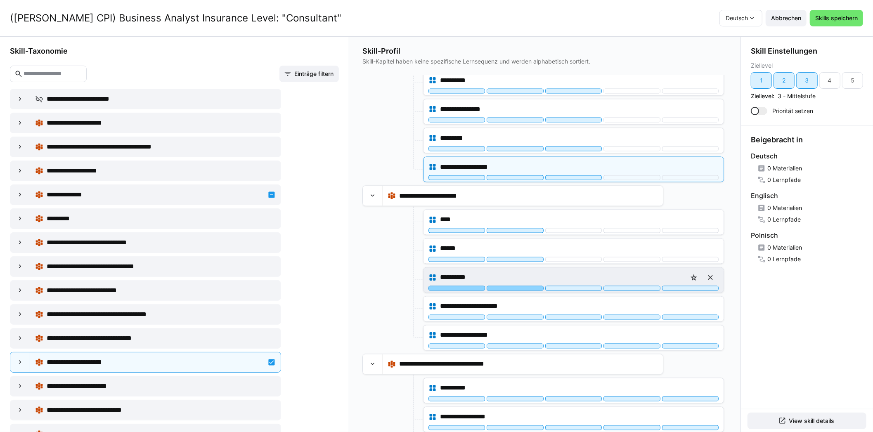
click at [508, 286] on div at bounding box center [515, 288] width 57 height 5
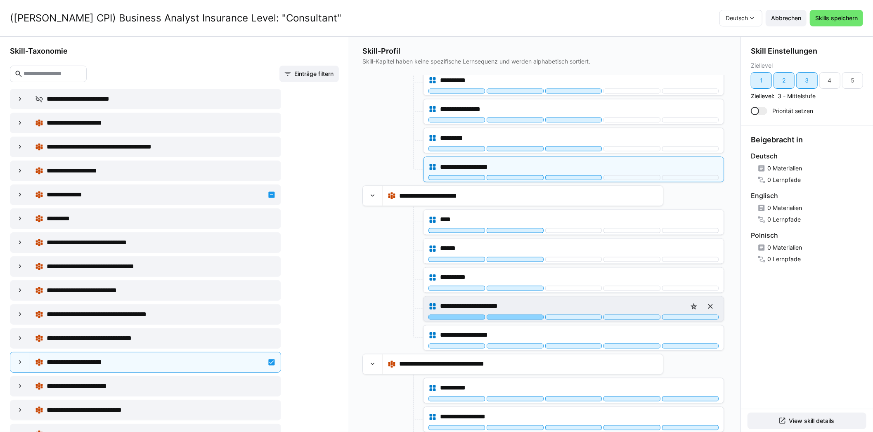
click at [512, 315] on div at bounding box center [515, 317] width 57 height 5
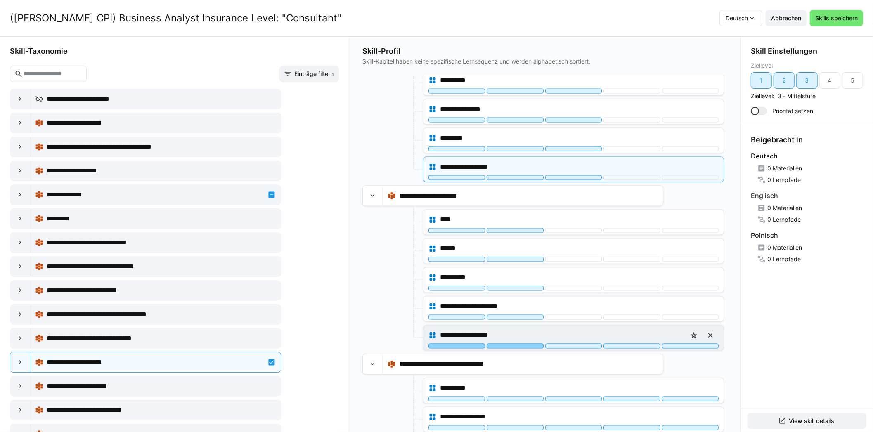
click at [511, 344] on div at bounding box center [515, 346] width 57 height 5
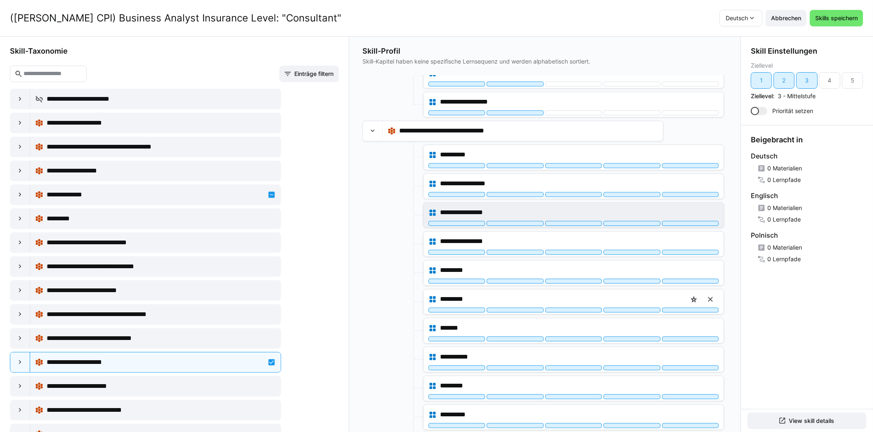
scroll to position [1404, 0]
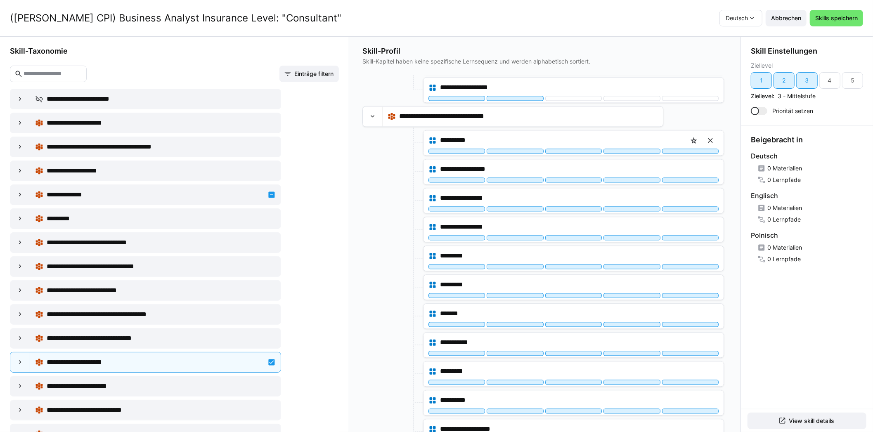
click at [530, 147] on div "**********" at bounding box center [573, 143] width 301 height 26
click at [530, 146] on div "**********" at bounding box center [574, 142] width 300 height 25
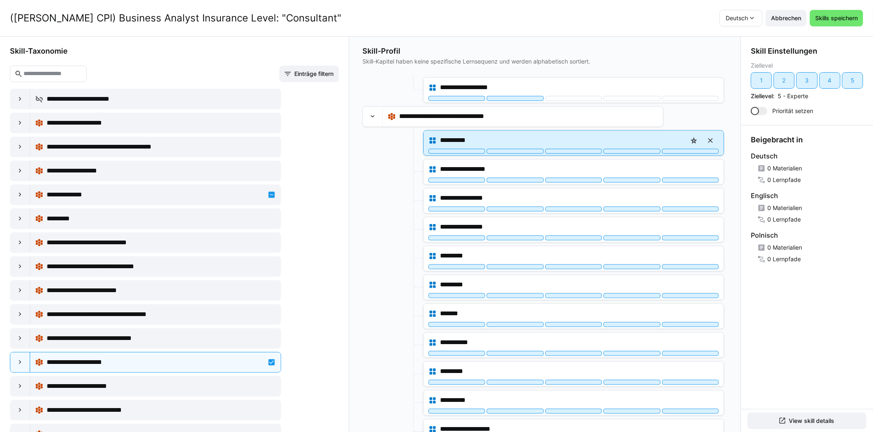
click at [530, 146] on div "**********" at bounding box center [574, 142] width 300 height 25
click at [528, 149] on div at bounding box center [515, 151] width 57 height 5
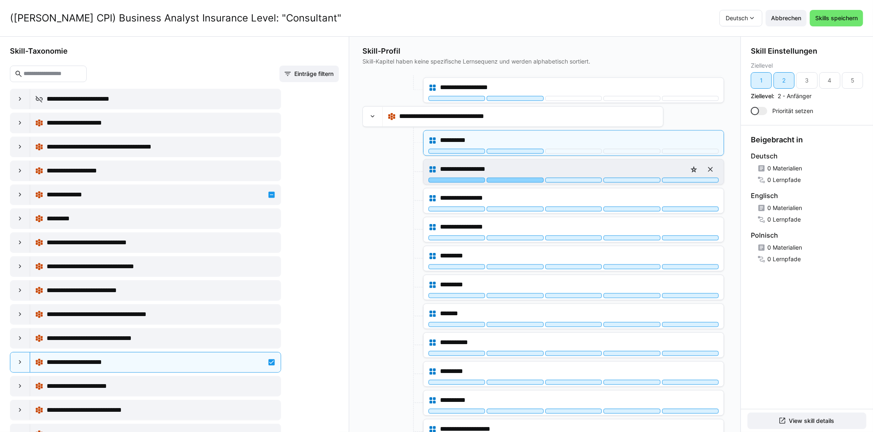
click at [523, 178] on div at bounding box center [515, 180] width 57 height 5
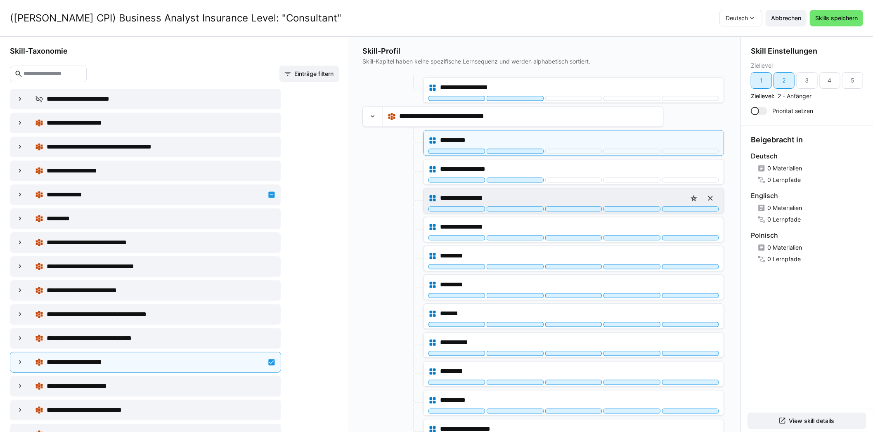
click at [516, 206] on div at bounding box center [574, 208] width 290 height 5
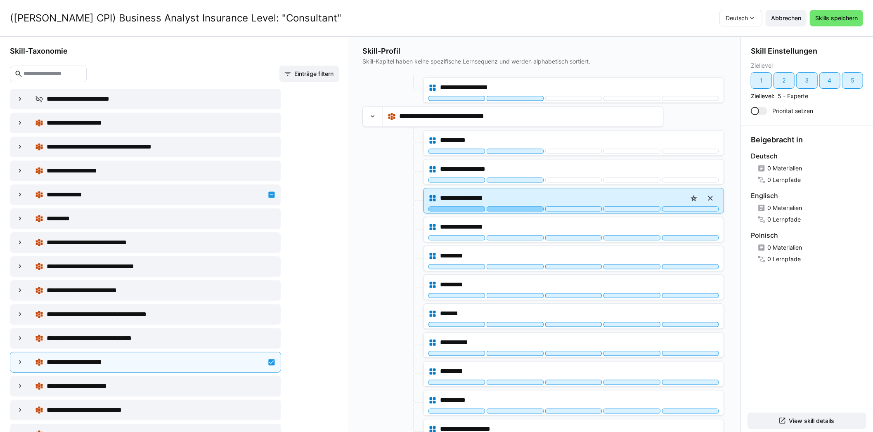
click at [516, 206] on div at bounding box center [515, 208] width 57 height 5
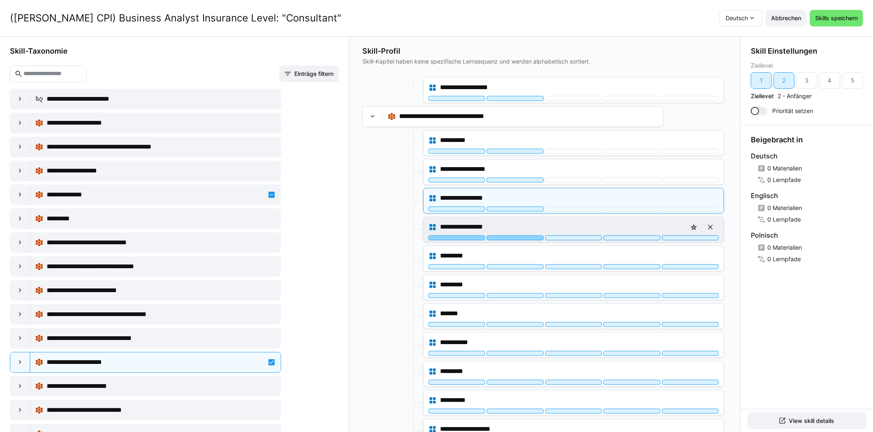
click at [510, 235] on div at bounding box center [515, 237] width 57 height 5
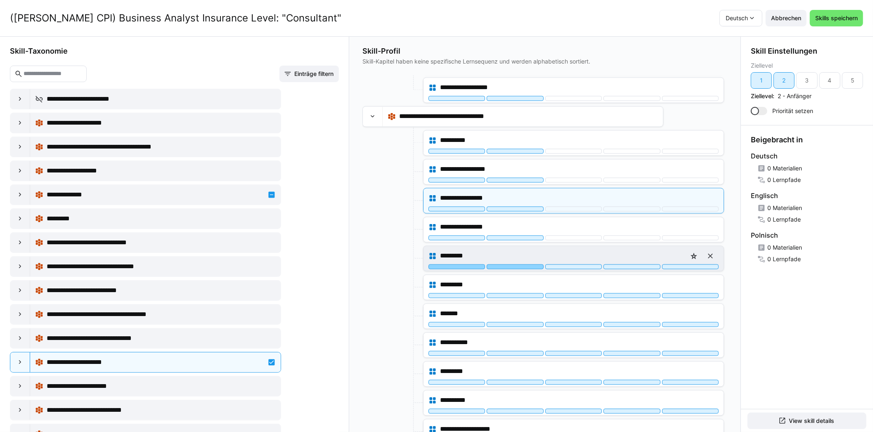
click at [510, 264] on div at bounding box center [515, 266] width 57 height 5
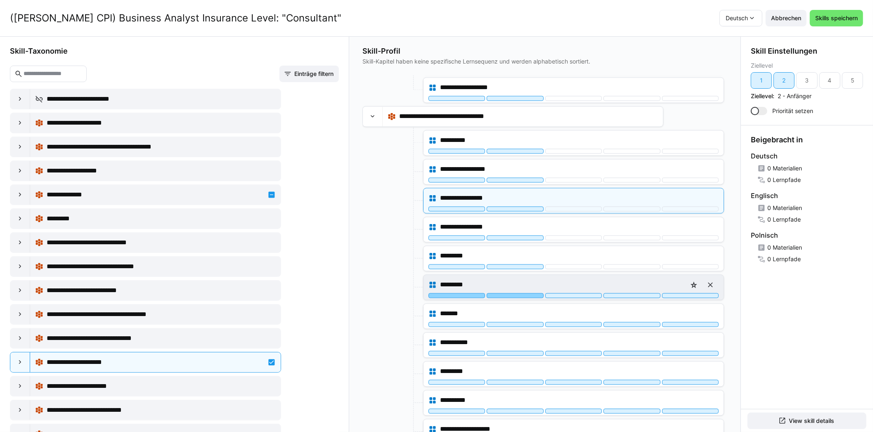
click at [509, 293] on div at bounding box center [515, 295] width 57 height 5
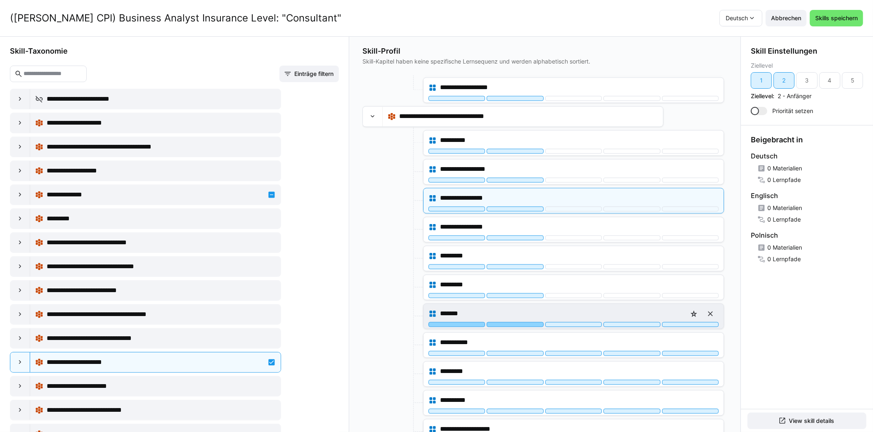
click at [505, 322] on div at bounding box center [515, 324] width 57 height 5
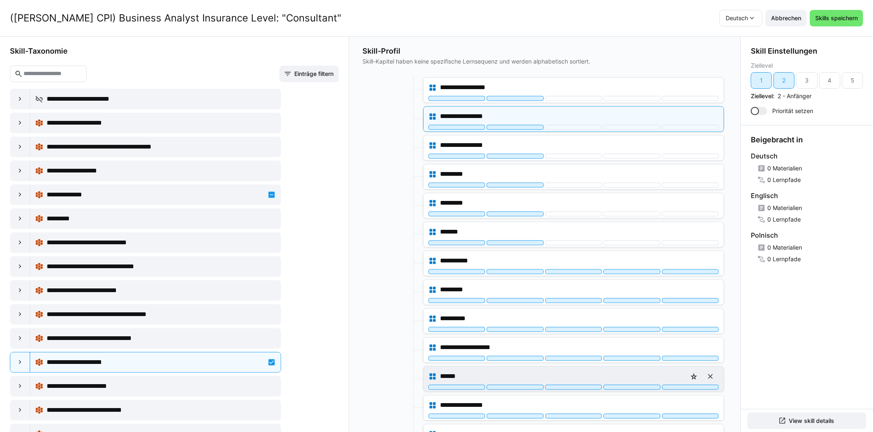
scroll to position [1568, 0]
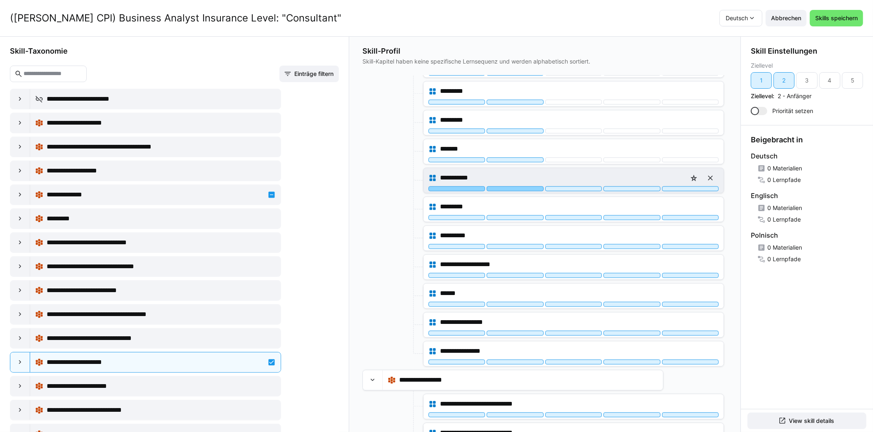
click at [511, 186] on div at bounding box center [515, 188] width 57 height 5
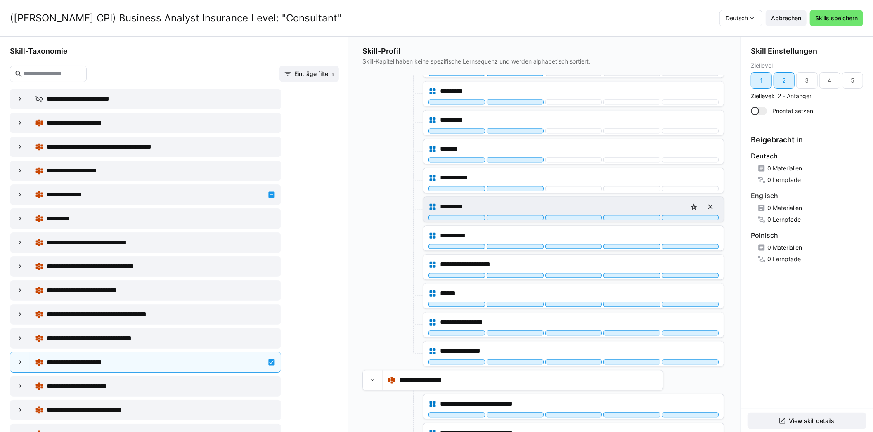
click at [509, 215] on div at bounding box center [515, 217] width 57 height 5
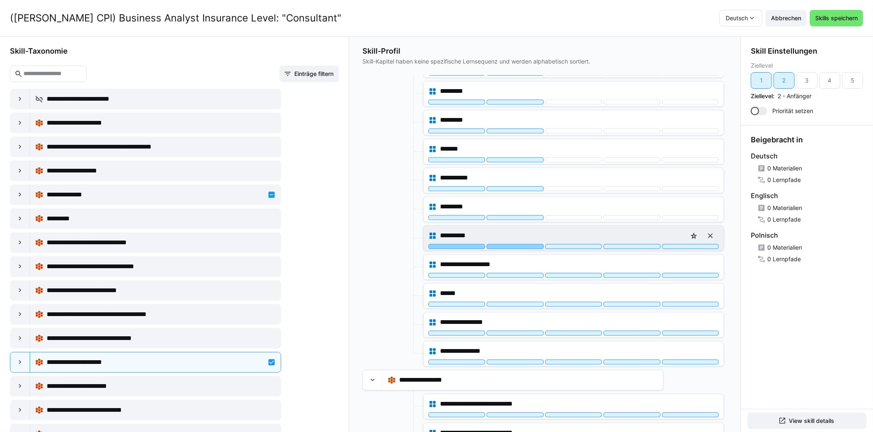
click at [509, 244] on div at bounding box center [515, 246] width 57 height 5
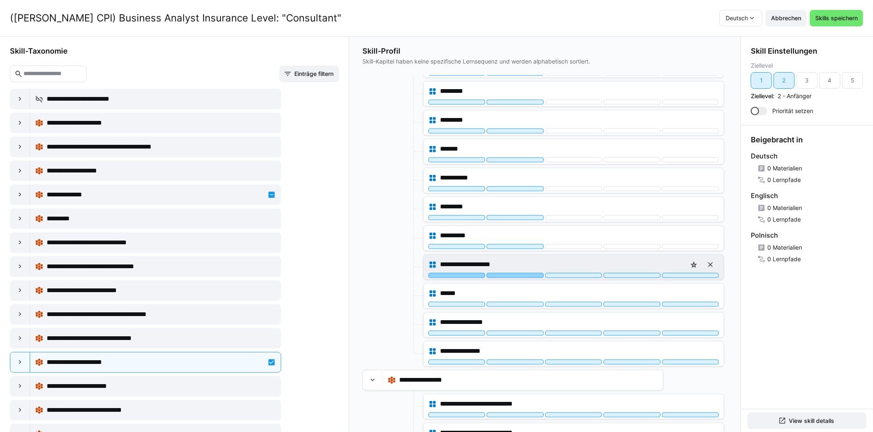
click at [509, 273] on div at bounding box center [515, 275] width 57 height 5
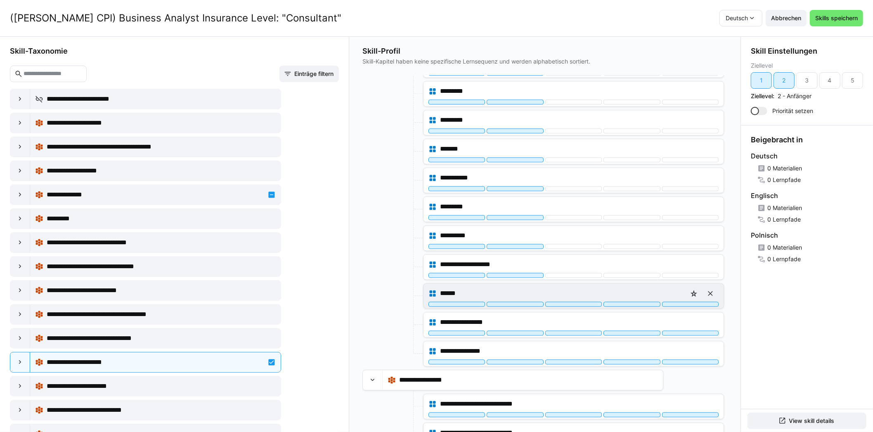
click at [511, 289] on div "******" at bounding box center [574, 293] width 290 height 17
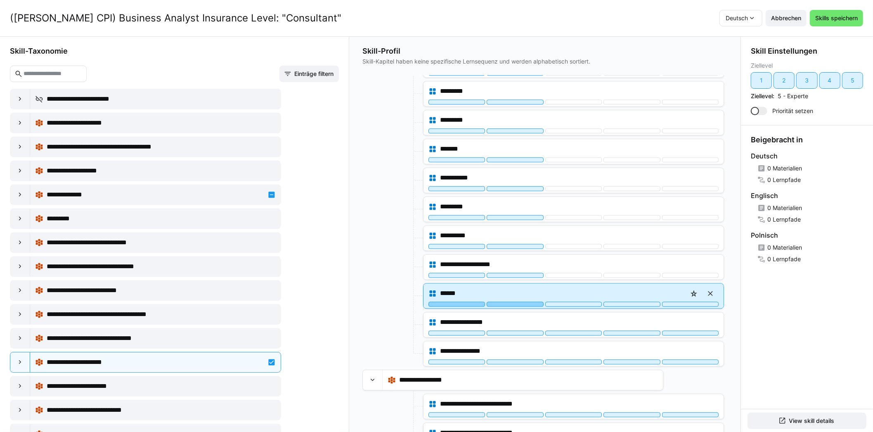
click at [512, 302] on div at bounding box center [515, 304] width 57 height 5
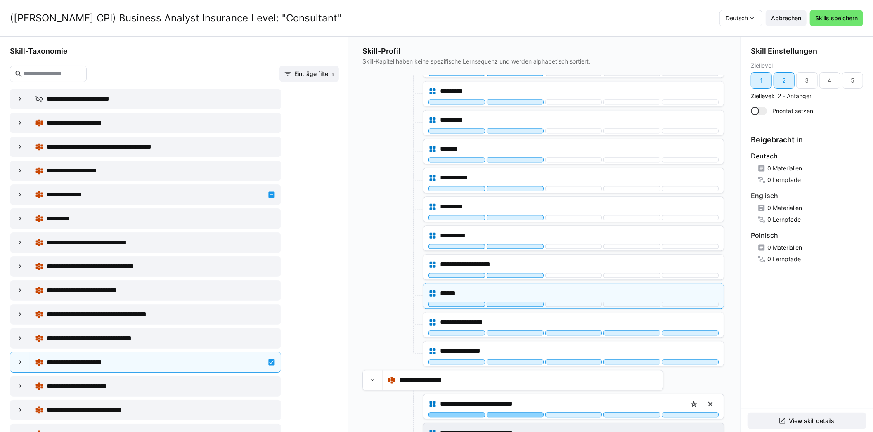
scroll to position [1733, 0]
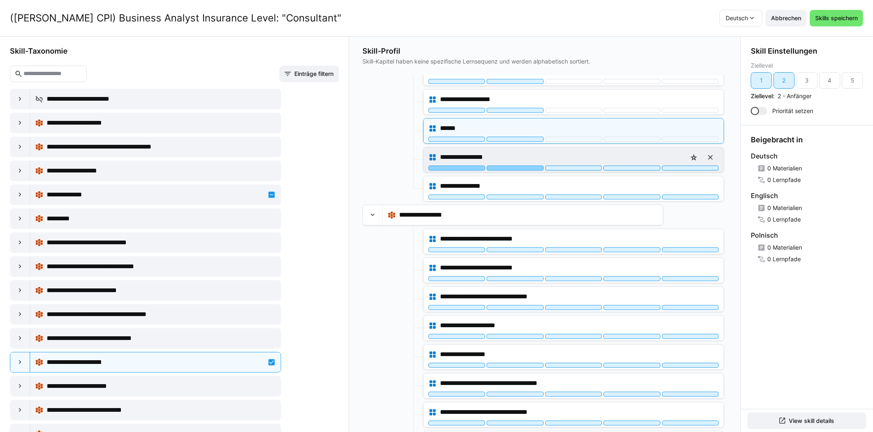
click at [513, 166] on div at bounding box center [515, 168] width 57 height 5
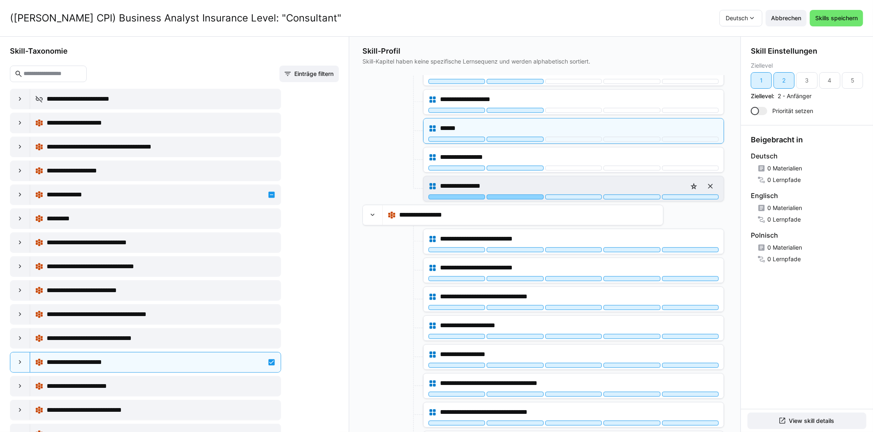
click at [514, 194] on div at bounding box center [515, 196] width 57 height 5
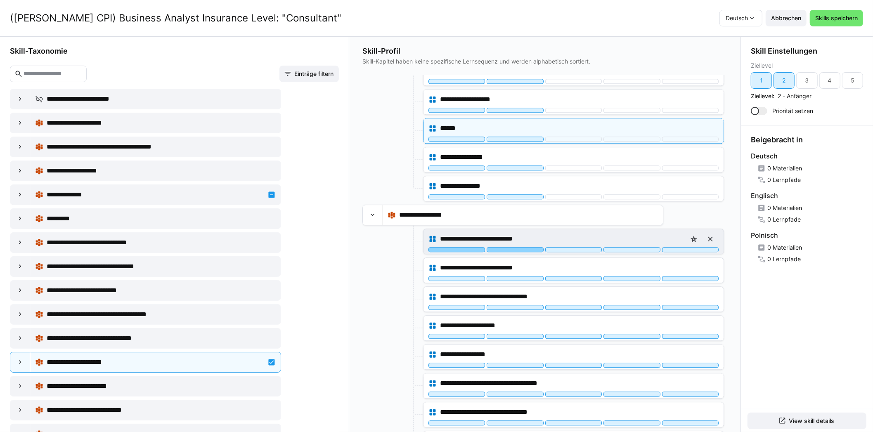
click at [514, 247] on div at bounding box center [515, 249] width 57 height 5
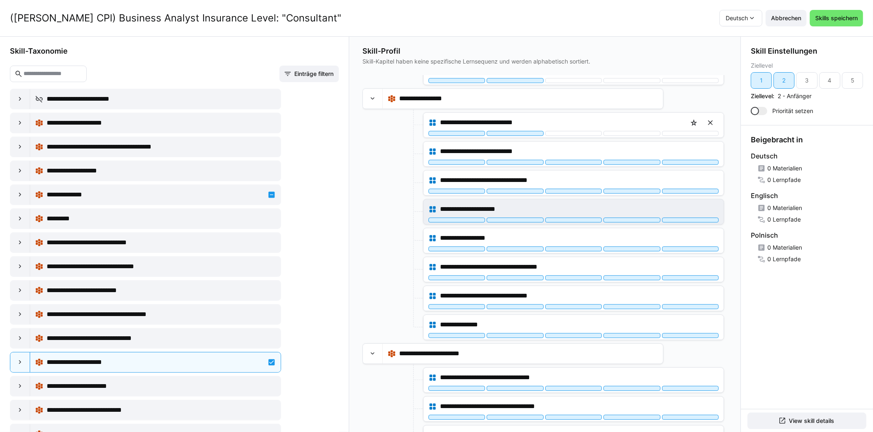
scroll to position [1858, 0]
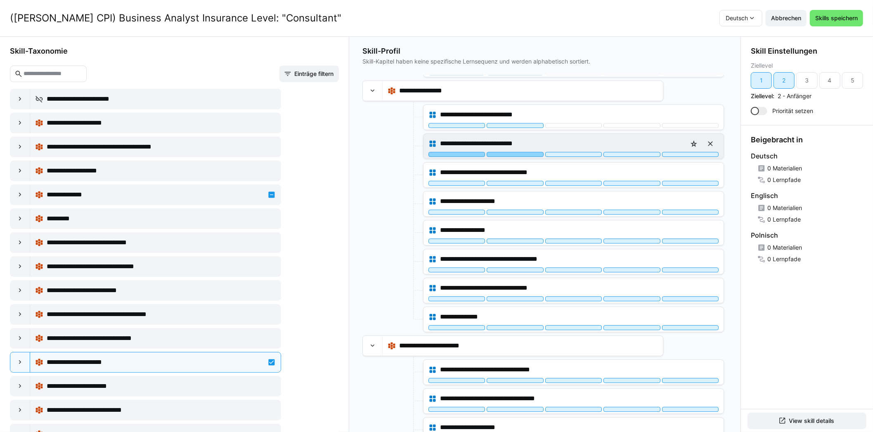
click at [516, 152] on div at bounding box center [515, 154] width 57 height 5
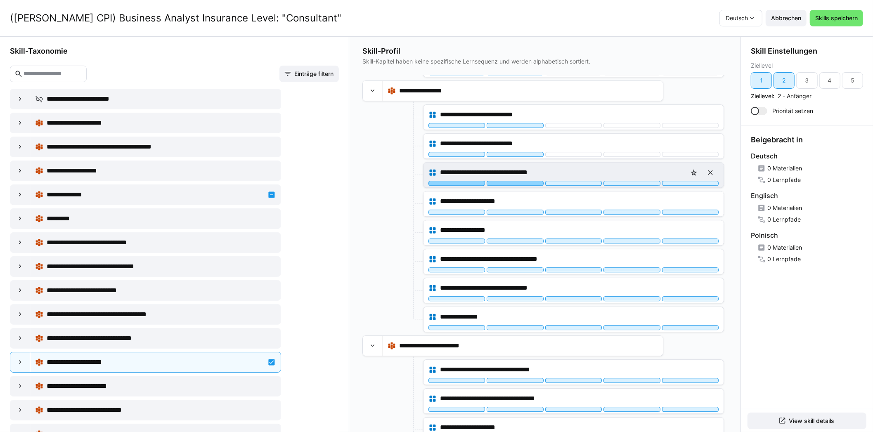
click at [512, 181] on div at bounding box center [515, 183] width 57 height 5
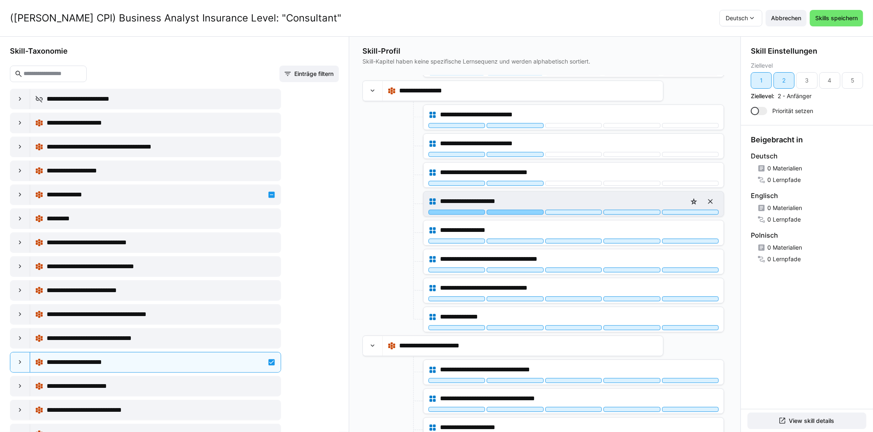
click at [514, 210] on div at bounding box center [515, 212] width 57 height 5
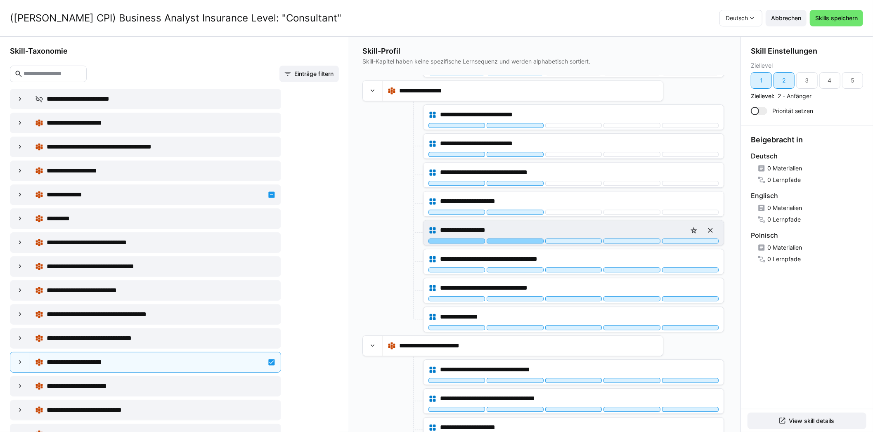
click at [513, 239] on div at bounding box center [515, 241] width 57 height 5
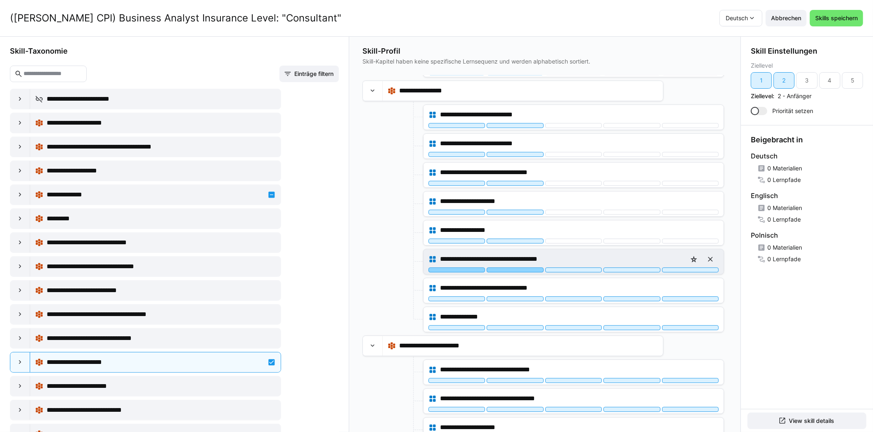
click at [514, 268] on div at bounding box center [515, 270] width 57 height 5
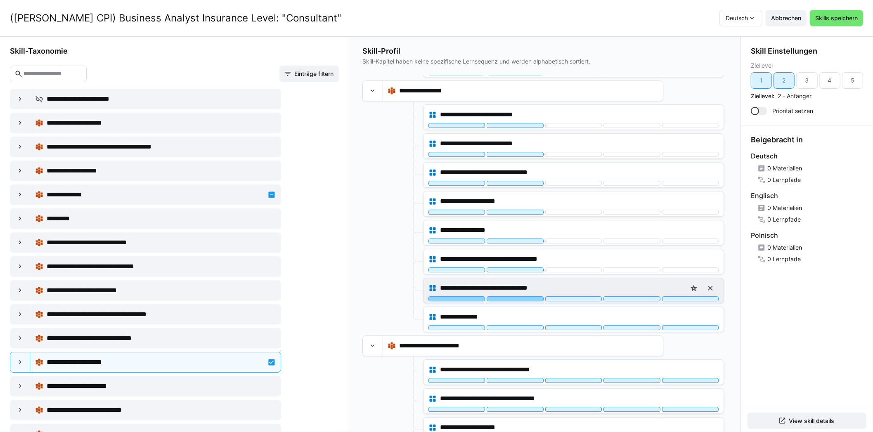
click at [511, 296] on div at bounding box center [515, 298] width 57 height 5
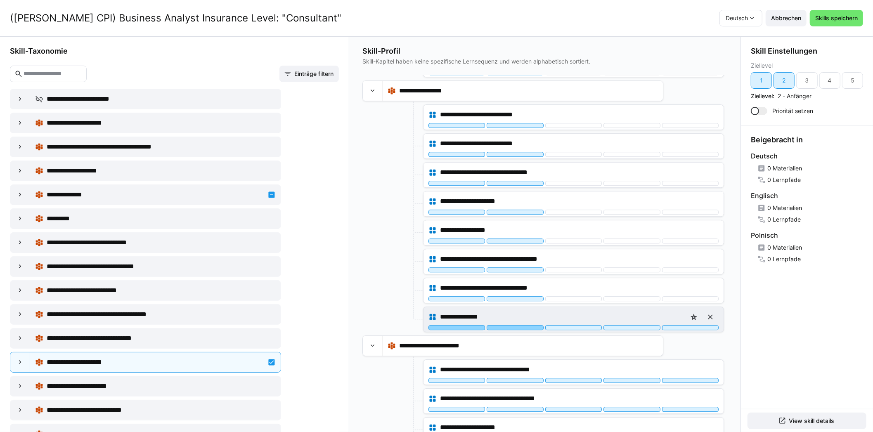
click at [511, 325] on div at bounding box center [515, 327] width 57 height 5
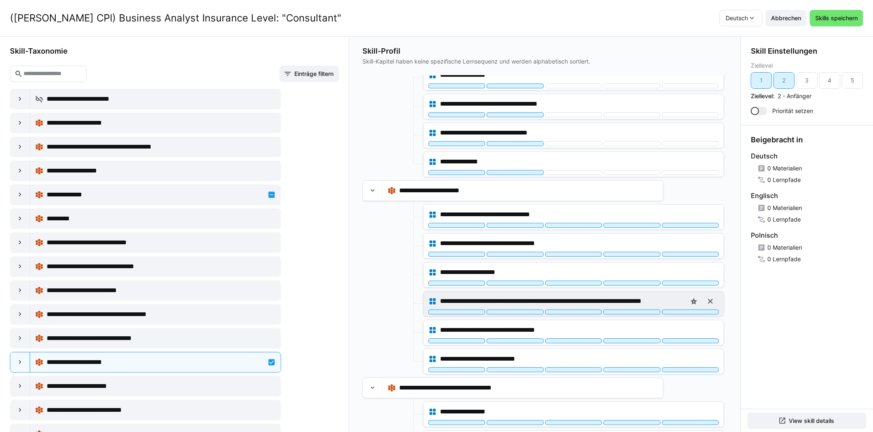
scroll to position [2064, 0]
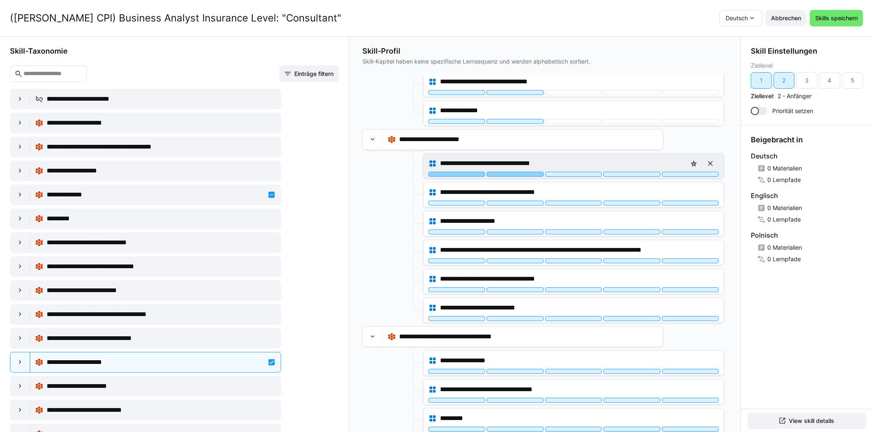
click at [508, 172] on div at bounding box center [515, 174] width 57 height 5
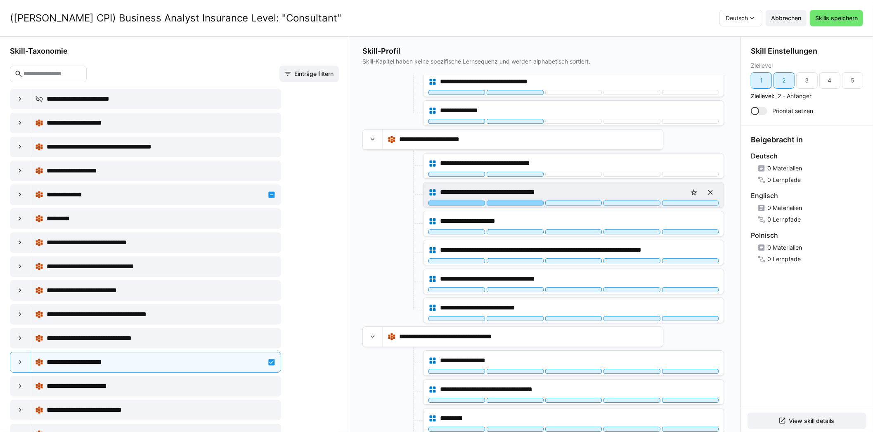
click at [507, 201] on div at bounding box center [515, 203] width 57 height 5
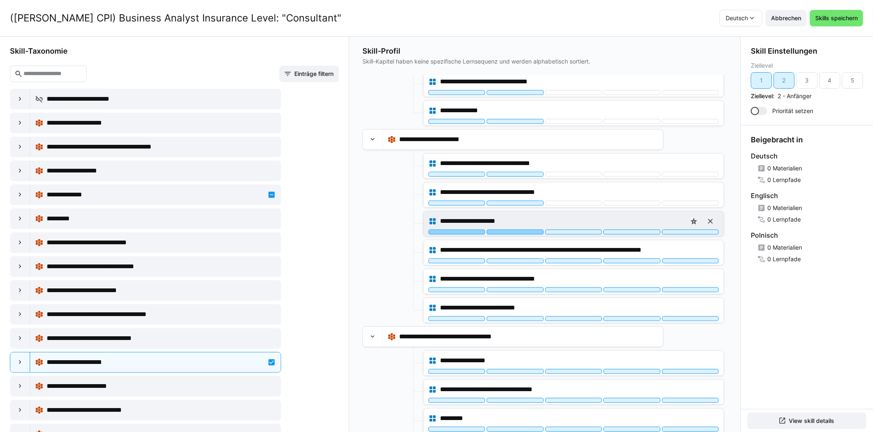
click at [511, 230] on div at bounding box center [515, 232] width 57 height 5
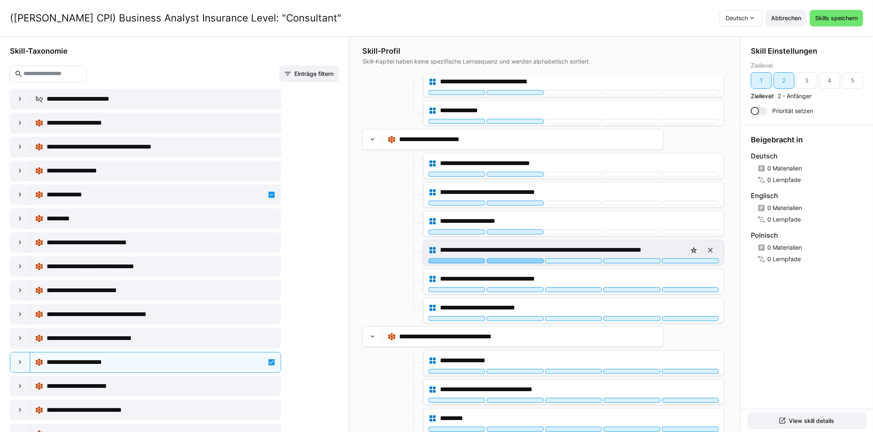
click at [513, 258] on div at bounding box center [515, 260] width 57 height 5
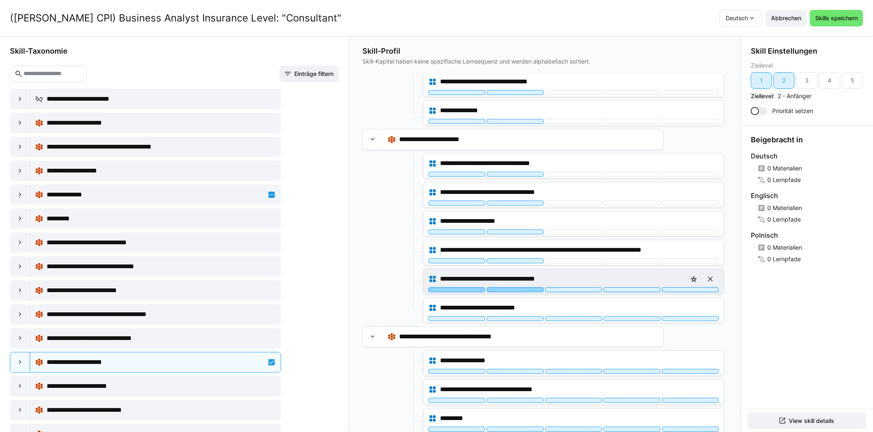
click at [509, 287] on div at bounding box center [515, 289] width 57 height 5
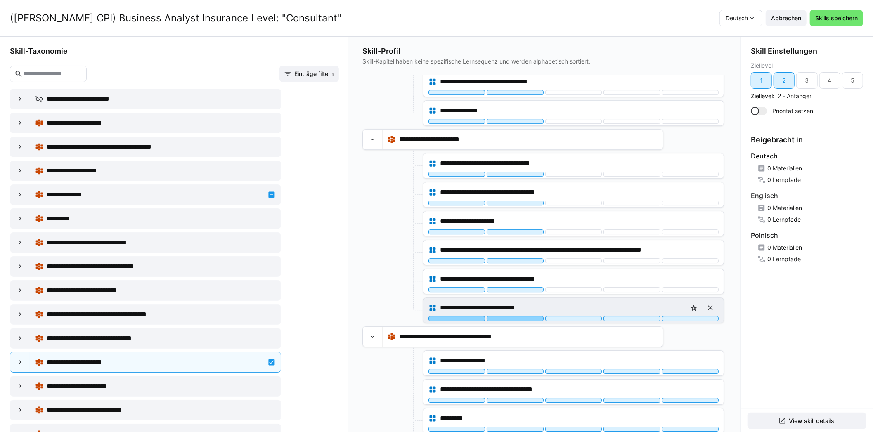
click at [511, 316] on div at bounding box center [515, 318] width 57 height 5
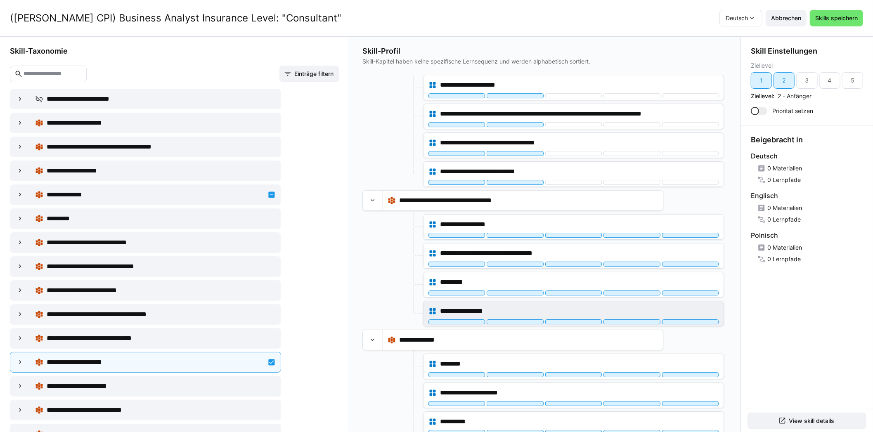
scroll to position [2229, 0]
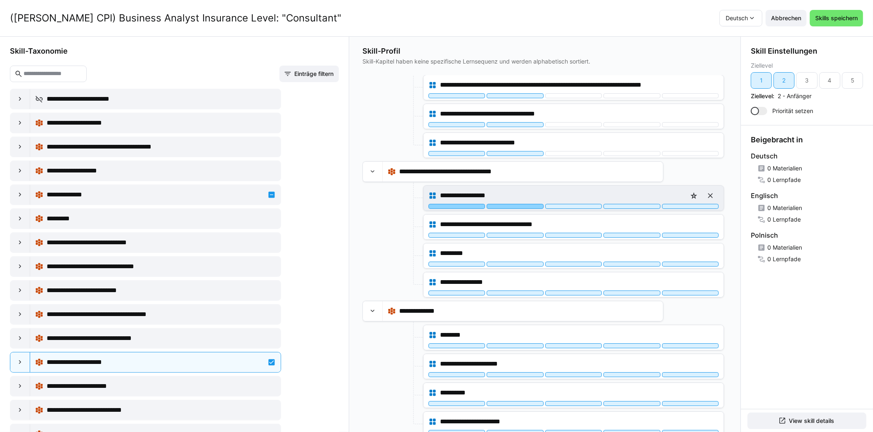
click at [509, 204] on div at bounding box center [515, 206] width 57 height 5
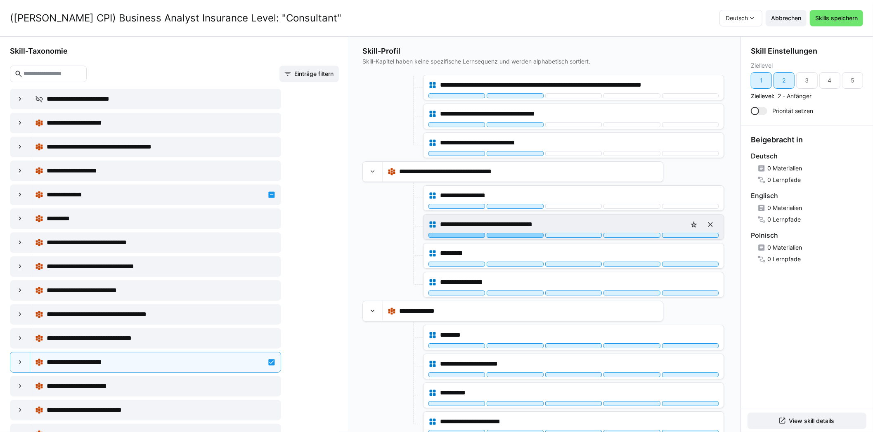
click at [507, 233] on div at bounding box center [515, 235] width 57 height 5
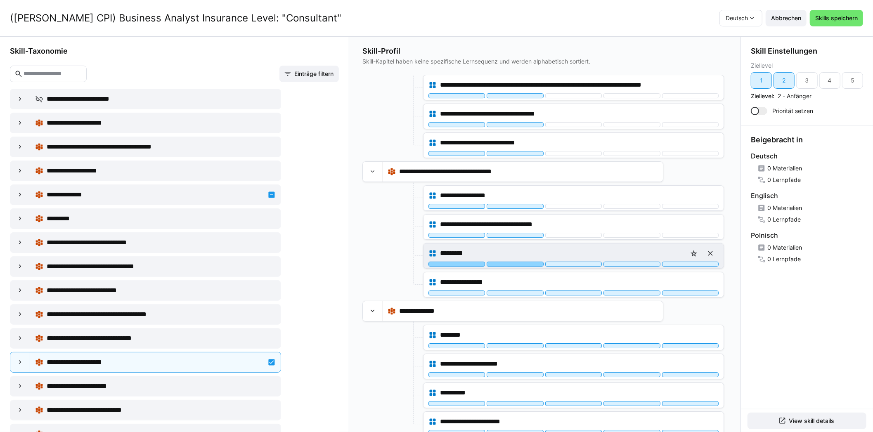
click at [505, 262] on div at bounding box center [515, 264] width 57 height 5
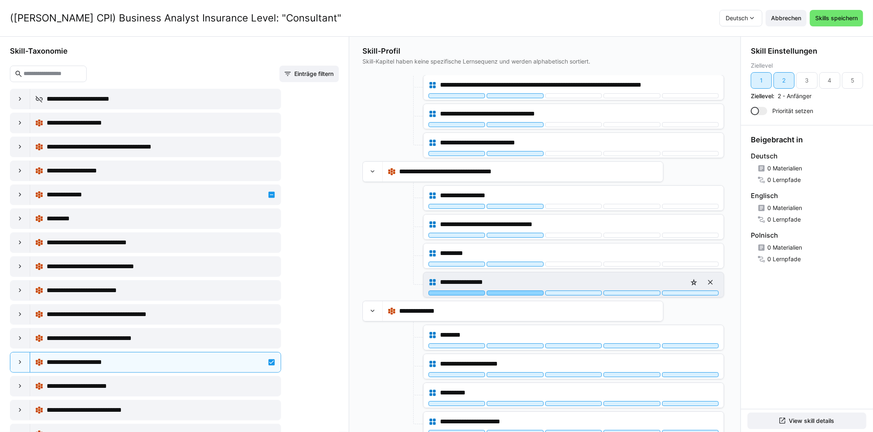
click at [506, 291] on div at bounding box center [515, 293] width 57 height 5
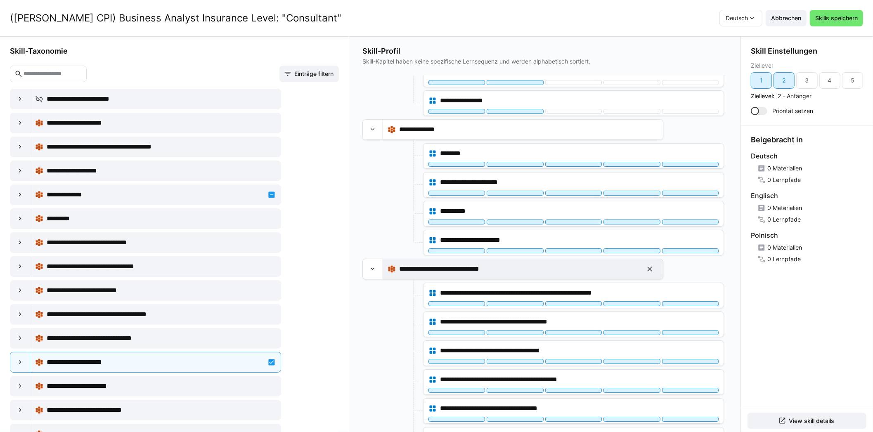
scroll to position [2436, 0]
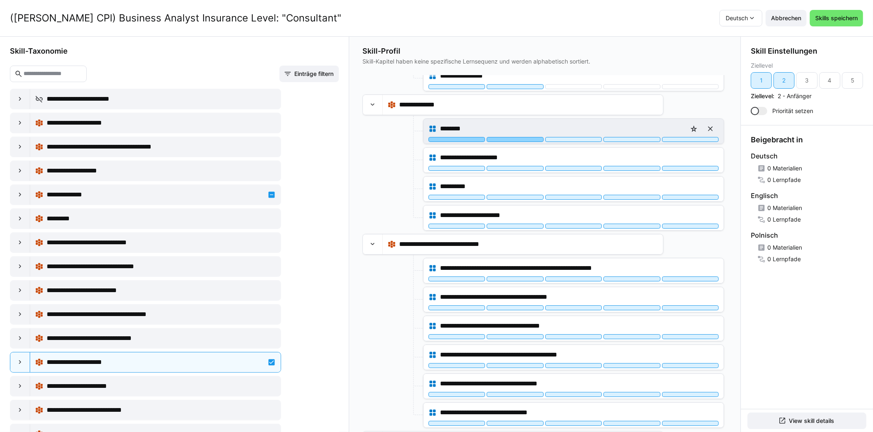
click at [511, 137] on div at bounding box center [515, 139] width 57 height 5
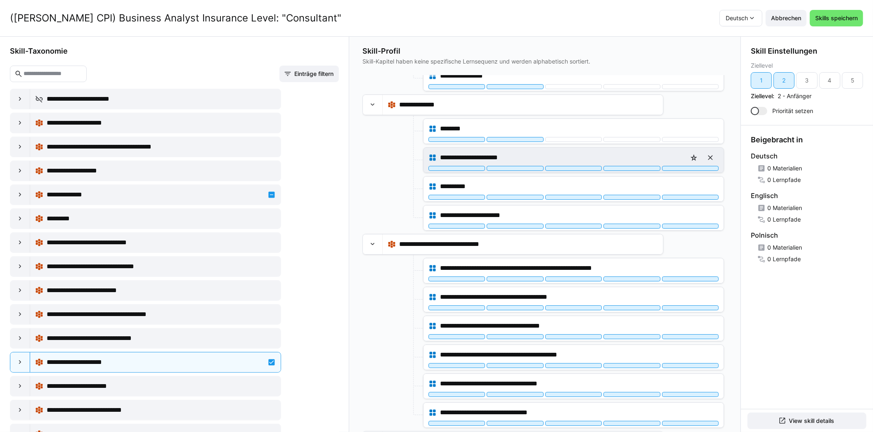
click at [509, 158] on div "**********" at bounding box center [574, 160] width 300 height 25
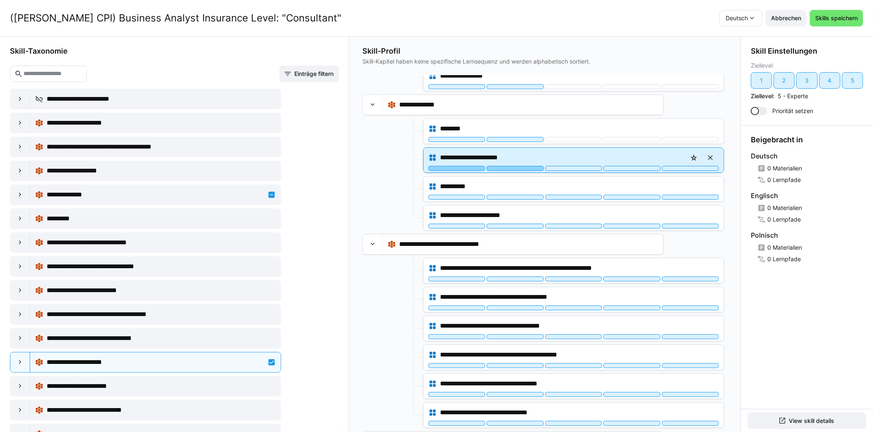
click at [509, 166] on div at bounding box center [515, 168] width 57 height 5
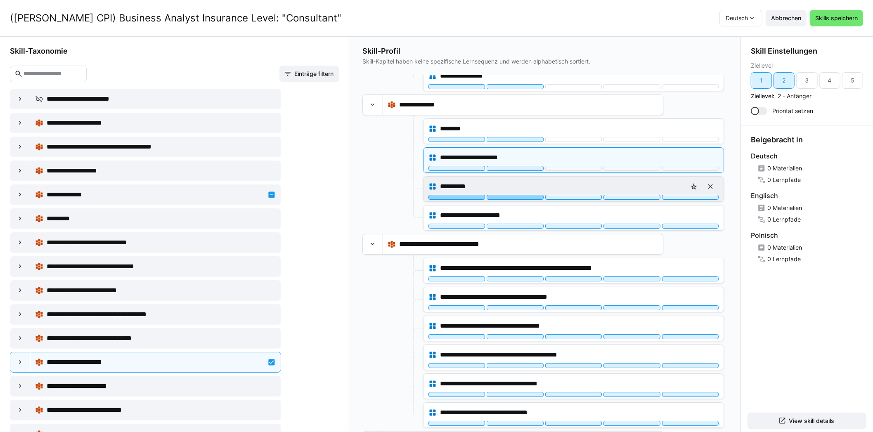
click at [510, 195] on div at bounding box center [515, 197] width 57 height 5
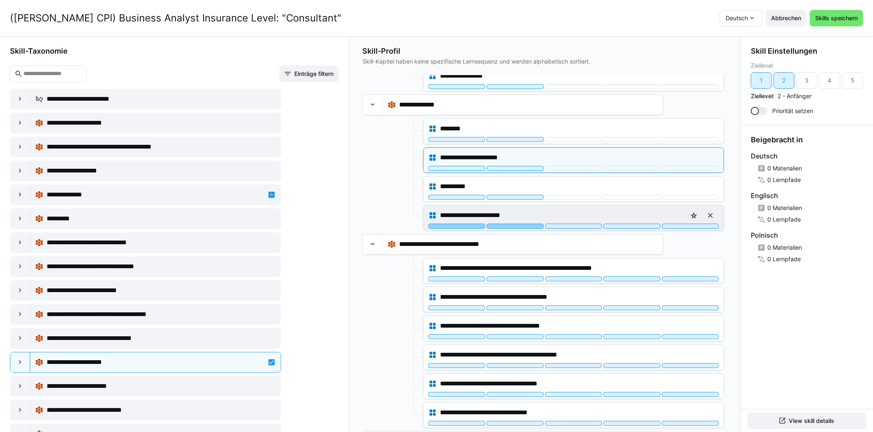
click at [512, 224] on div at bounding box center [515, 226] width 57 height 5
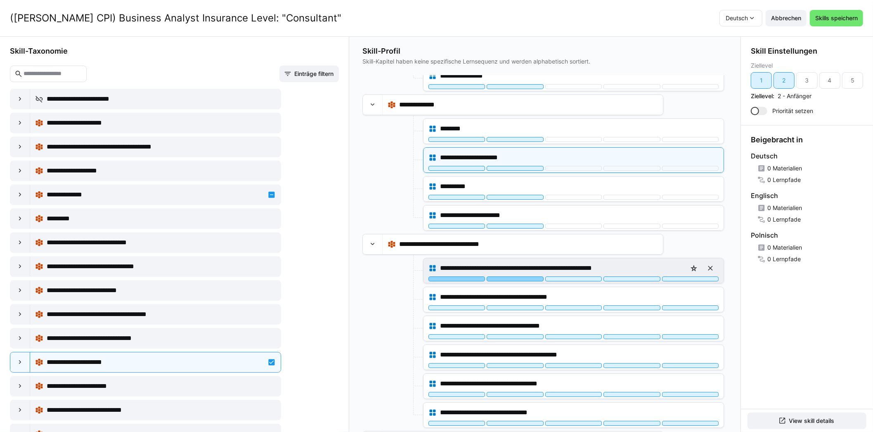
click at [518, 277] on div at bounding box center [515, 279] width 57 height 5
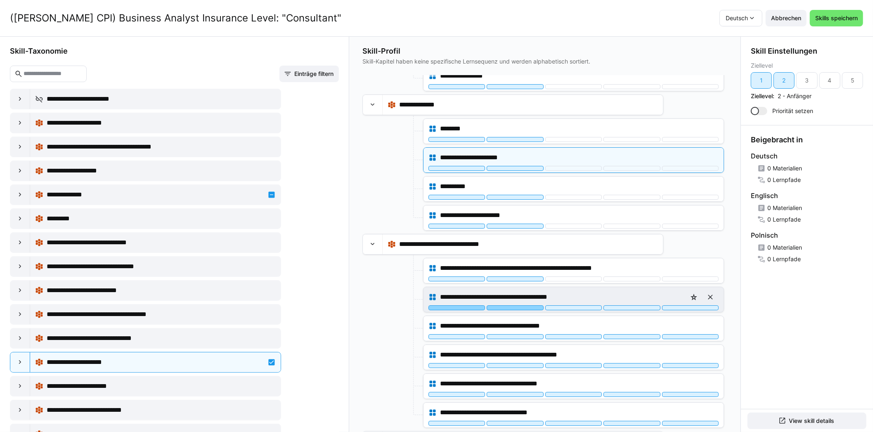
click at [518, 305] on div at bounding box center [515, 307] width 57 height 5
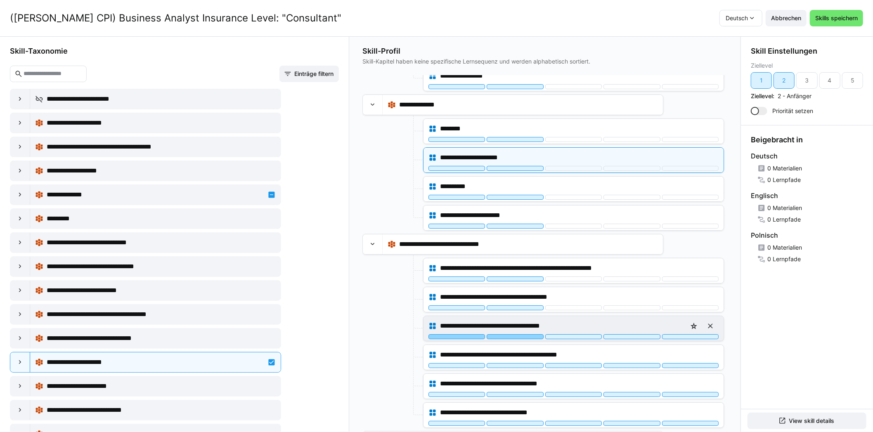
click at [513, 334] on div at bounding box center [515, 336] width 57 height 5
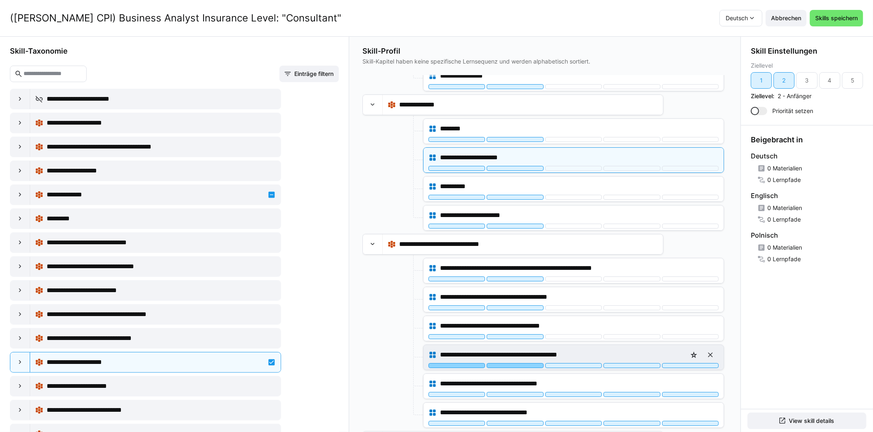
click at [506, 363] on div at bounding box center [515, 365] width 57 height 5
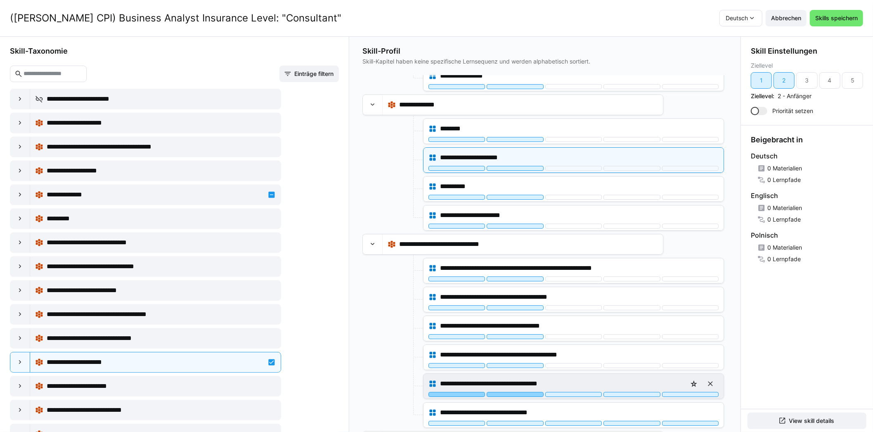
click at [509, 392] on div at bounding box center [515, 394] width 57 height 5
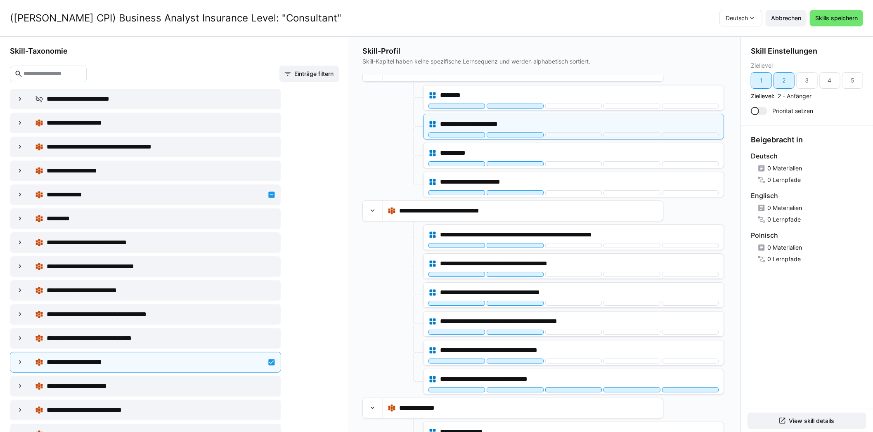
scroll to position [2642, 0]
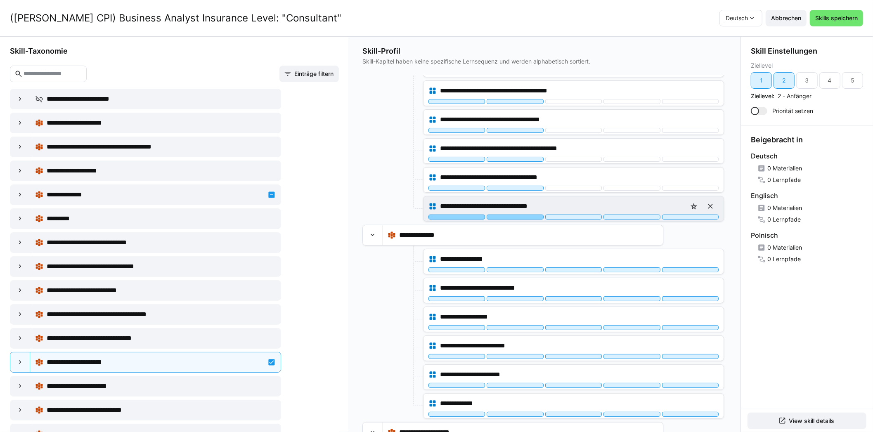
click at [512, 215] on div at bounding box center [515, 217] width 57 height 5
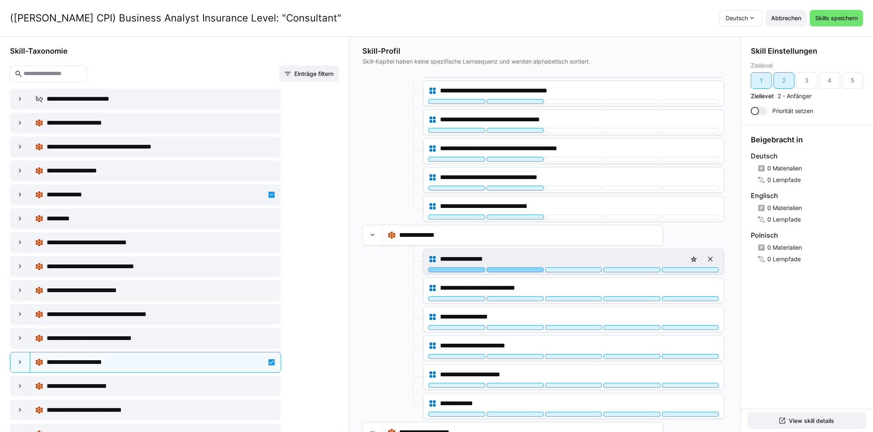
click at [516, 268] on div at bounding box center [515, 270] width 57 height 5
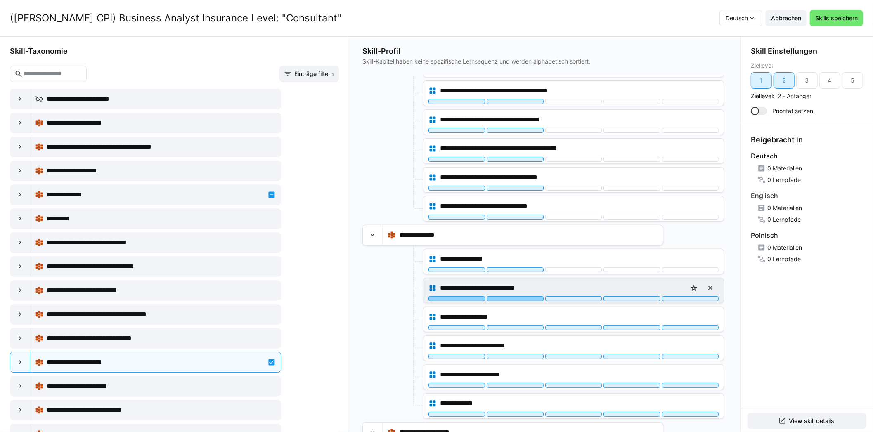
click at [512, 296] on div at bounding box center [515, 298] width 57 height 5
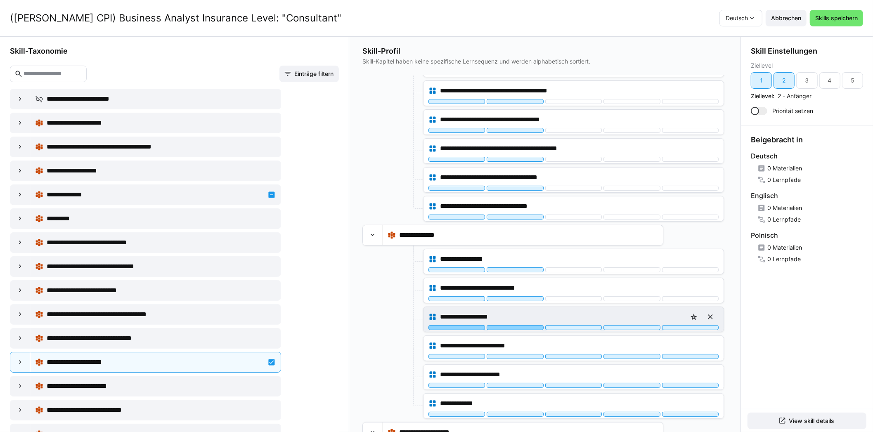
click at [509, 325] on div at bounding box center [515, 327] width 57 height 5
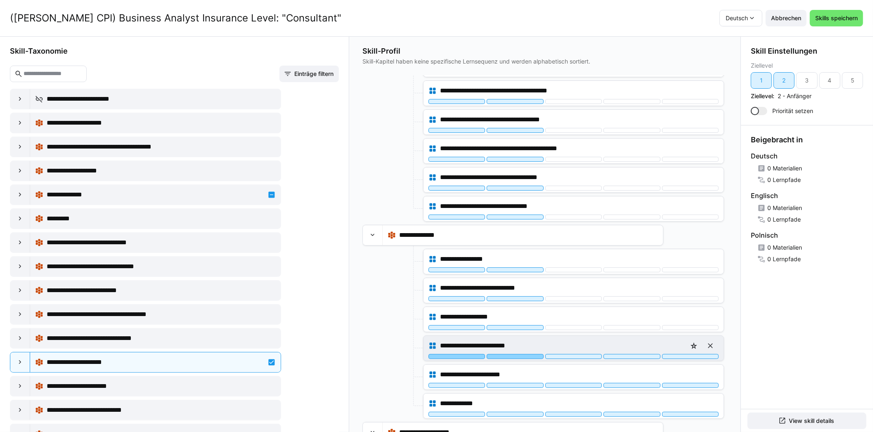
click at [509, 354] on div at bounding box center [515, 356] width 57 height 5
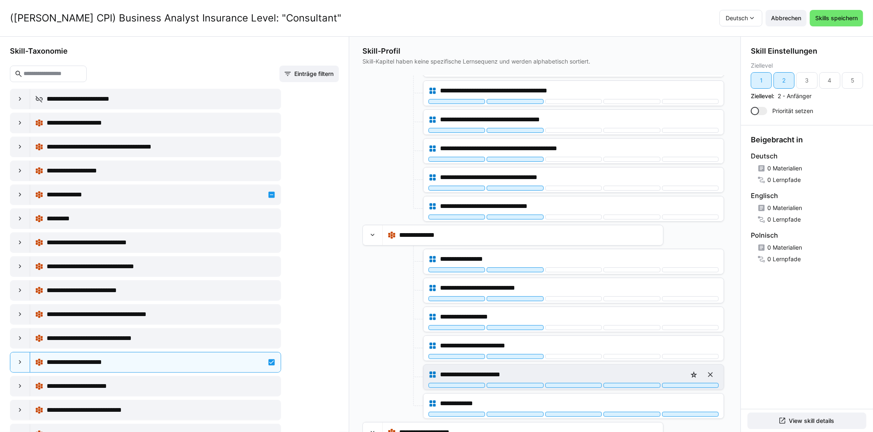
click at [508, 372] on div "**********" at bounding box center [574, 377] width 300 height 25
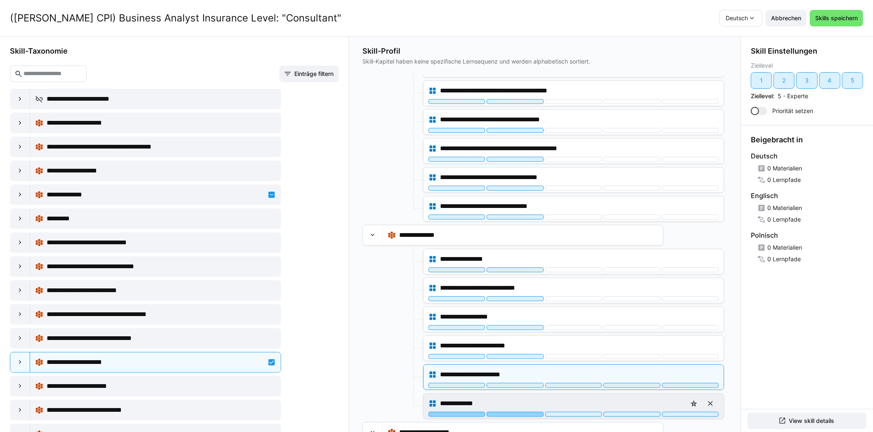
click at [508, 412] on div at bounding box center [515, 414] width 57 height 5
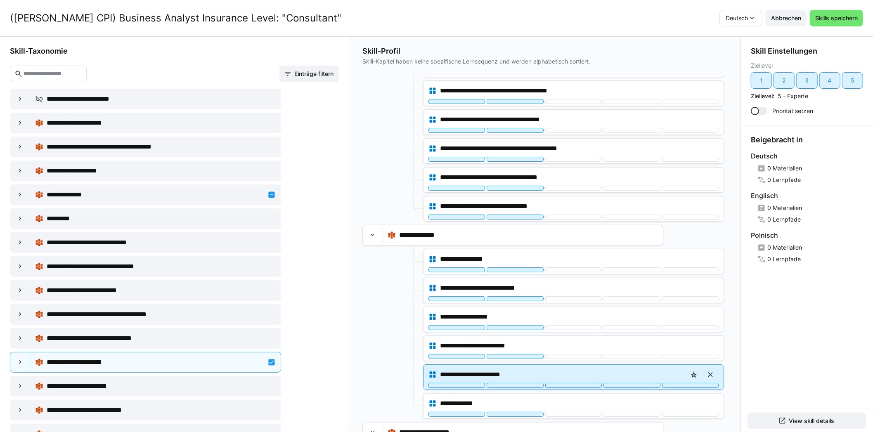
click at [507, 372] on div "**********" at bounding box center [574, 377] width 300 height 25
click at [507, 383] on div at bounding box center [515, 385] width 57 height 5
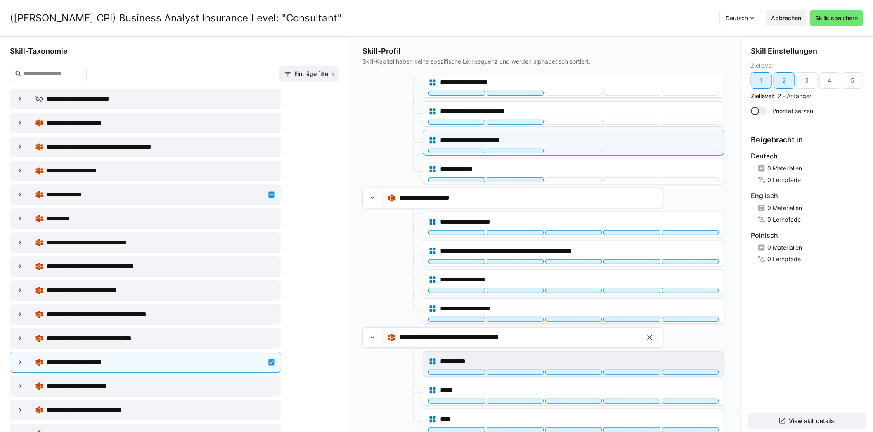
scroll to position [2889, 0]
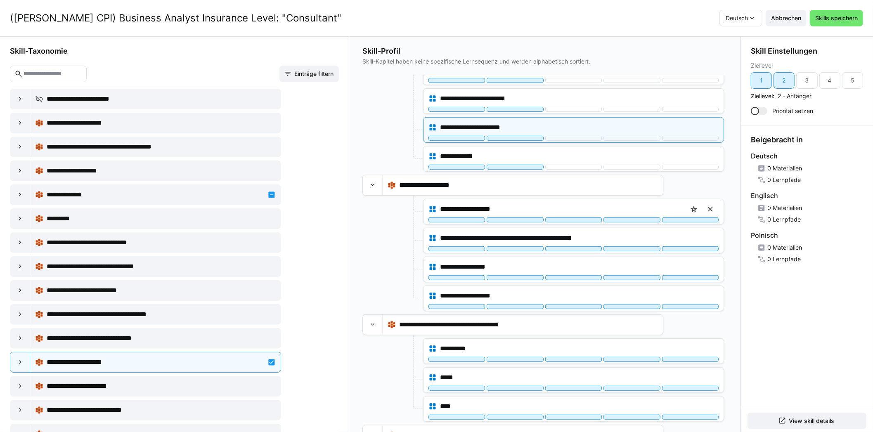
click at [502, 208] on div "**********" at bounding box center [573, 212] width 301 height 26
click at [503, 206] on div "**********" at bounding box center [574, 211] width 300 height 25
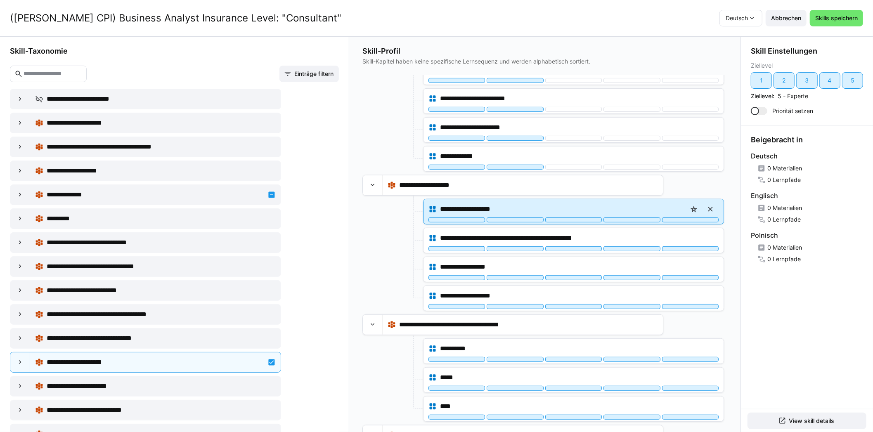
click at [503, 206] on div "**********" at bounding box center [574, 211] width 300 height 25
click at [513, 218] on div at bounding box center [515, 220] width 57 height 5
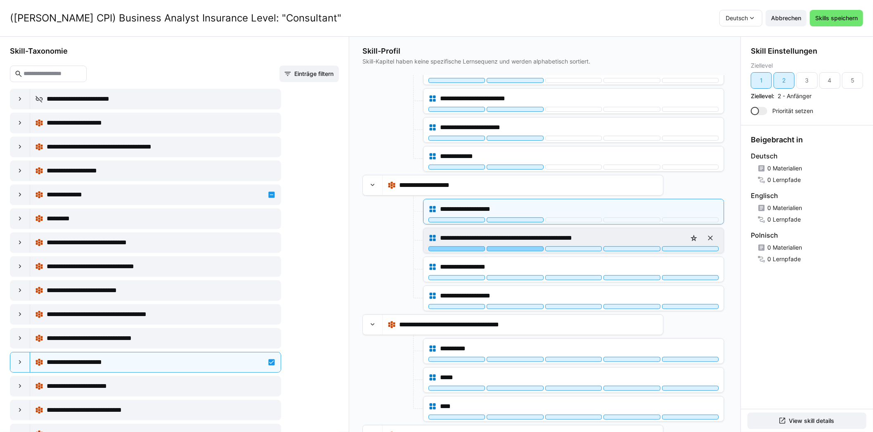
click at [518, 246] on div at bounding box center [515, 248] width 57 height 5
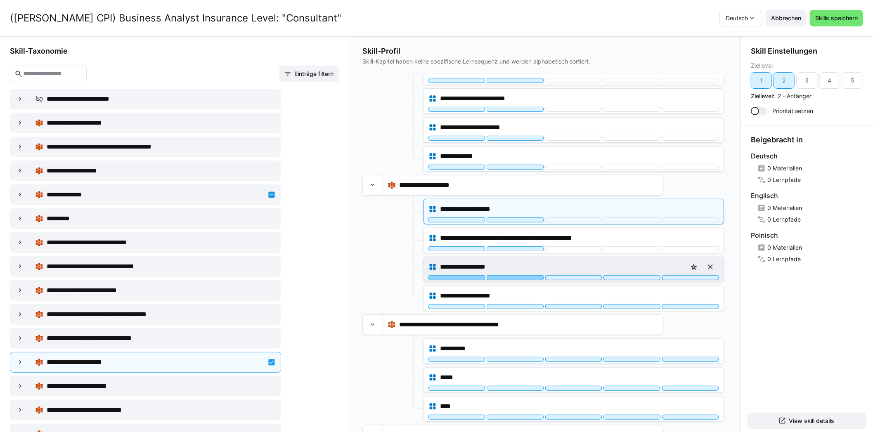
click at [518, 275] on div at bounding box center [515, 277] width 57 height 5
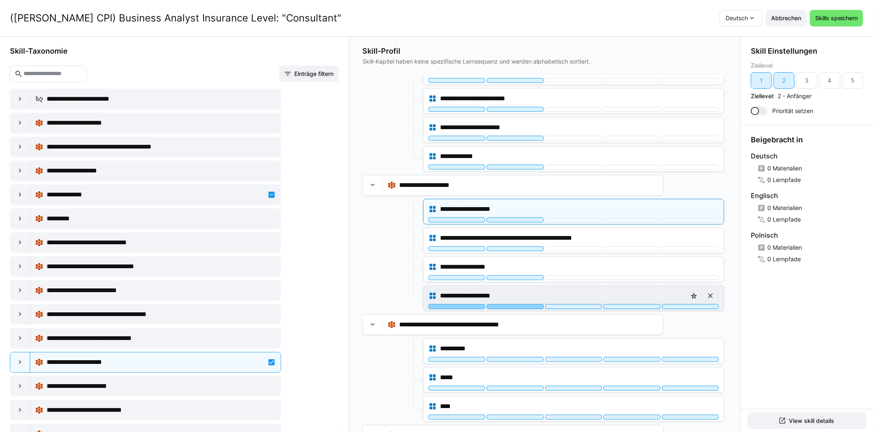
click at [519, 304] on div at bounding box center [515, 306] width 57 height 5
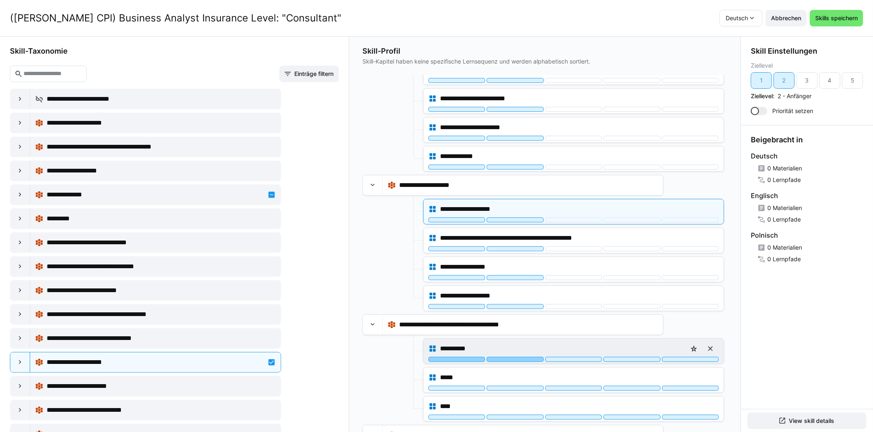
click at [514, 357] on div at bounding box center [515, 359] width 57 height 5
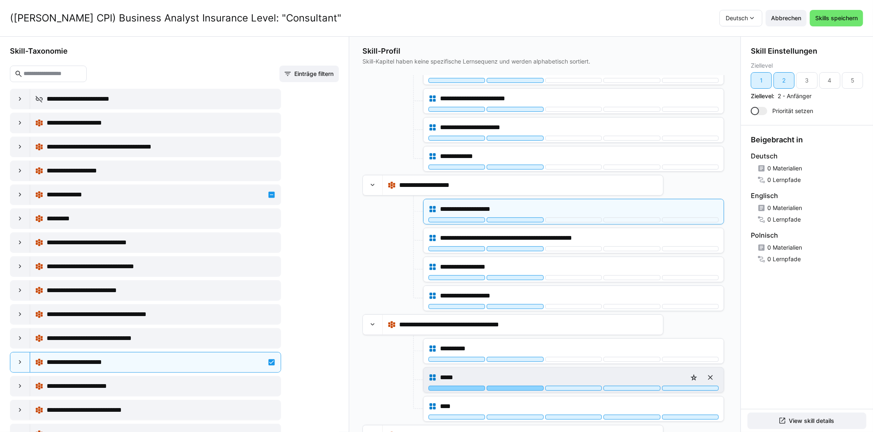
click at [515, 386] on div at bounding box center [515, 388] width 57 height 5
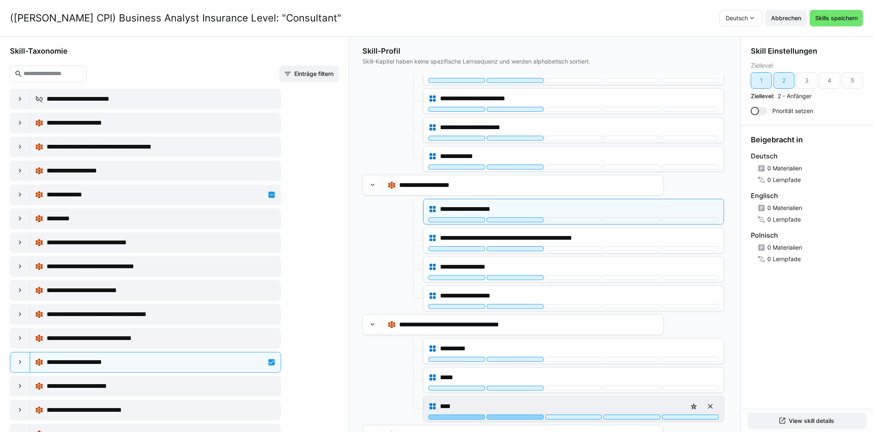
click at [514, 415] on div at bounding box center [515, 417] width 57 height 5
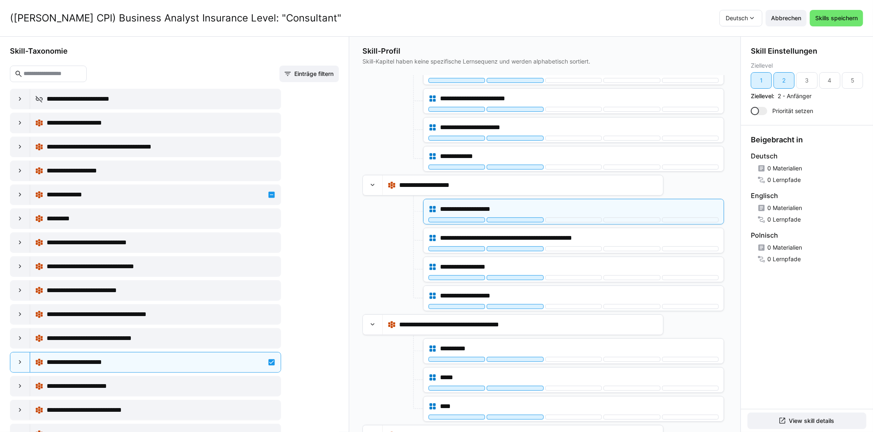
scroll to position [3137, 0]
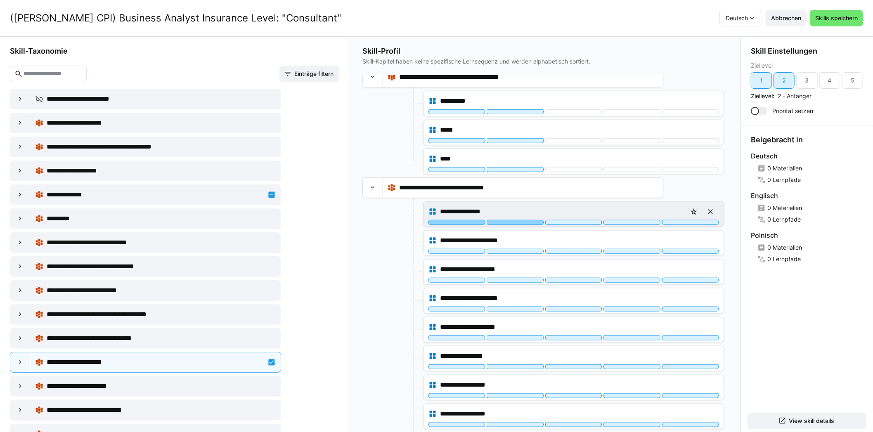
click at [511, 220] on div at bounding box center [515, 222] width 57 height 5
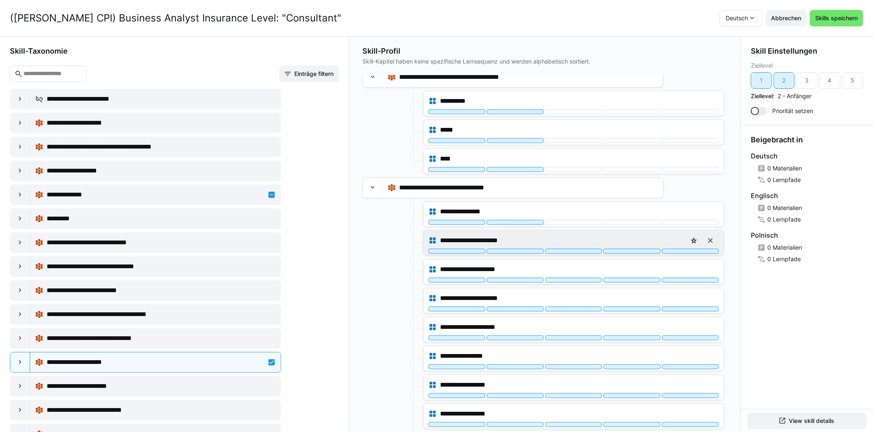
click at [511, 232] on div "**********" at bounding box center [574, 240] width 290 height 17
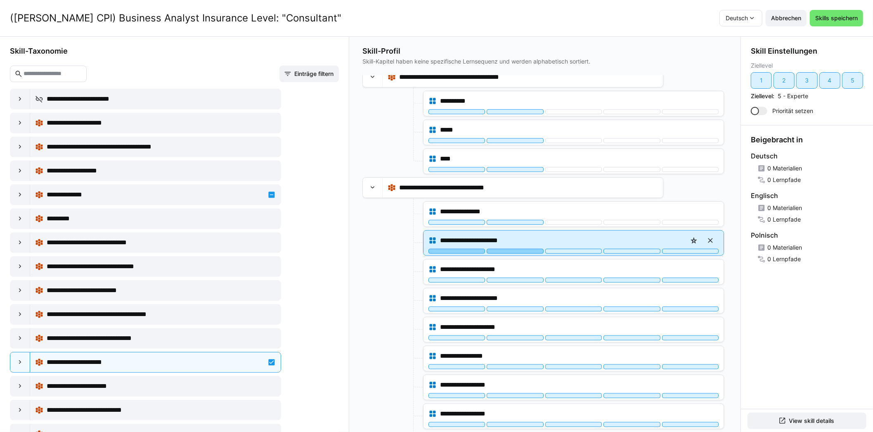
click at [511, 249] on div at bounding box center [515, 251] width 57 height 5
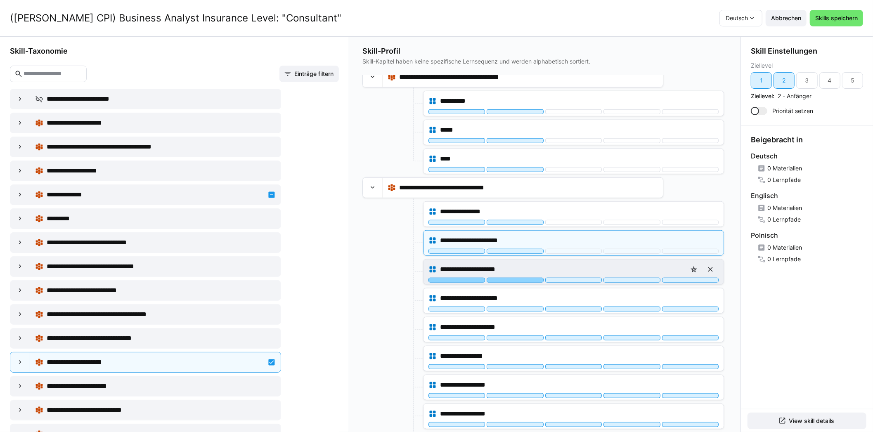
click at [511, 278] on div at bounding box center [515, 280] width 57 height 5
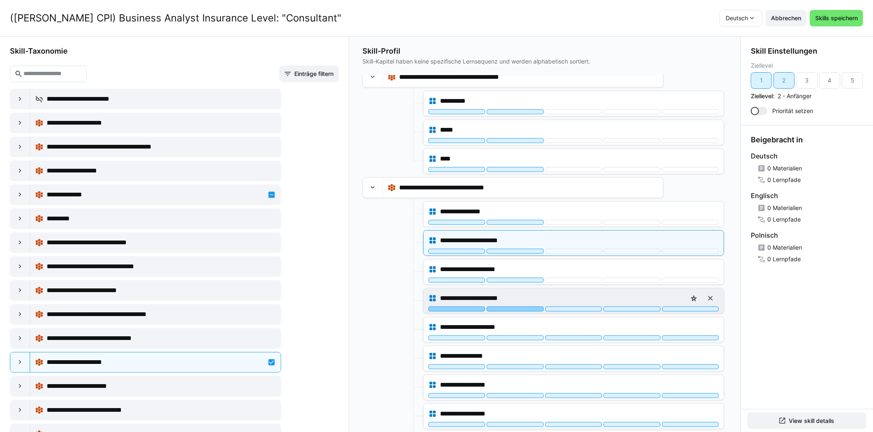
click at [514, 307] on div at bounding box center [515, 309] width 57 height 5
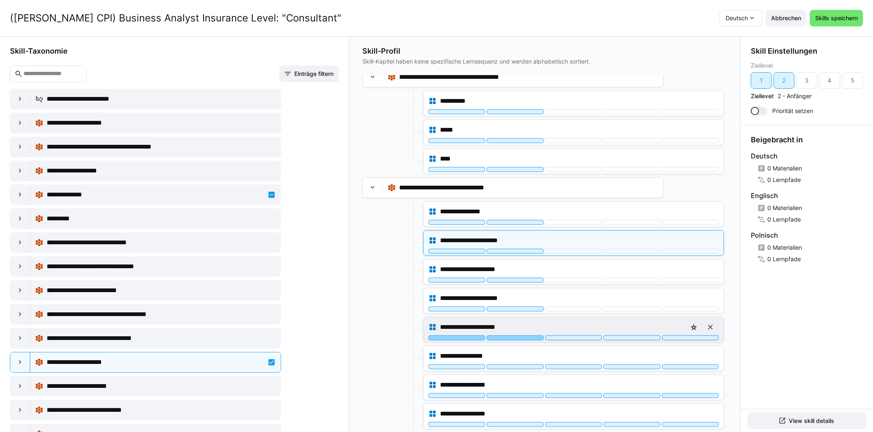
click at [514, 336] on div at bounding box center [515, 338] width 57 height 5
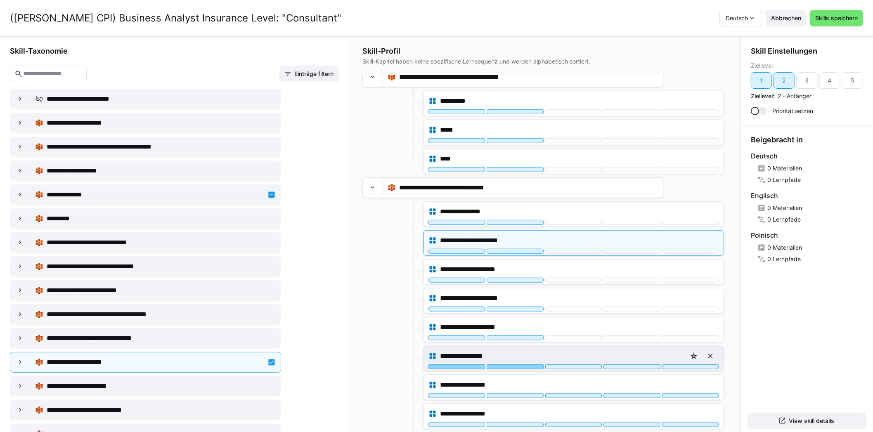
click at [514, 365] on div at bounding box center [515, 367] width 57 height 5
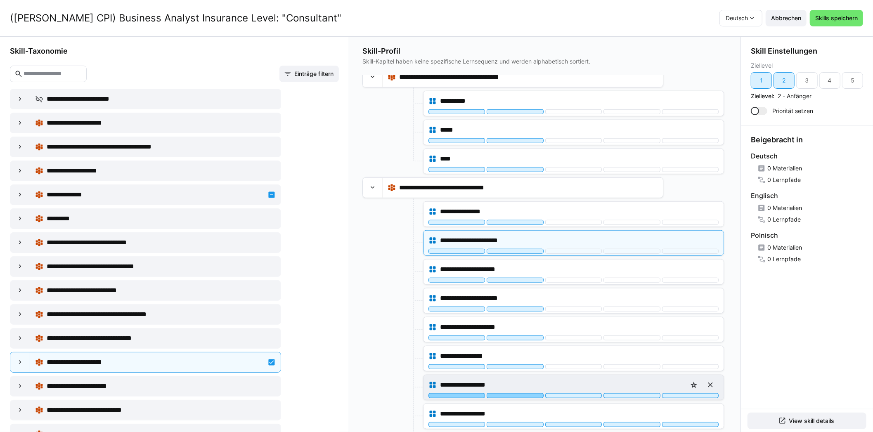
click at [512, 393] on div at bounding box center [515, 395] width 57 height 5
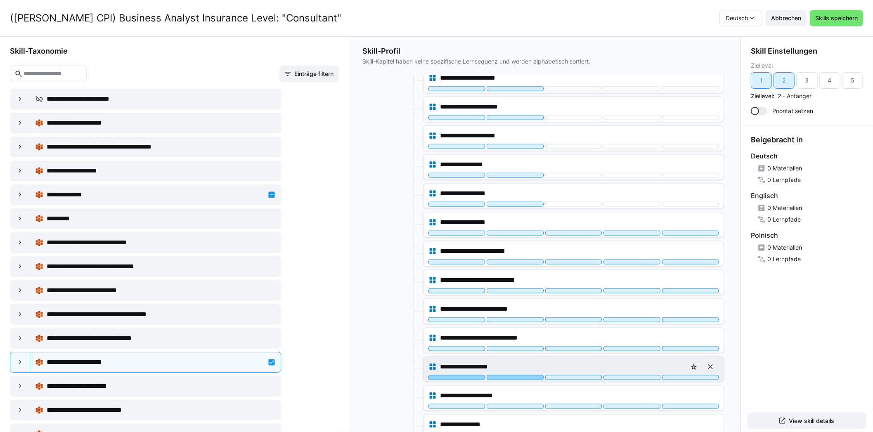
scroll to position [3344, 0]
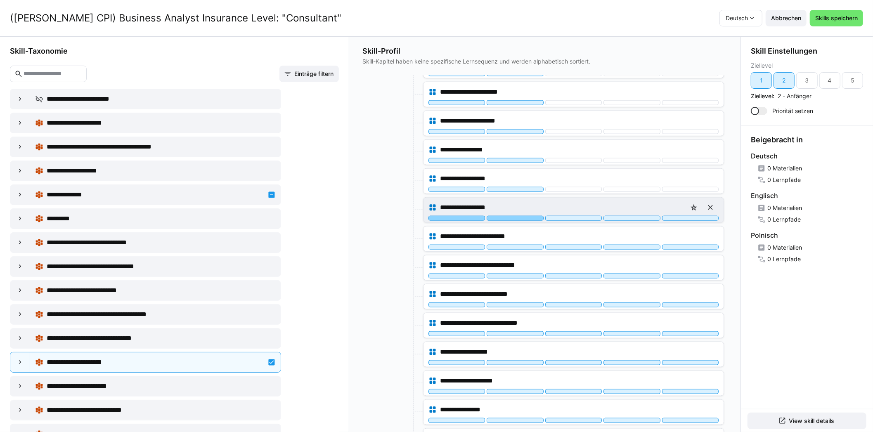
click at [511, 216] on div at bounding box center [515, 218] width 57 height 5
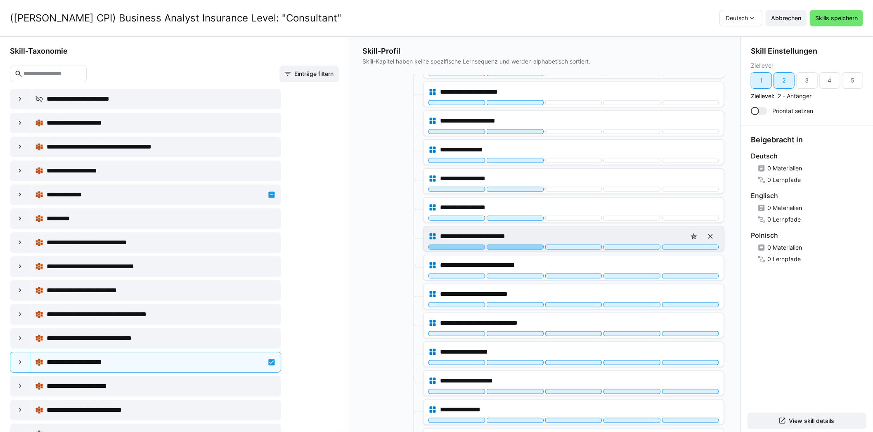
click at [512, 245] on div at bounding box center [515, 247] width 57 height 5
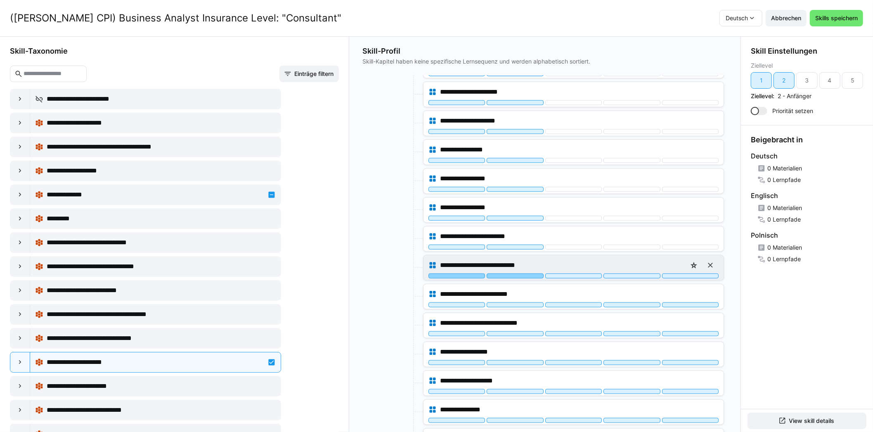
click at [512, 274] on div at bounding box center [515, 276] width 57 height 5
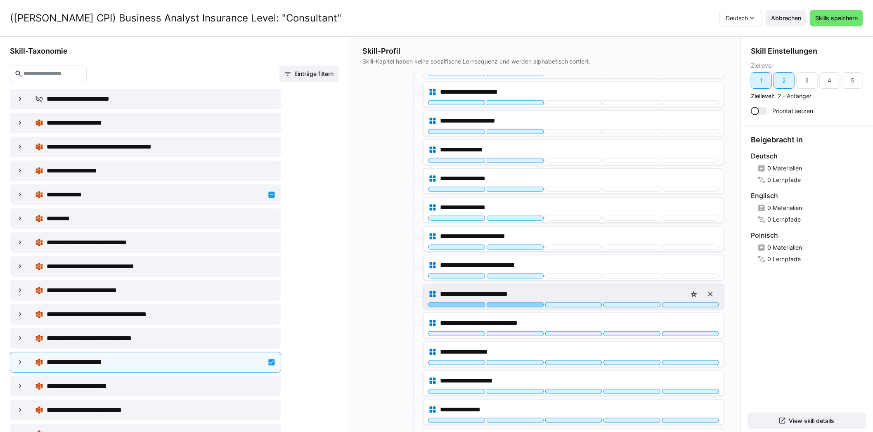
click at [511, 303] on div at bounding box center [515, 305] width 57 height 5
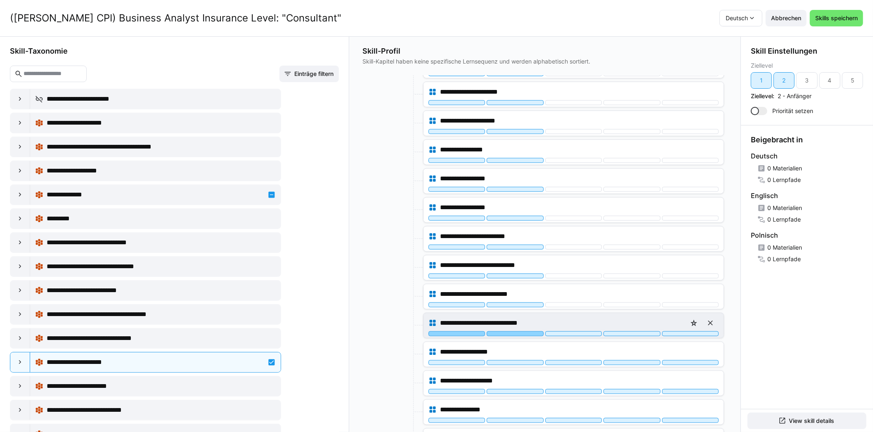
click at [511, 332] on div at bounding box center [515, 334] width 57 height 5
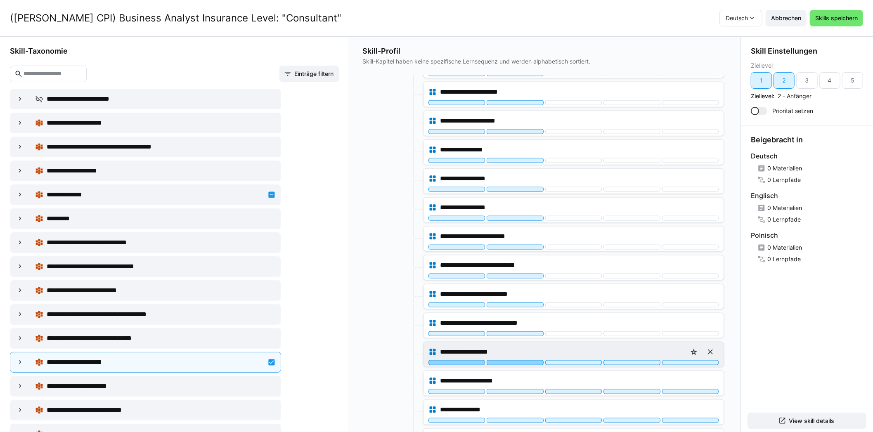
click at [508, 360] on div at bounding box center [515, 362] width 57 height 5
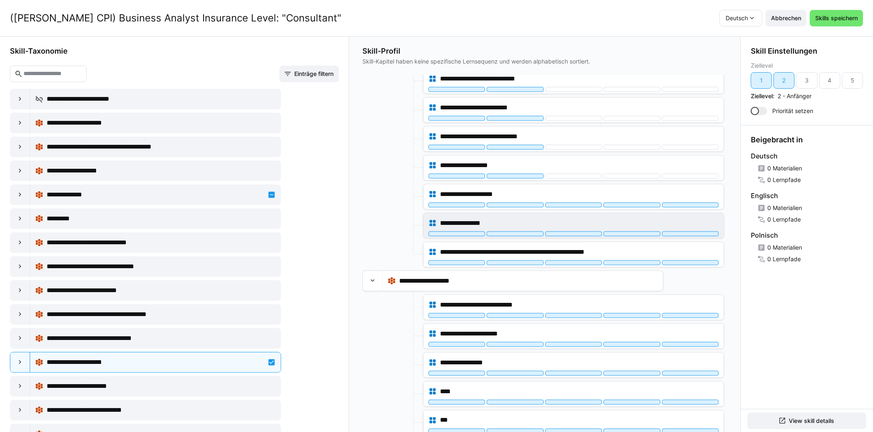
scroll to position [3550, 0]
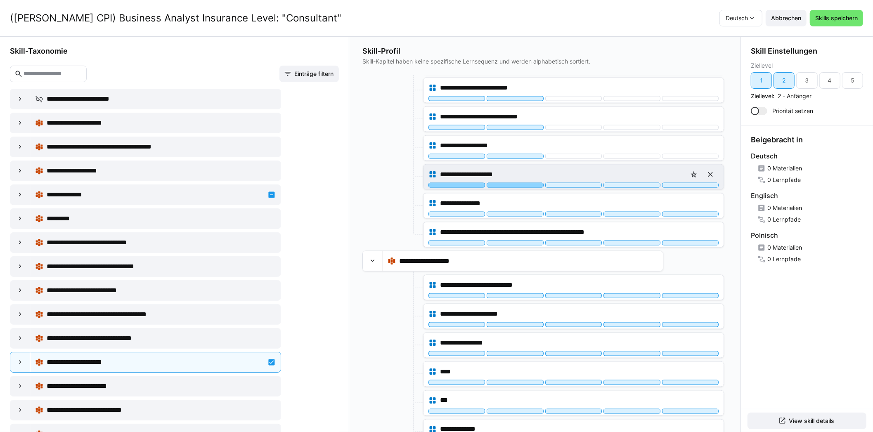
click at [511, 183] on div at bounding box center [515, 185] width 57 height 5
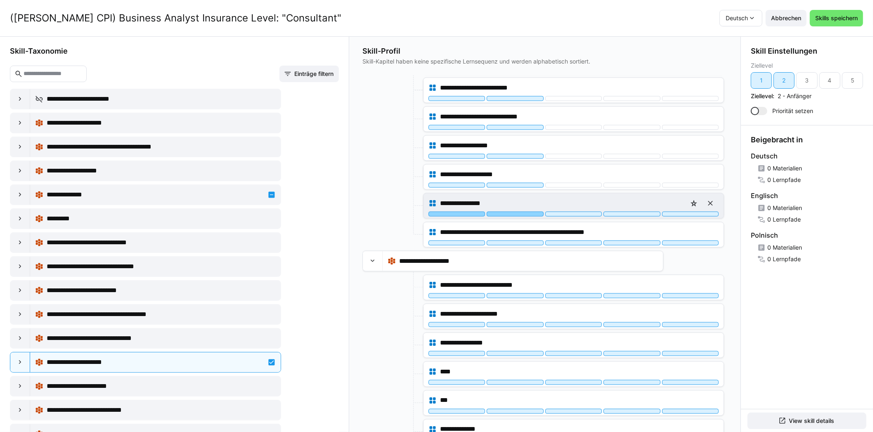
click at [512, 212] on div at bounding box center [515, 214] width 57 height 5
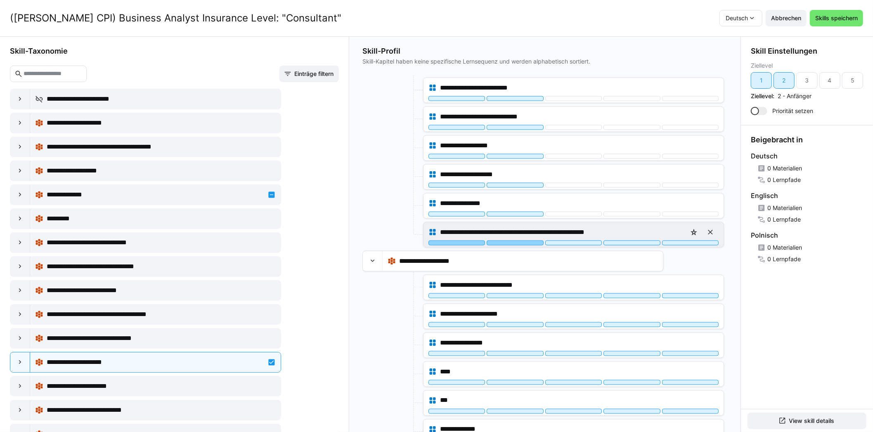
click at [511, 241] on div at bounding box center [515, 243] width 57 height 5
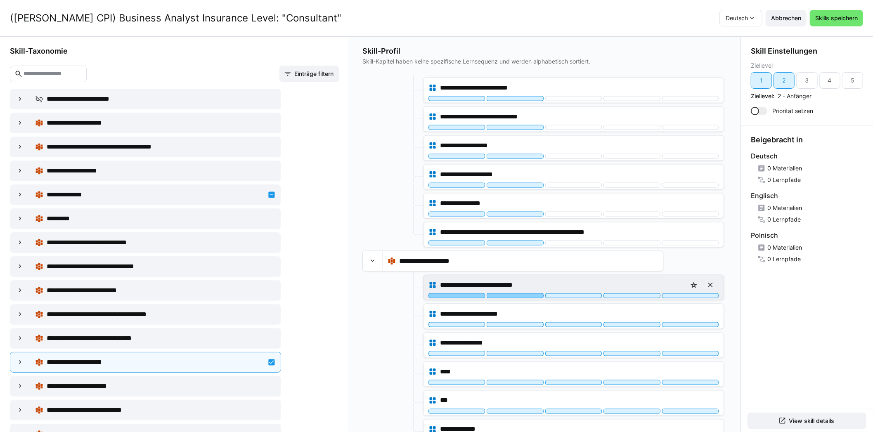
click at [516, 294] on div at bounding box center [515, 296] width 57 height 5
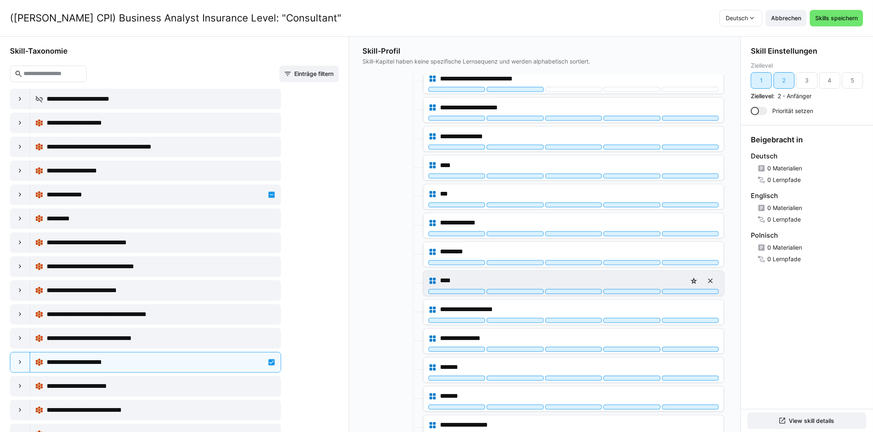
scroll to position [3756, 0]
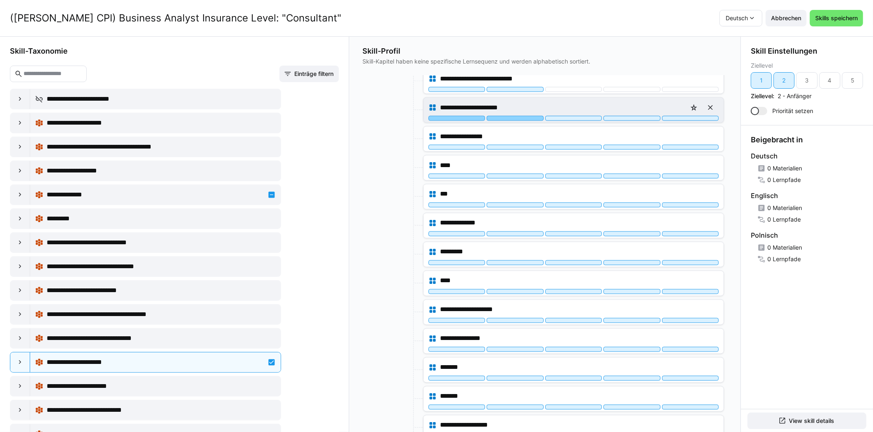
click at [511, 116] on div at bounding box center [515, 118] width 57 height 5
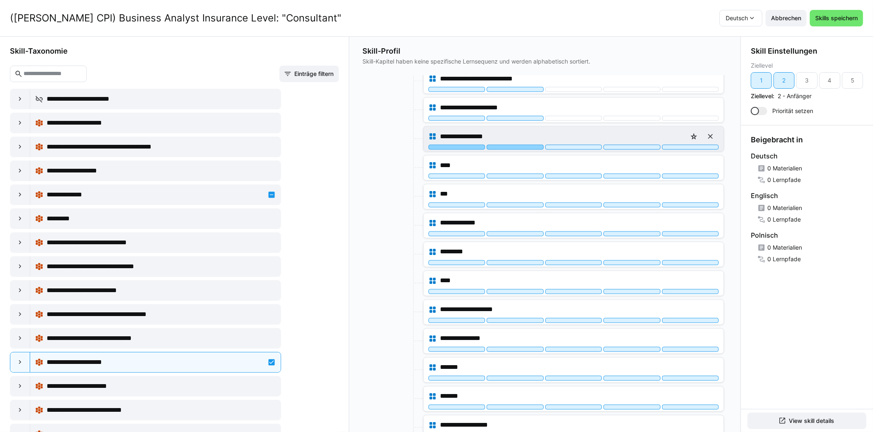
click at [514, 145] on div at bounding box center [515, 147] width 57 height 5
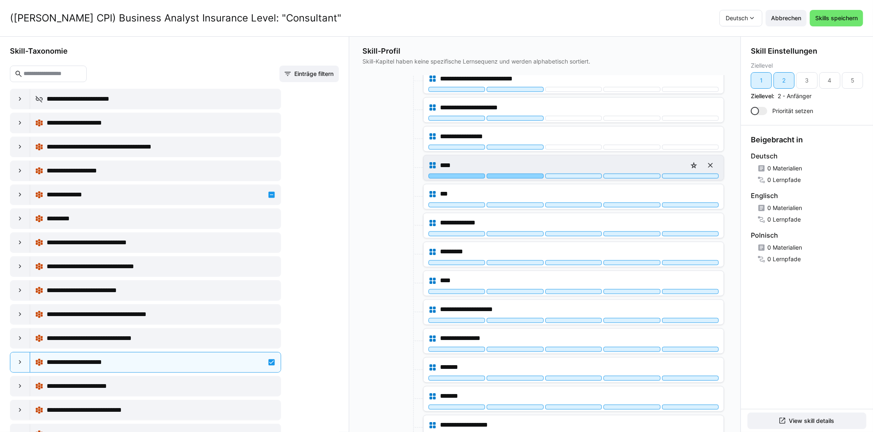
click at [514, 174] on div at bounding box center [515, 176] width 57 height 5
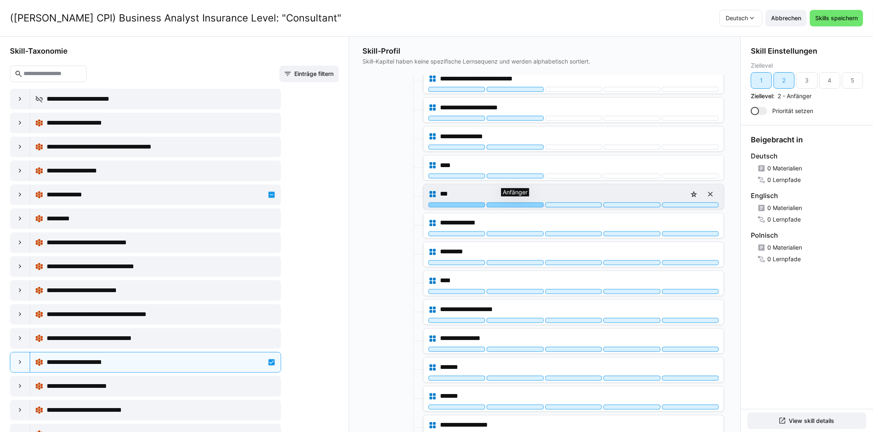
click at [514, 203] on div at bounding box center [515, 205] width 57 height 5
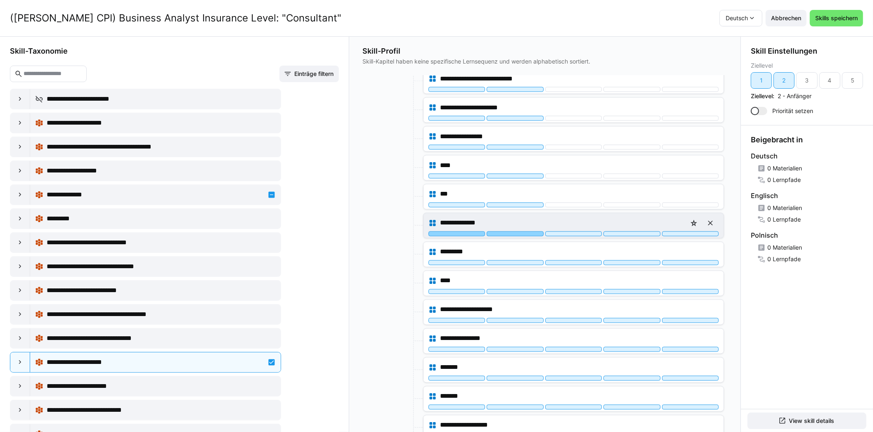
click at [511, 232] on div at bounding box center [515, 234] width 57 height 5
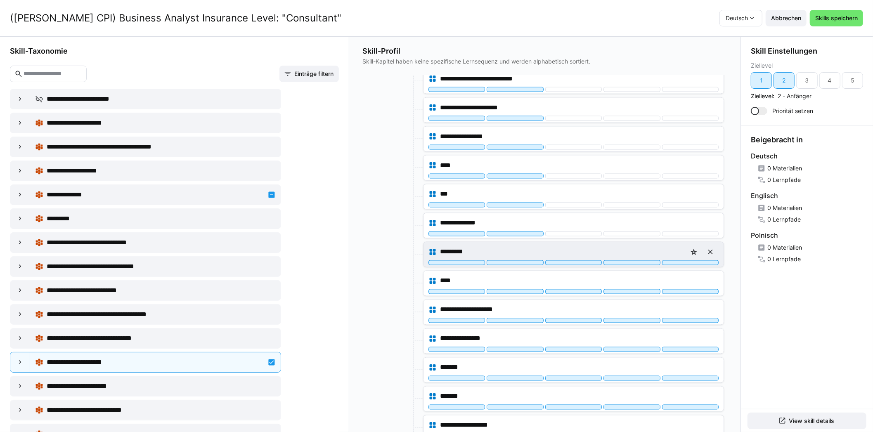
click at [509, 244] on div "*********" at bounding box center [574, 252] width 290 height 17
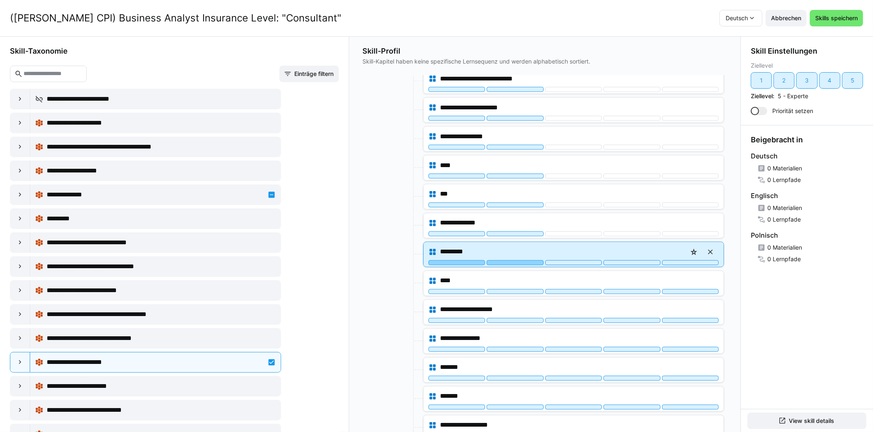
click at [510, 260] on div at bounding box center [515, 262] width 57 height 5
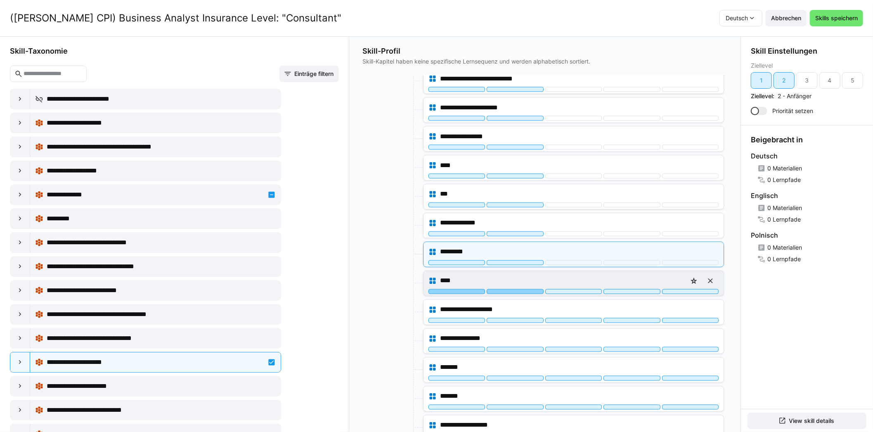
click at [507, 289] on div at bounding box center [515, 291] width 57 height 5
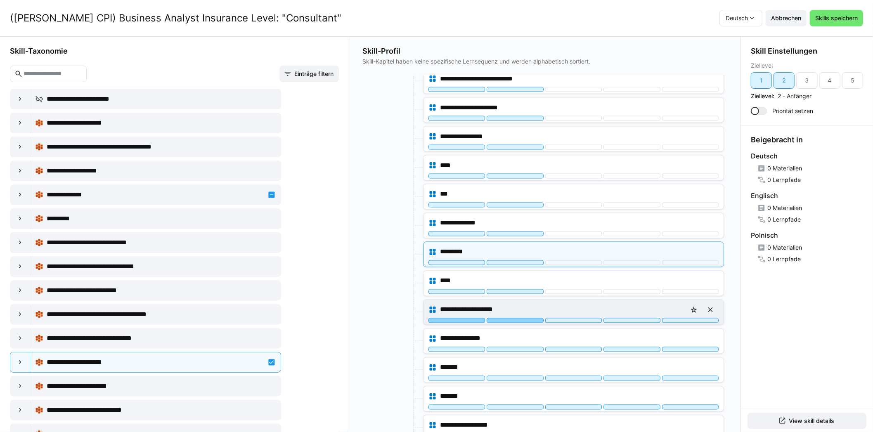
click at [507, 318] on div at bounding box center [515, 320] width 57 height 5
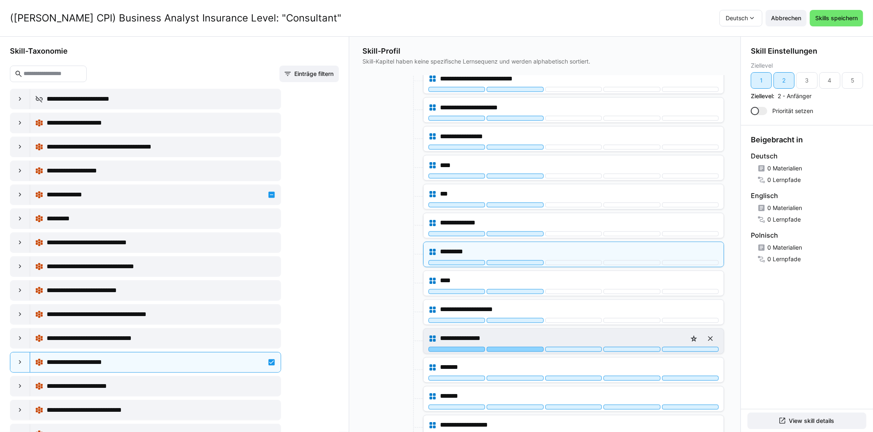
click at [505, 347] on div at bounding box center [515, 349] width 57 height 5
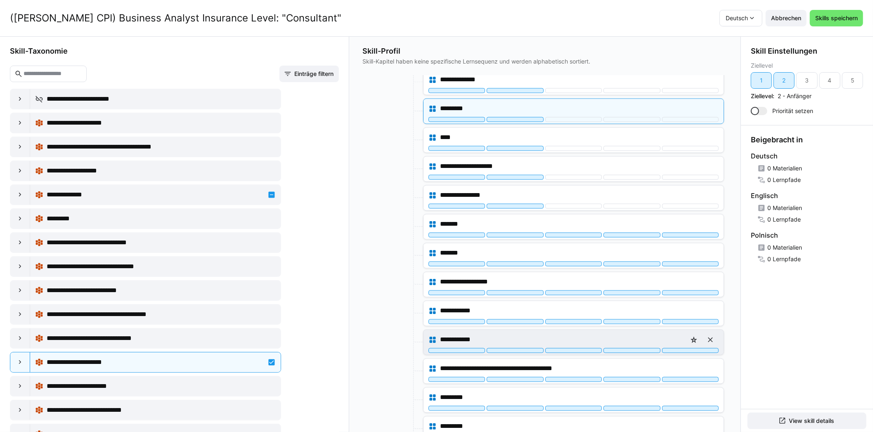
scroll to position [3921, 0]
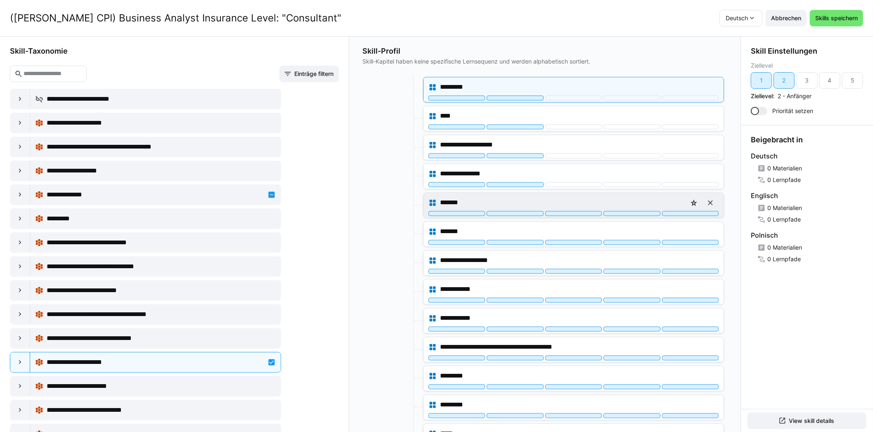
click at [516, 194] on div "*******" at bounding box center [574, 205] width 300 height 25
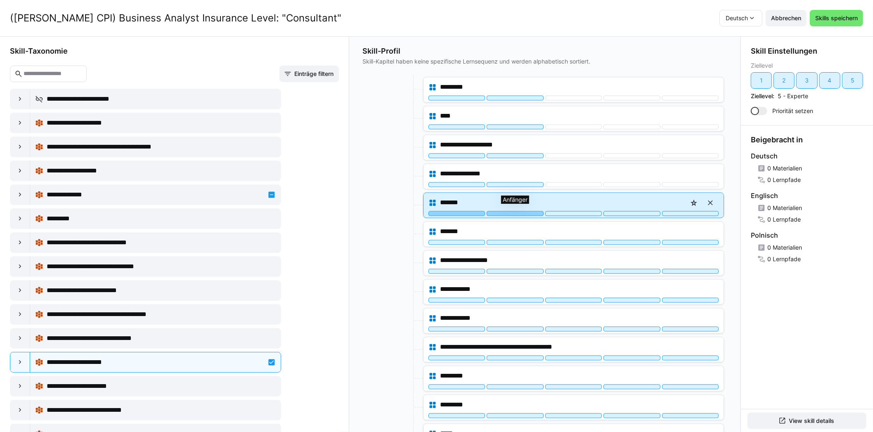
click at [516, 211] on div at bounding box center [515, 213] width 57 height 5
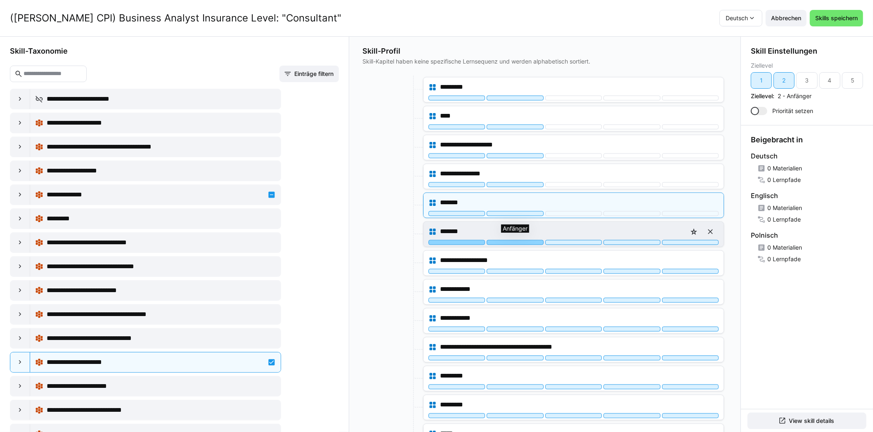
click at [514, 240] on div at bounding box center [515, 242] width 57 height 5
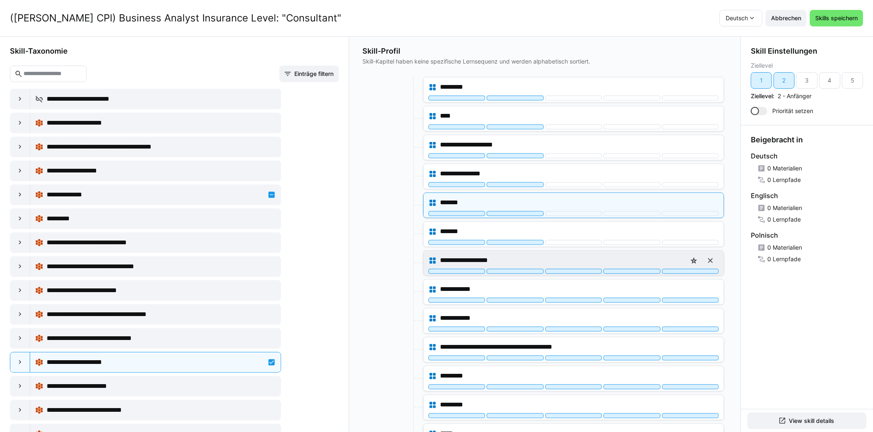
click at [513, 252] on div "**********" at bounding box center [574, 260] width 290 height 17
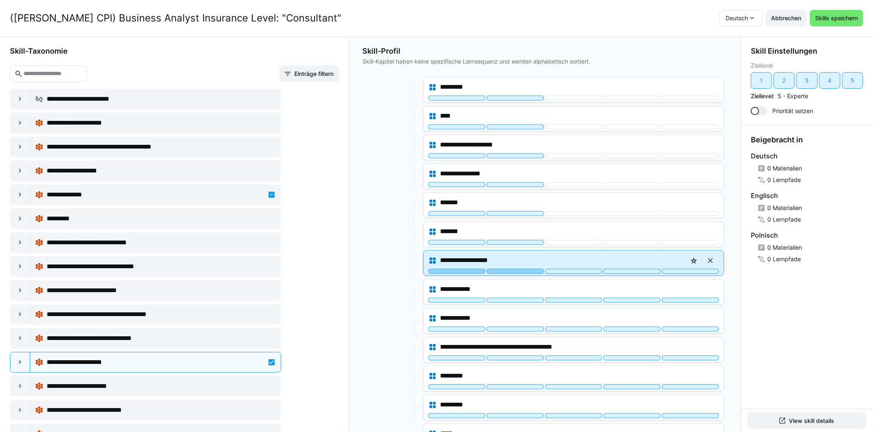
click at [513, 269] on div at bounding box center [515, 271] width 57 height 5
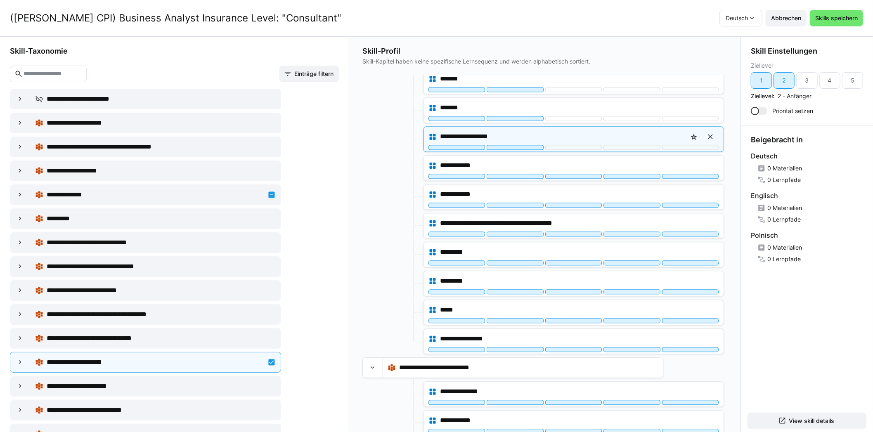
scroll to position [4046, 0]
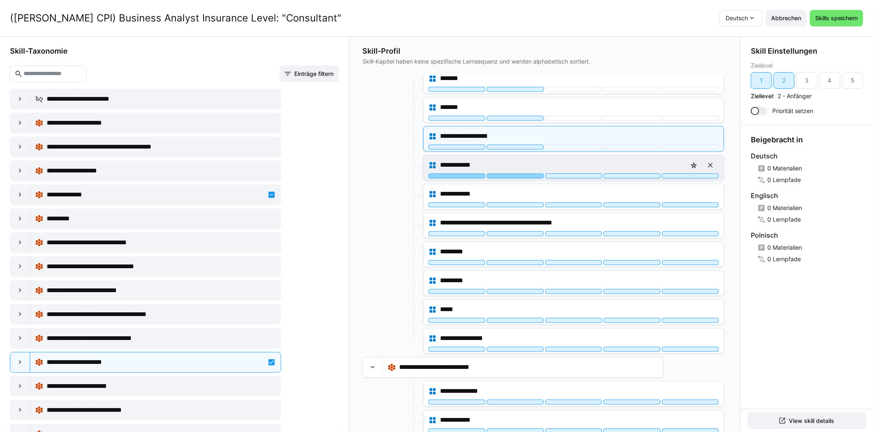
click at [513, 173] on div at bounding box center [515, 175] width 57 height 5
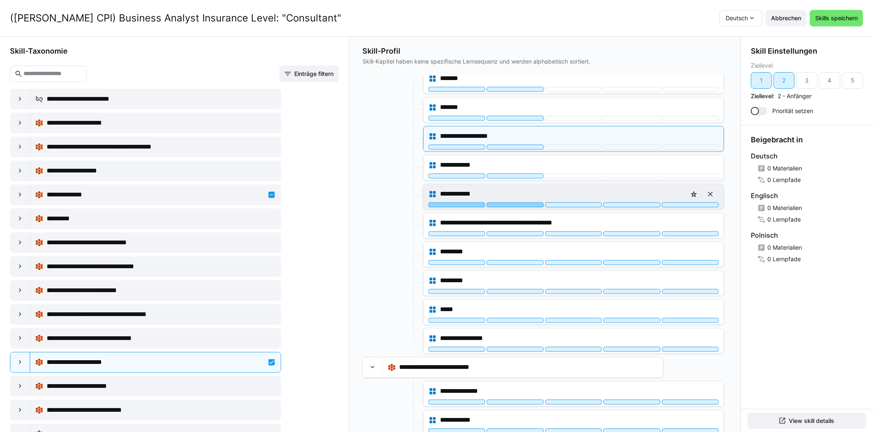
click at [511, 202] on div at bounding box center [515, 204] width 57 height 5
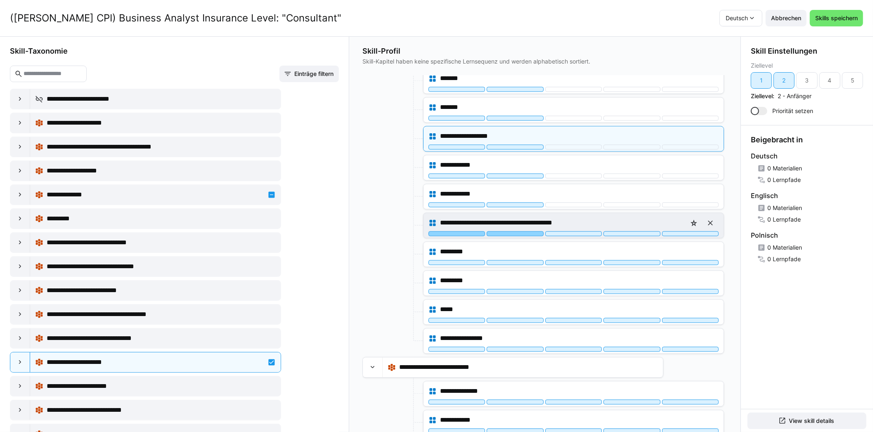
click at [512, 231] on div at bounding box center [515, 233] width 57 height 5
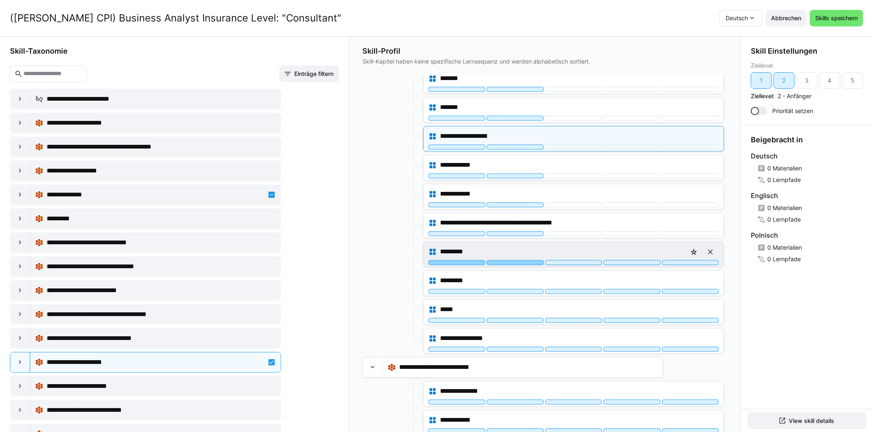
click at [513, 260] on div at bounding box center [515, 262] width 57 height 5
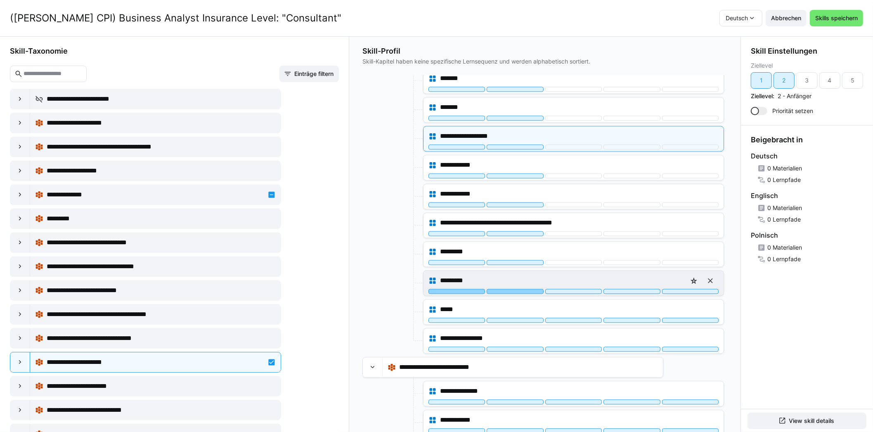
click at [512, 289] on div at bounding box center [515, 291] width 57 height 5
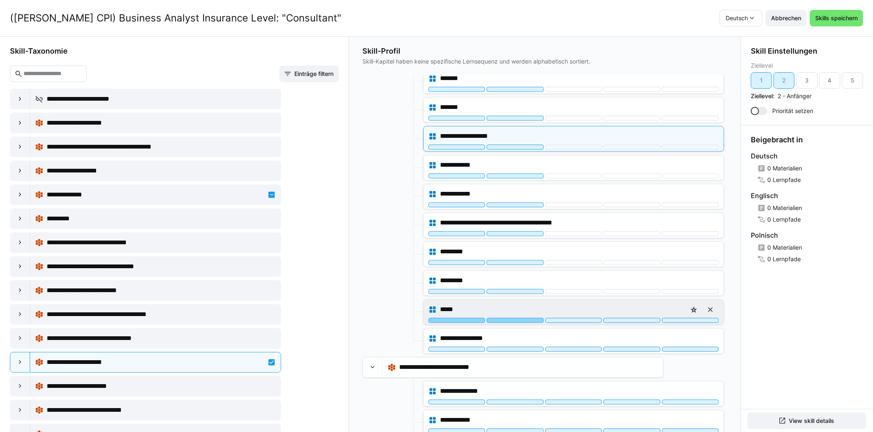
click at [511, 318] on div at bounding box center [515, 320] width 57 height 5
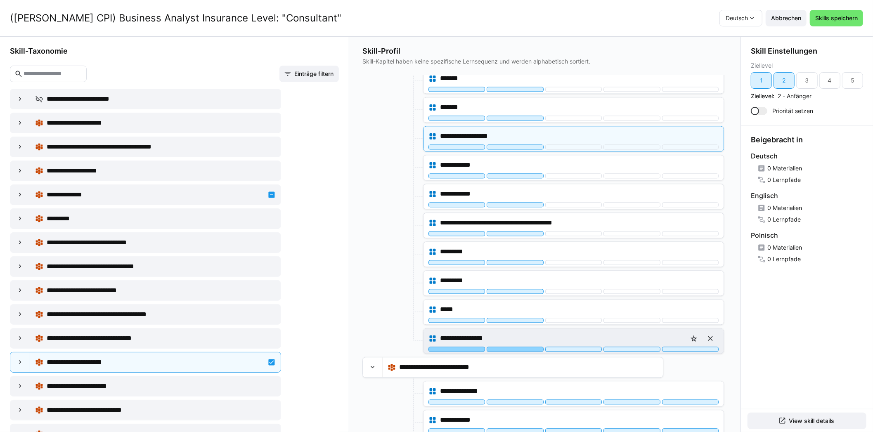
click at [510, 347] on div at bounding box center [515, 349] width 57 height 5
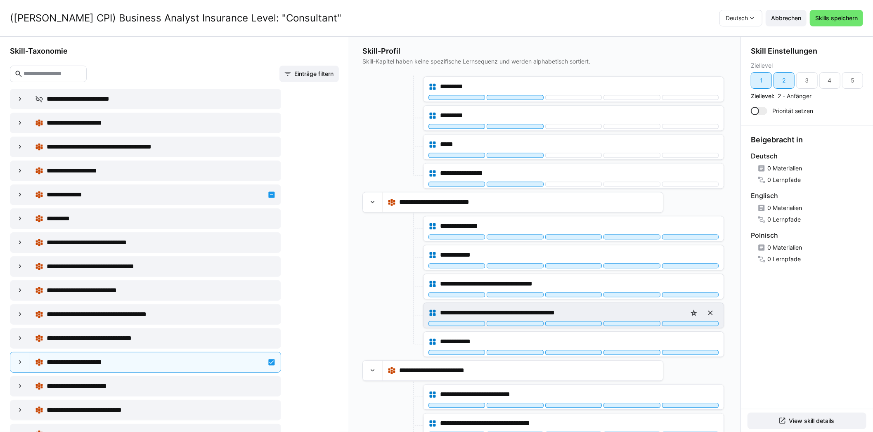
scroll to position [4252, 0]
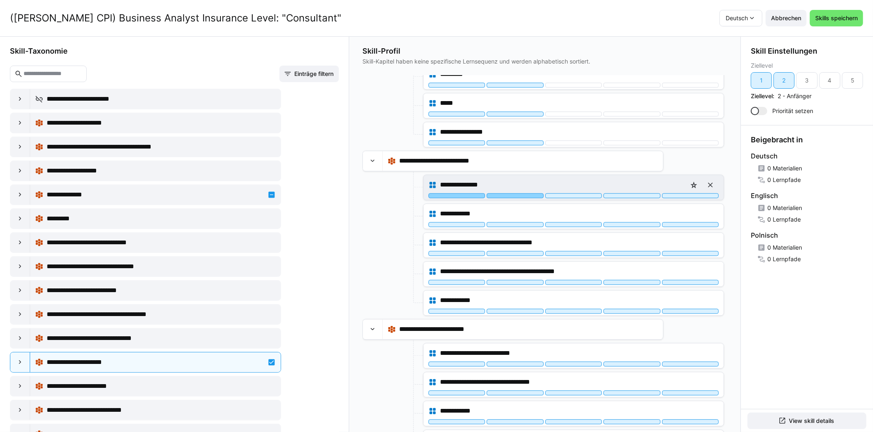
click at [513, 193] on div at bounding box center [515, 195] width 57 height 5
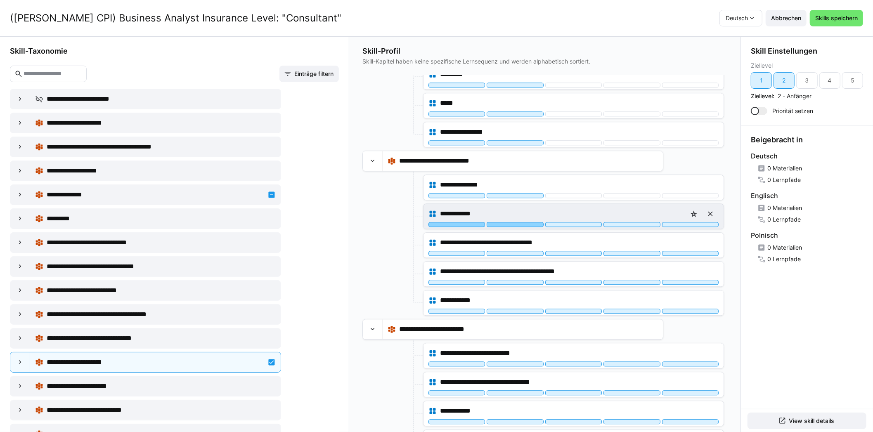
click at [511, 222] on div at bounding box center [515, 224] width 57 height 5
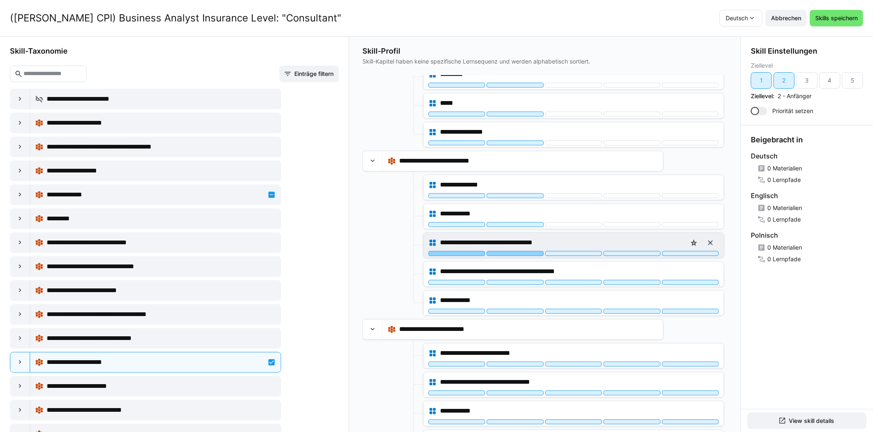
click at [511, 251] on div at bounding box center [515, 253] width 57 height 5
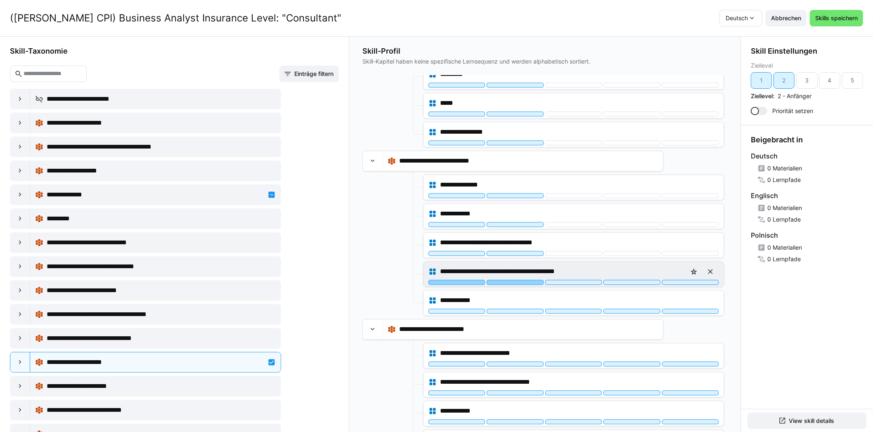
click at [513, 280] on div at bounding box center [515, 282] width 57 height 5
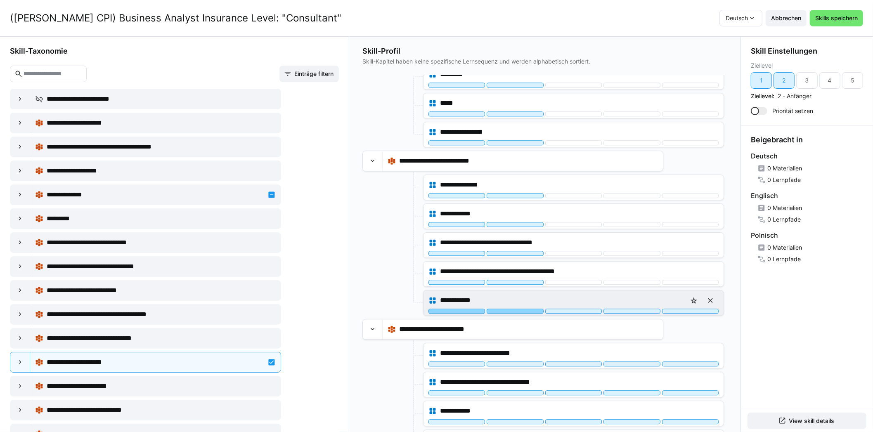
click at [514, 309] on div at bounding box center [515, 311] width 57 height 5
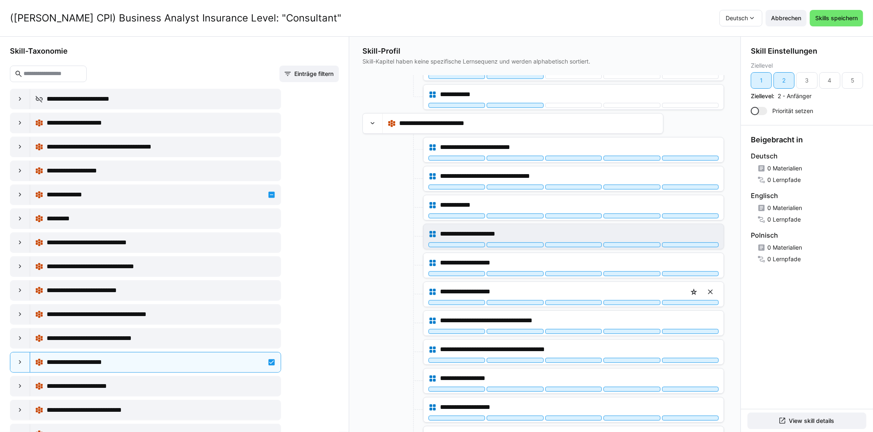
scroll to position [4459, 0]
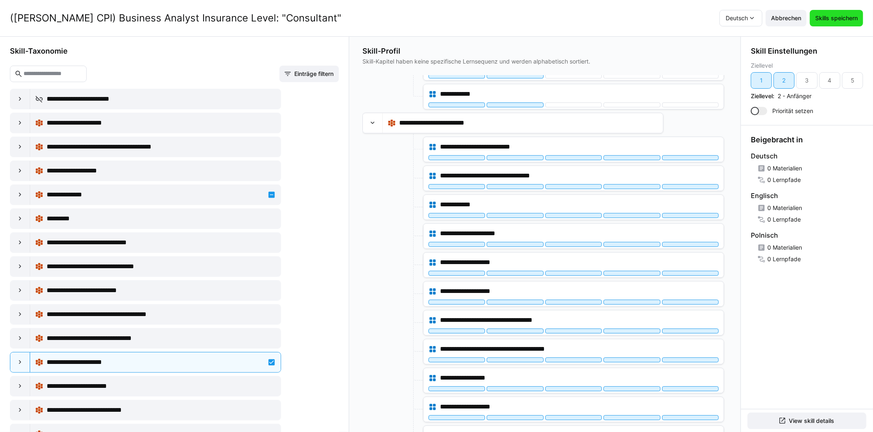
click at [825, 21] on span "Skills speichern" at bounding box center [836, 18] width 45 height 8
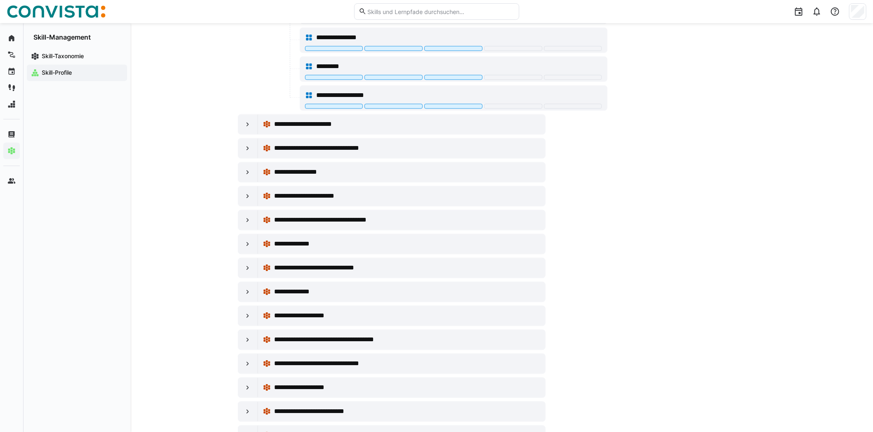
scroll to position [1445, 0]
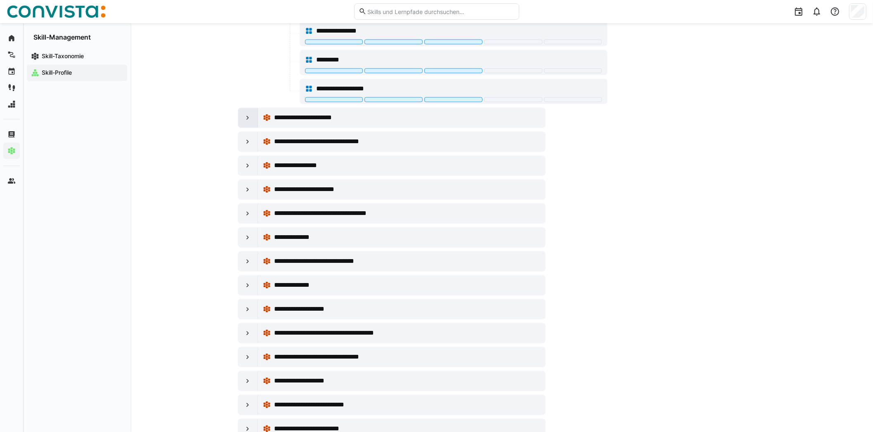
click at [241, 114] on div at bounding box center [248, 118] width 20 height 20
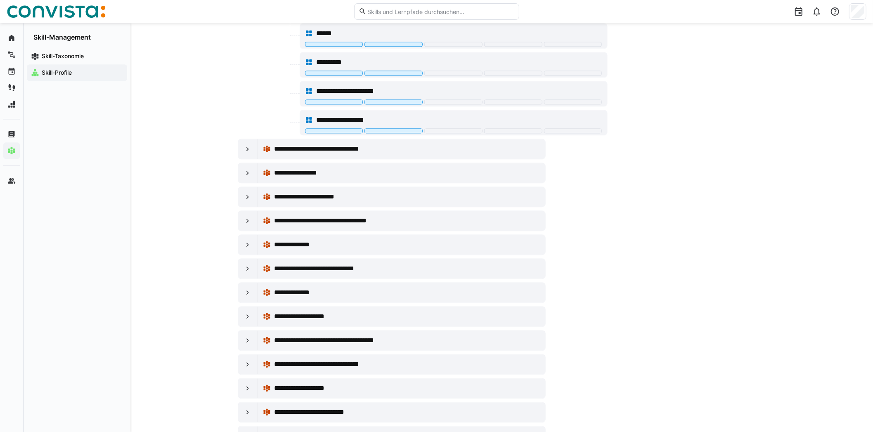
scroll to position [1606, 0]
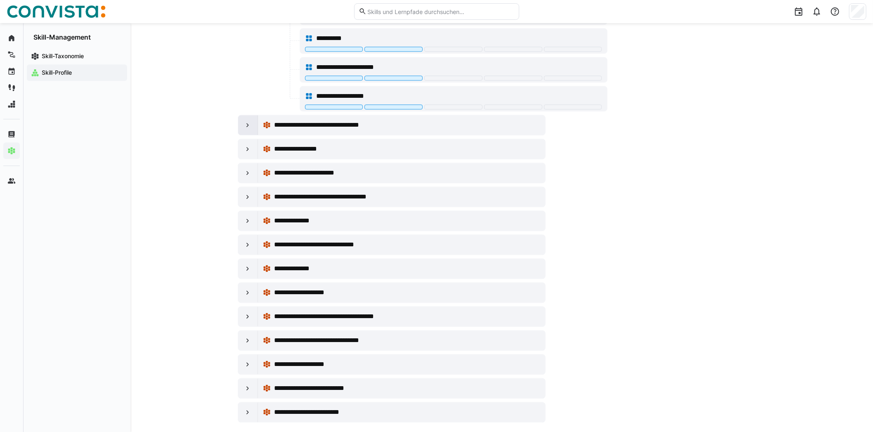
click at [251, 121] on eds-icon at bounding box center [248, 125] width 8 height 8
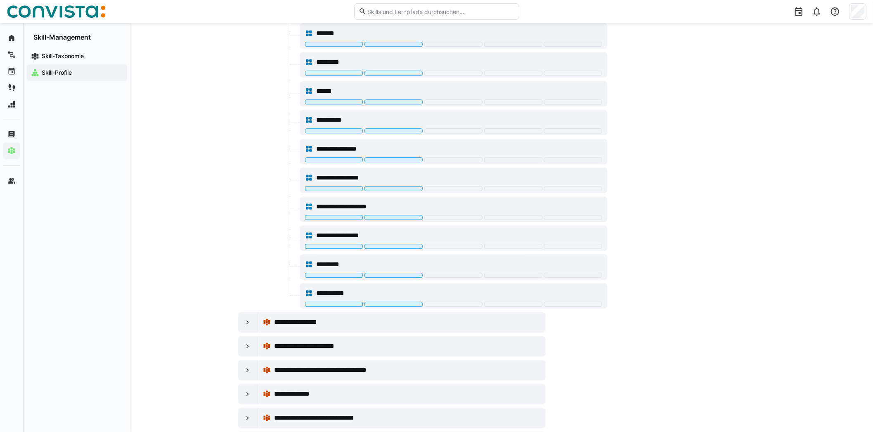
scroll to position [1895, 0]
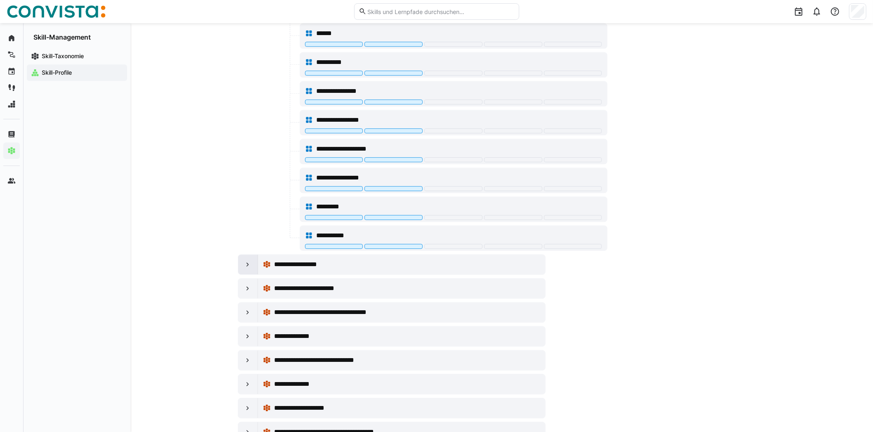
click at [254, 257] on div at bounding box center [248, 265] width 20 height 20
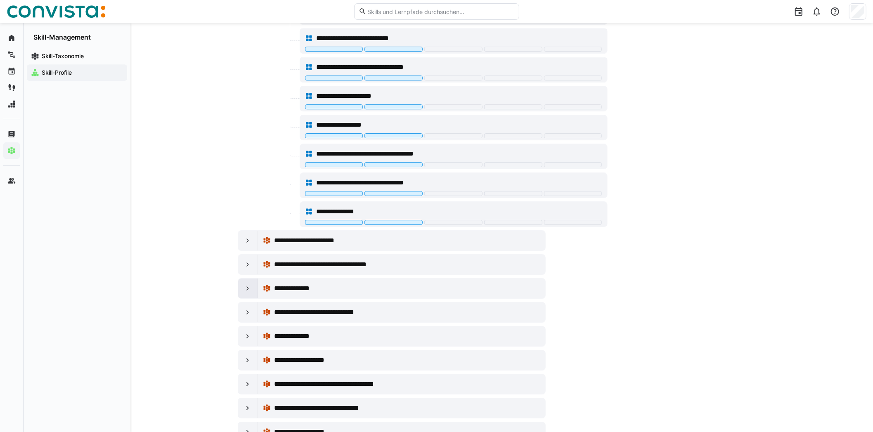
scroll to position [2184, 0]
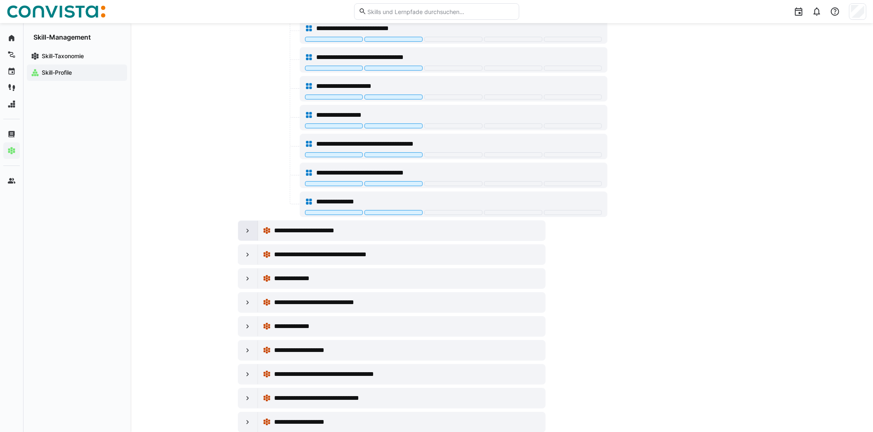
click at [243, 224] on div at bounding box center [248, 231] width 20 height 20
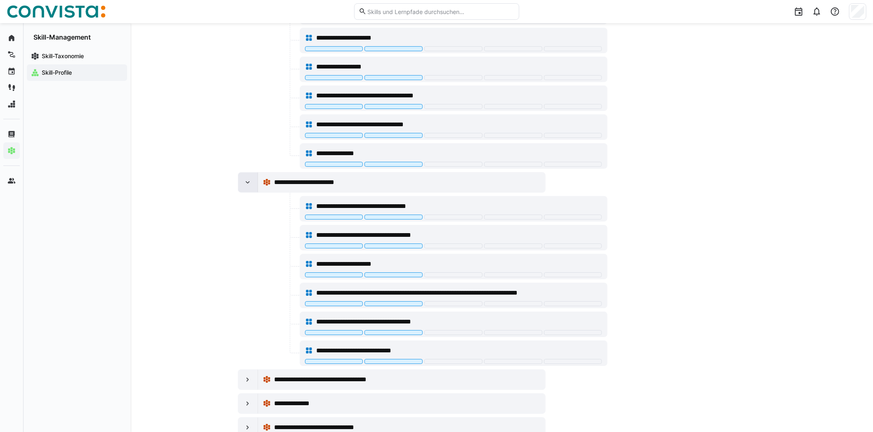
scroll to position [2390, 0]
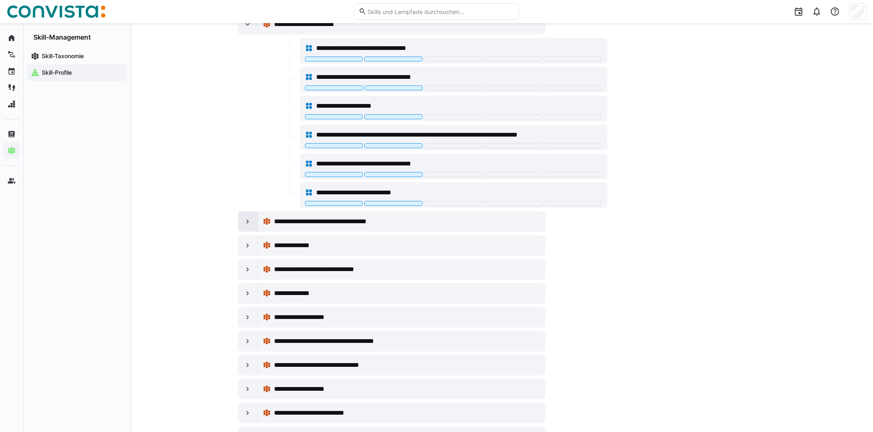
click at [246, 213] on div at bounding box center [248, 222] width 20 height 20
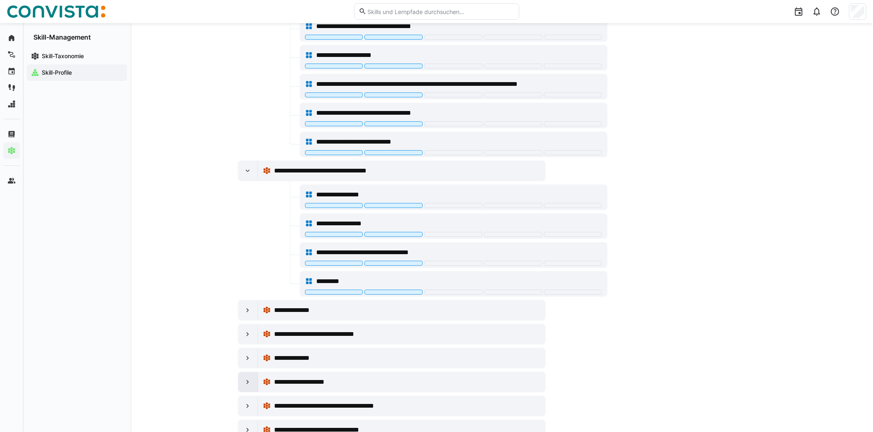
scroll to position [2526, 0]
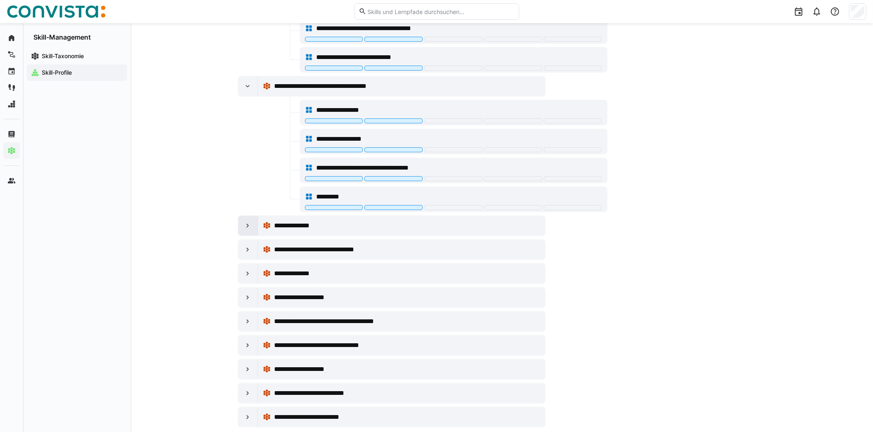
click at [249, 222] on eds-icon at bounding box center [248, 226] width 8 height 8
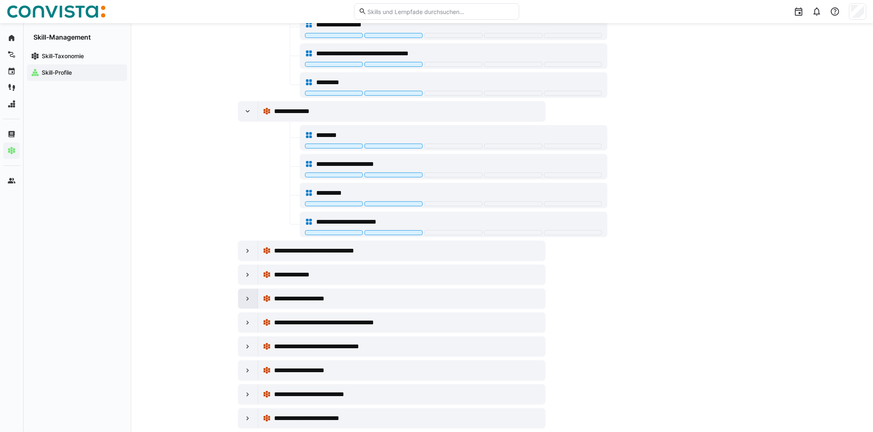
scroll to position [2640, 0]
click at [246, 246] on eds-icon at bounding box center [248, 250] width 8 height 8
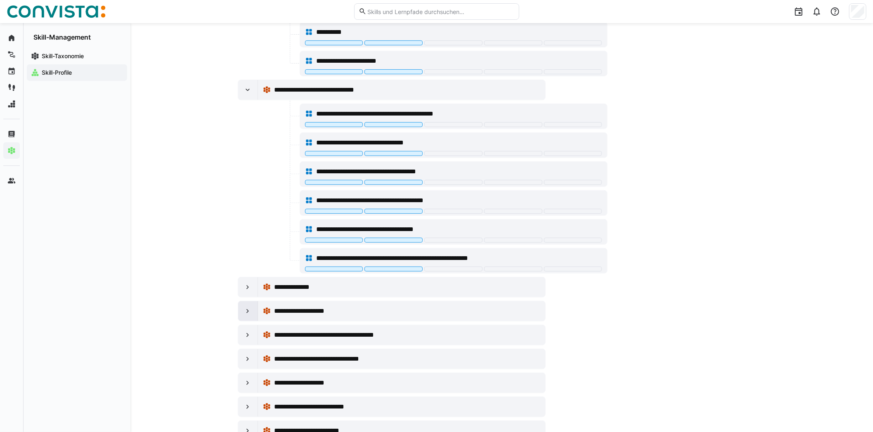
scroll to position [2813, 0]
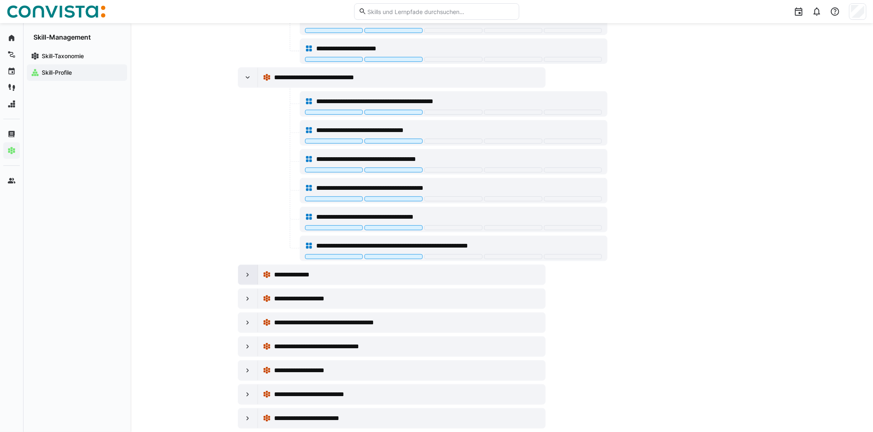
click at [242, 265] on div at bounding box center [248, 275] width 20 height 20
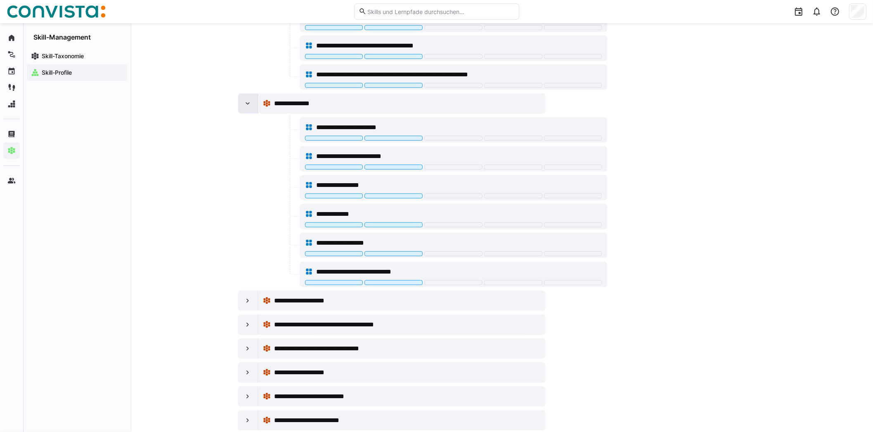
scroll to position [2986, 0]
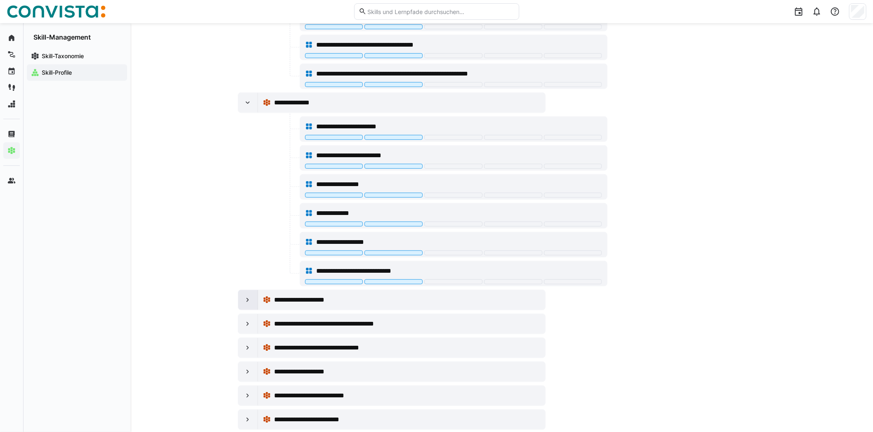
click at [246, 290] on div at bounding box center [248, 300] width 20 height 20
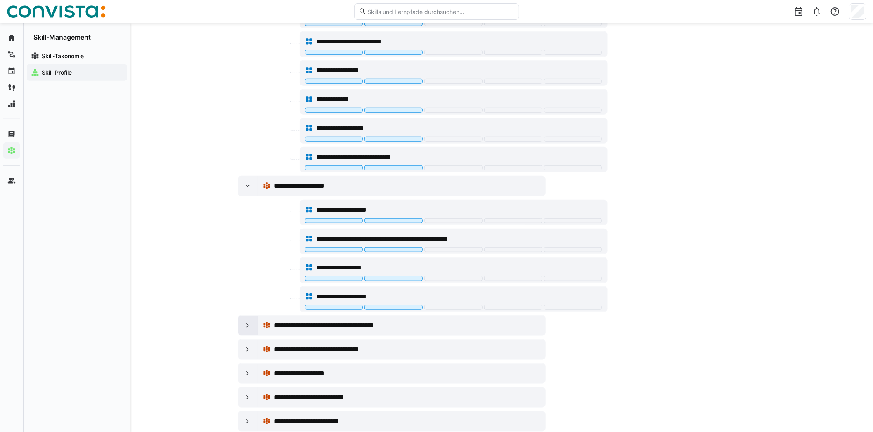
scroll to position [3101, 0]
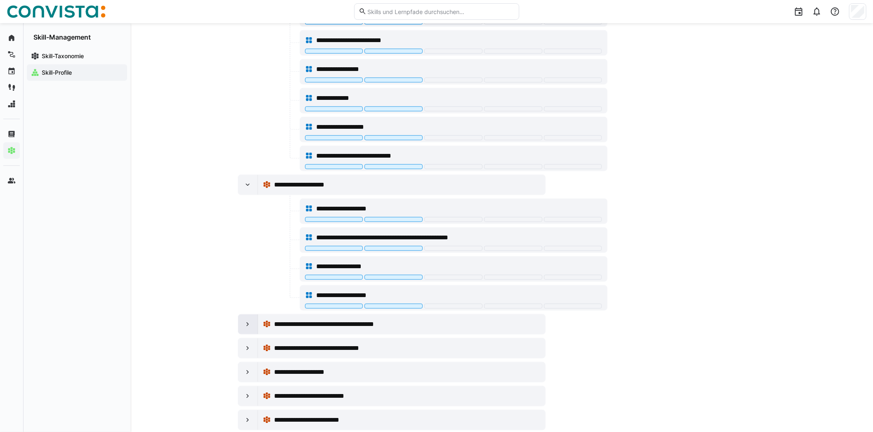
click at [254, 315] on div at bounding box center [248, 325] width 20 height 20
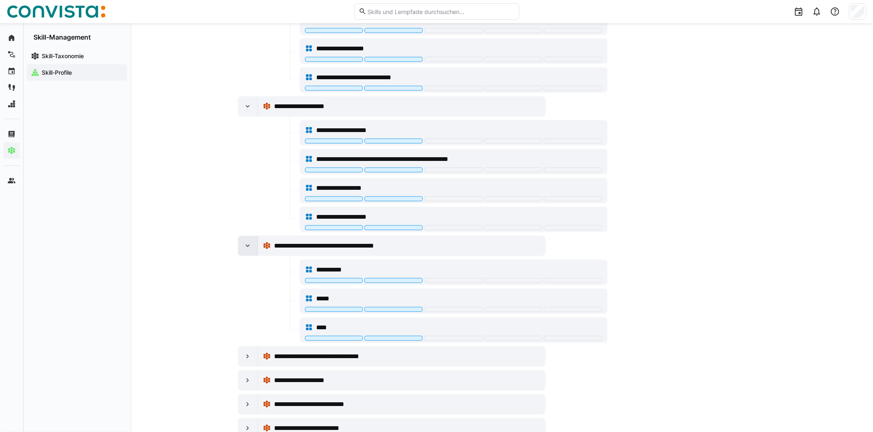
scroll to position [3187, 0]
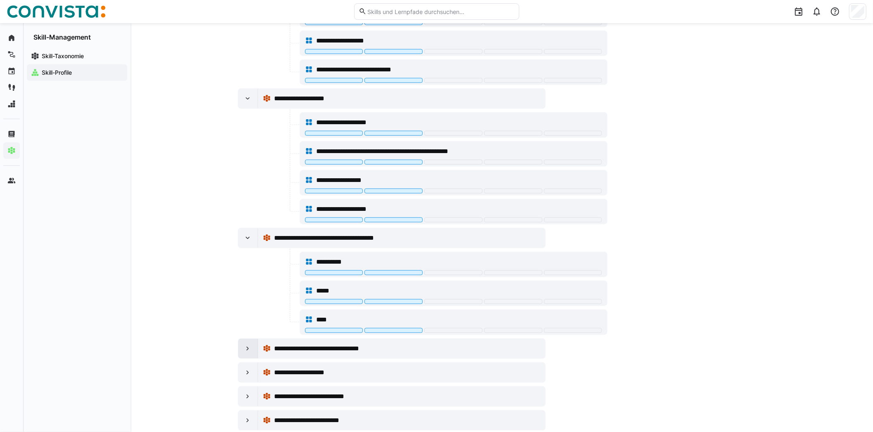
click at [240, 339] on div at bounding box center [248, 349] width 20 height 20
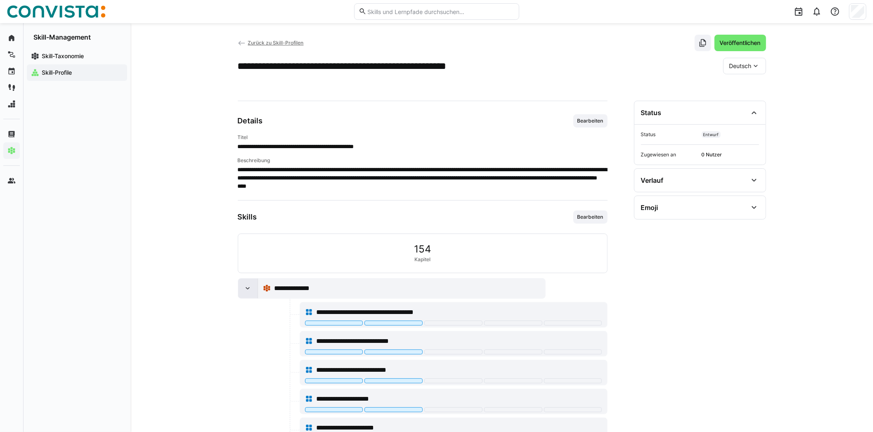
scroll to position [0, 0]
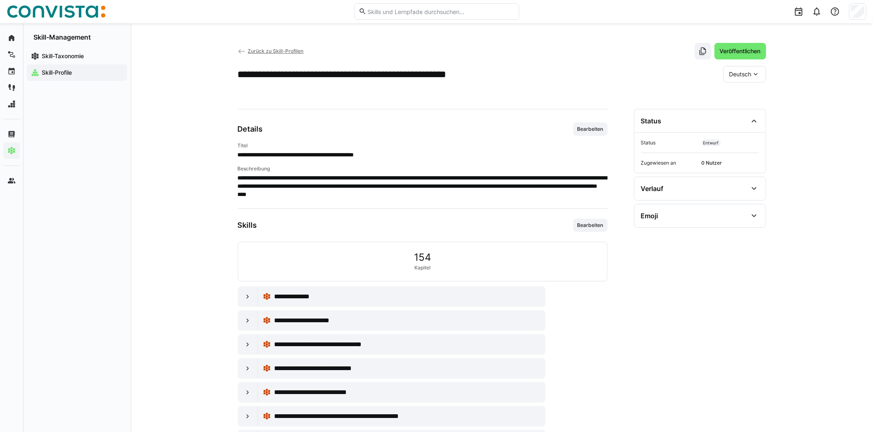
click at [0, 0] on app-navigation-label "Skill-Profile" at bounding box center [0, 0] width 0 height 0
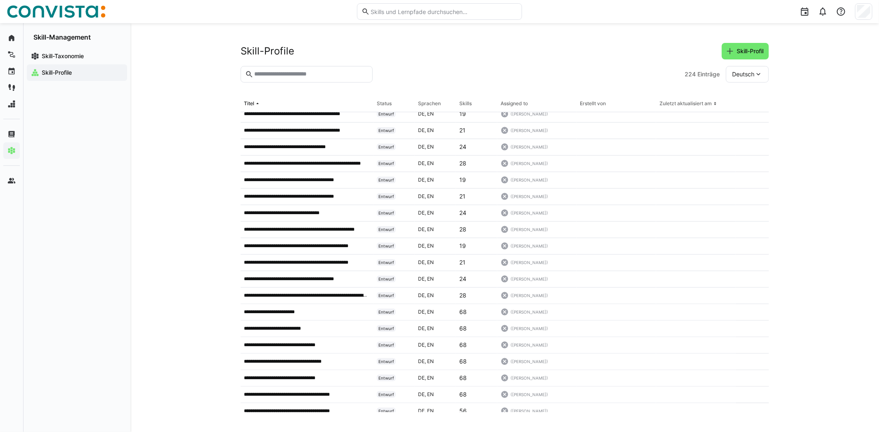
scroll to position [248, 0]
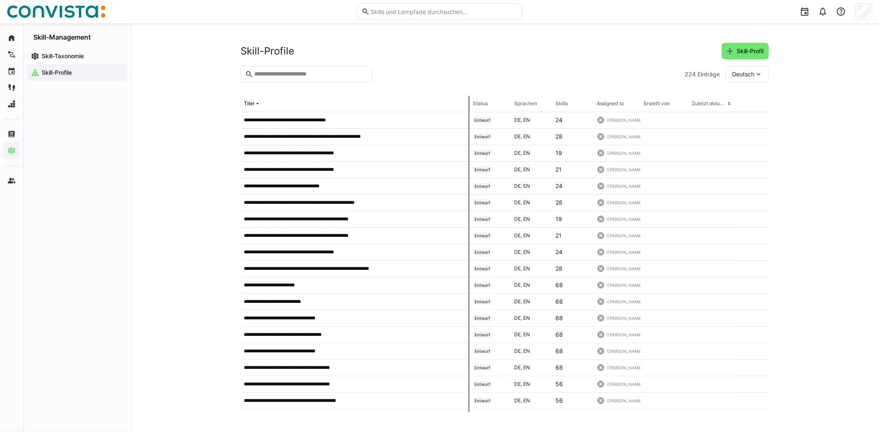
drag, startPoint x: 372, startPoint y: 107, endPoint x: 470, endPoint y: 105, distance: 98.3
click at [0, 0] on tr "Titel Status Sprachen Skills Assigned to Erstellt von Zuletzt aktualisiert am" at bounding box center [0, 0] width 0 height 0
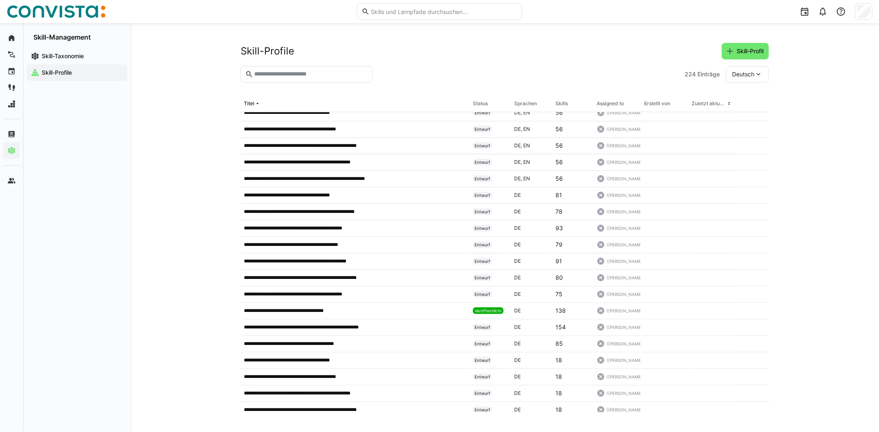
scroll to position [526, 0]
